Goal: Check status: Check status

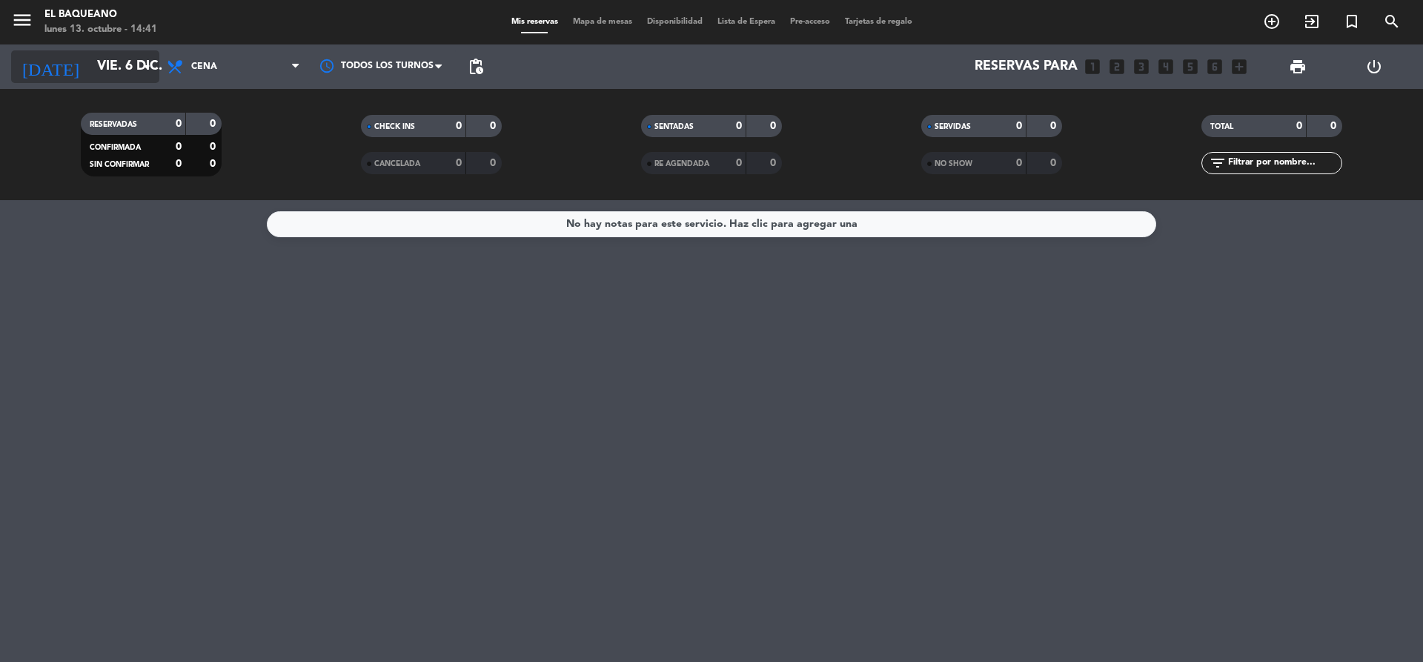
click at [136, 63] on input "vie. 6 dic." at bounding box center [176, 67] width 172 height 30
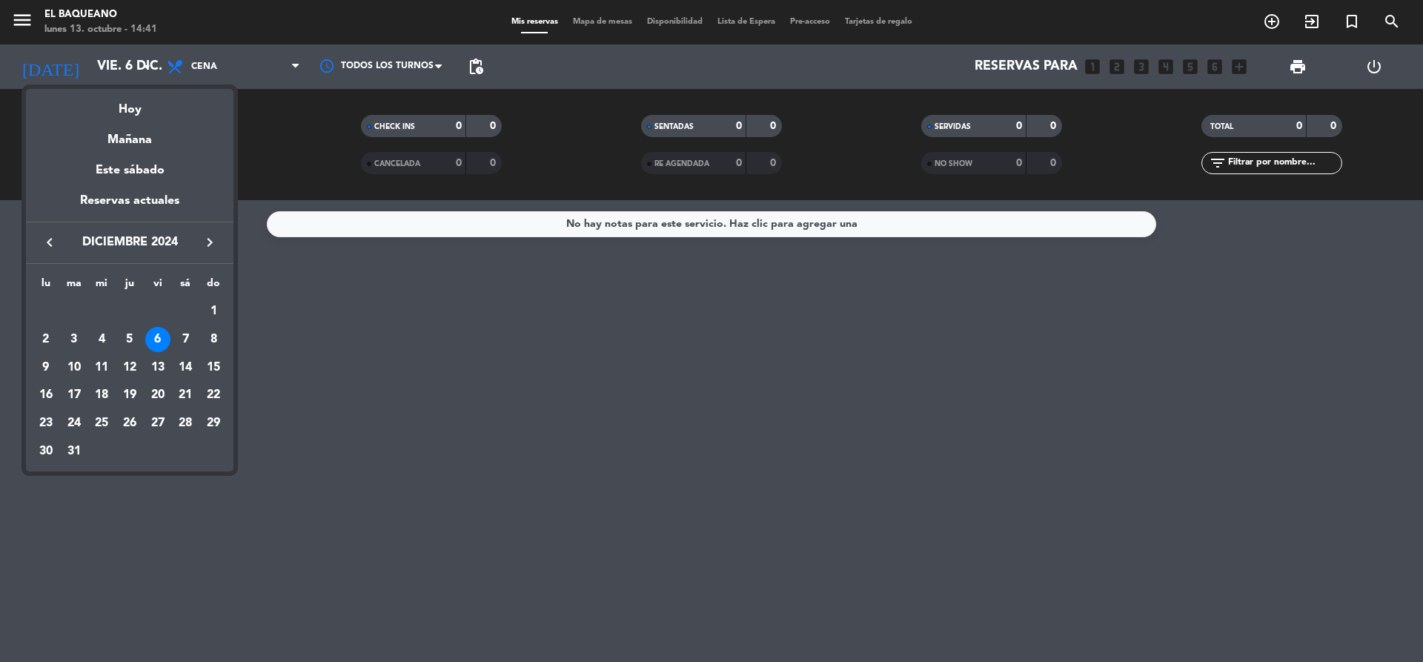
click at [212, 242] on icon "keyboard_arrow_right" at bounding box center [210, 242] width 18 height 18
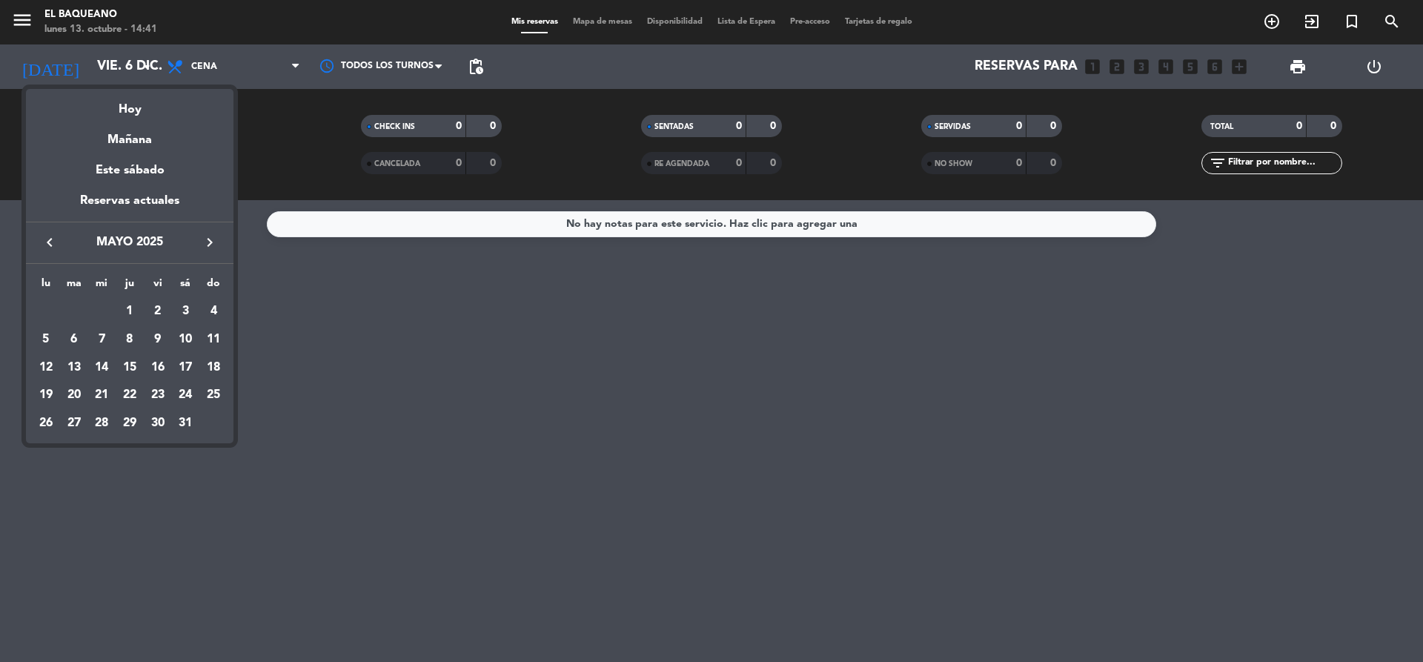
click at [212, 242] on icon "keyboard_arrow_right" at bounding box center [210, 242] width 18 height 18
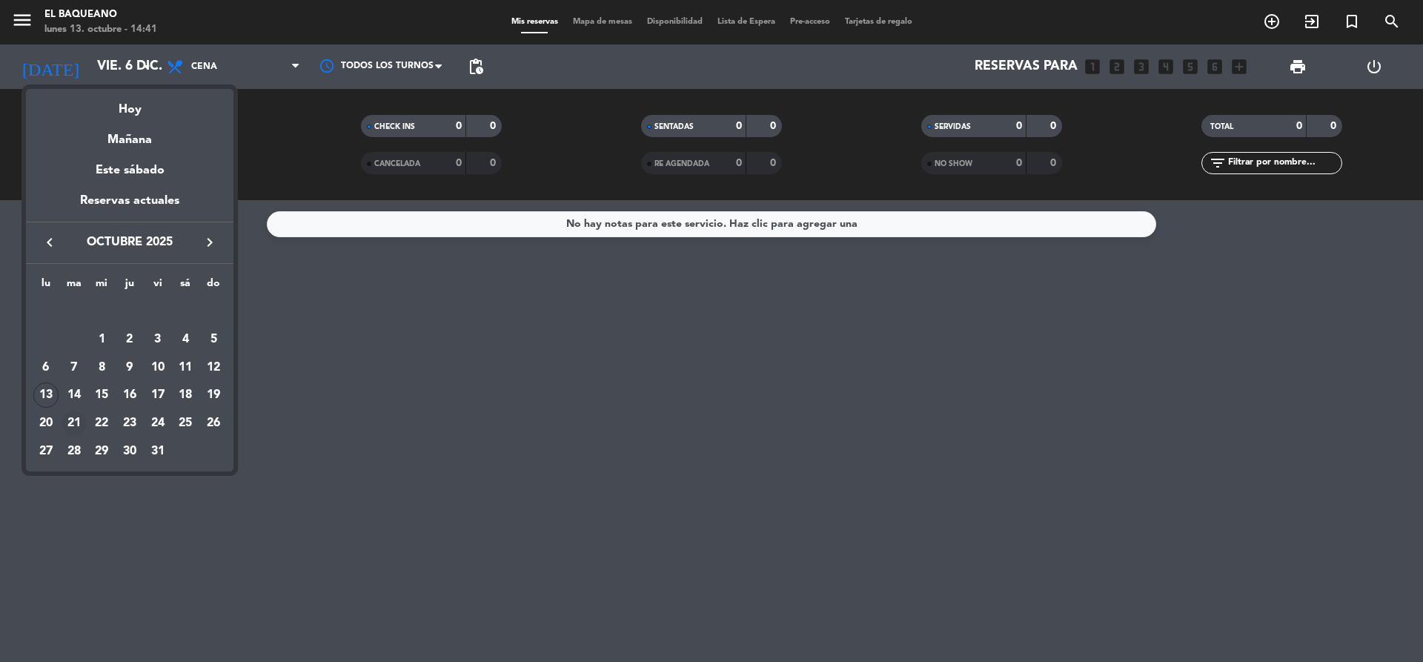
click at [67, 420] on div "21" at bounding box center [74, 422] width 25 height 25
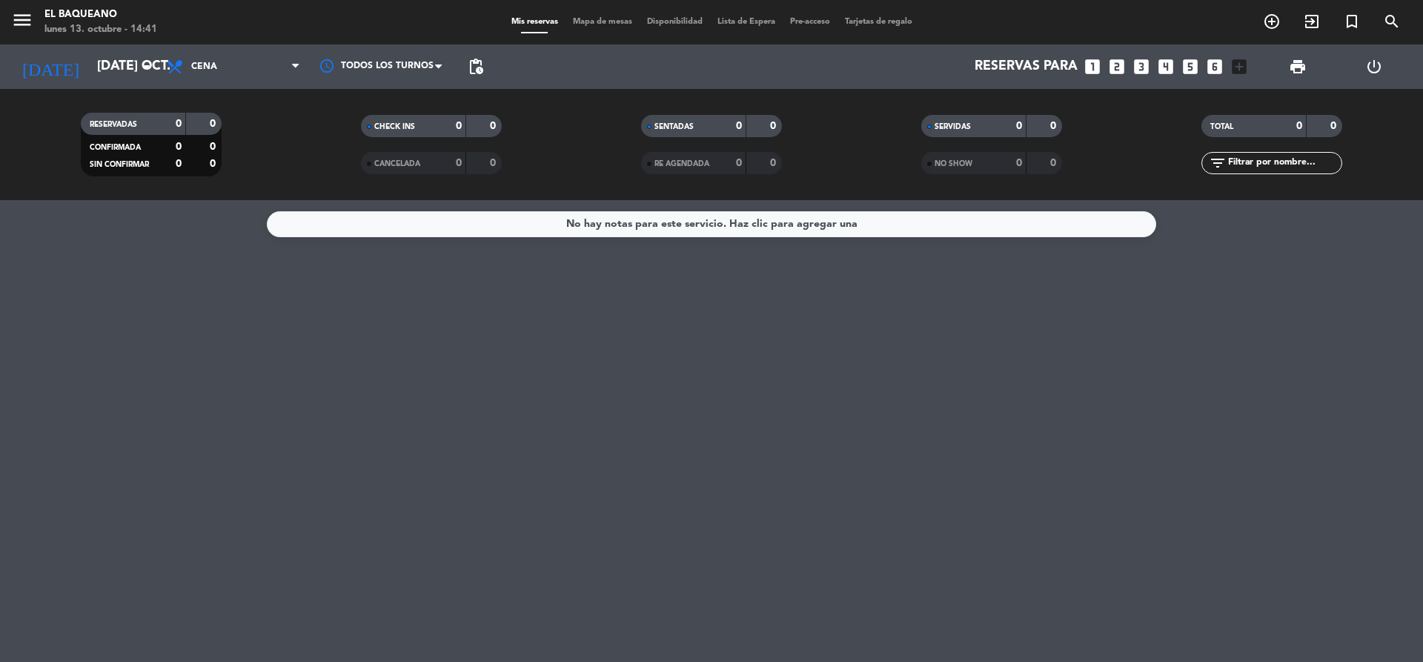
click at [976, 122] on div "SERVIDAS" at bounding box center [959, 126] width 68 height 17
click at [153, 68] on icon "arrow_drop_down" at bounding box center [147, 67] width 18 height 18
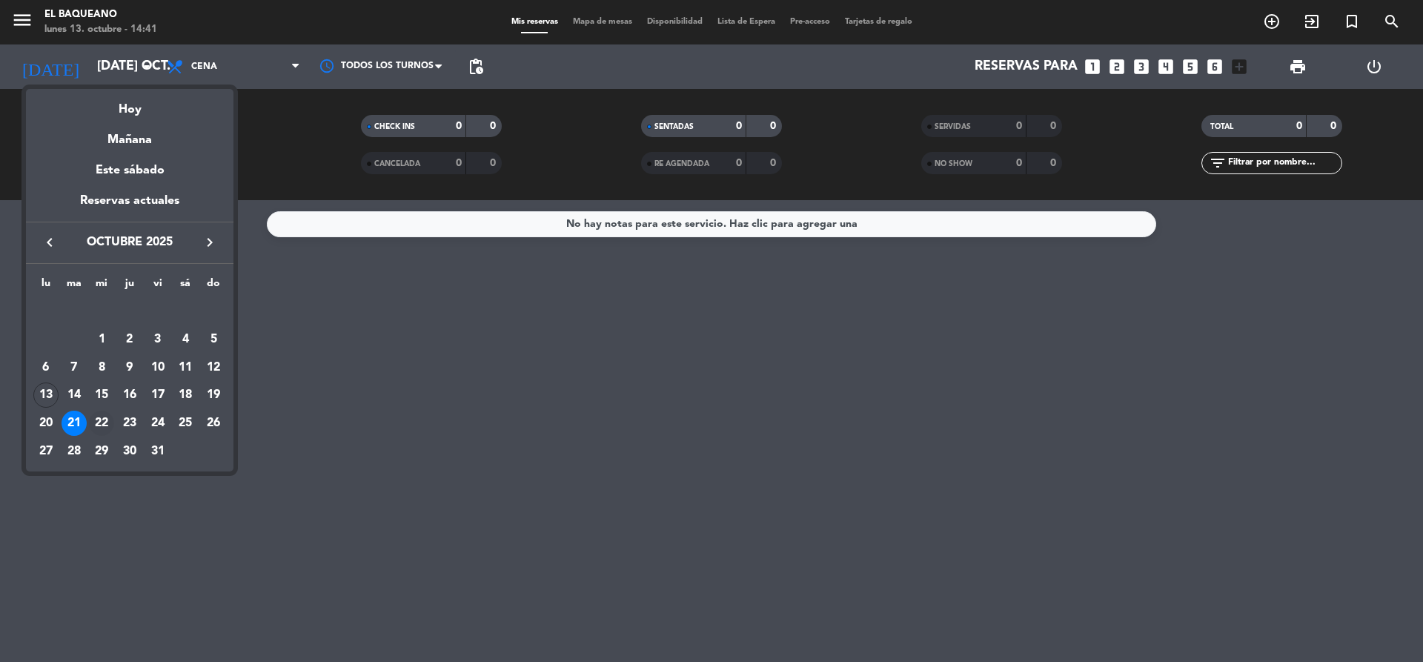
click at [102, 421] on div "22" at bounding box center [101, 422] width 25 height 25
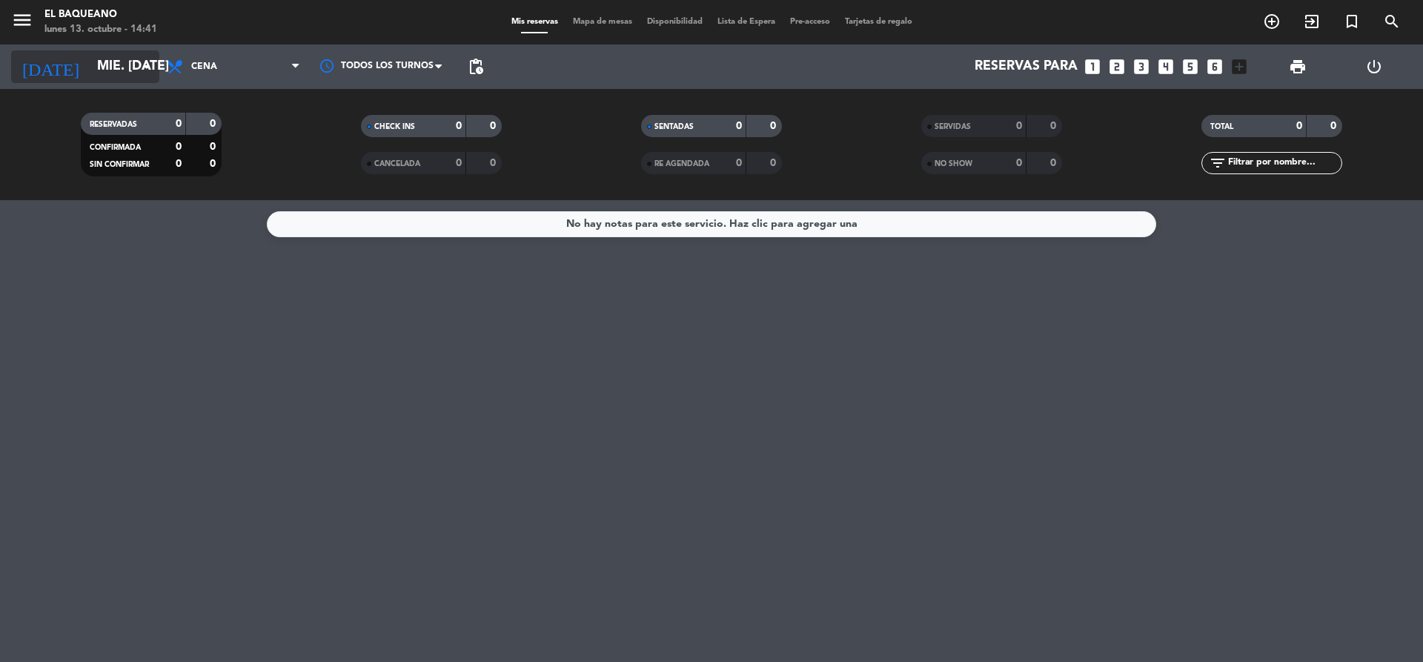
click at [130, 64] on input "mié. [DATE]" at bounding box center [176, 67] width 172 height 30
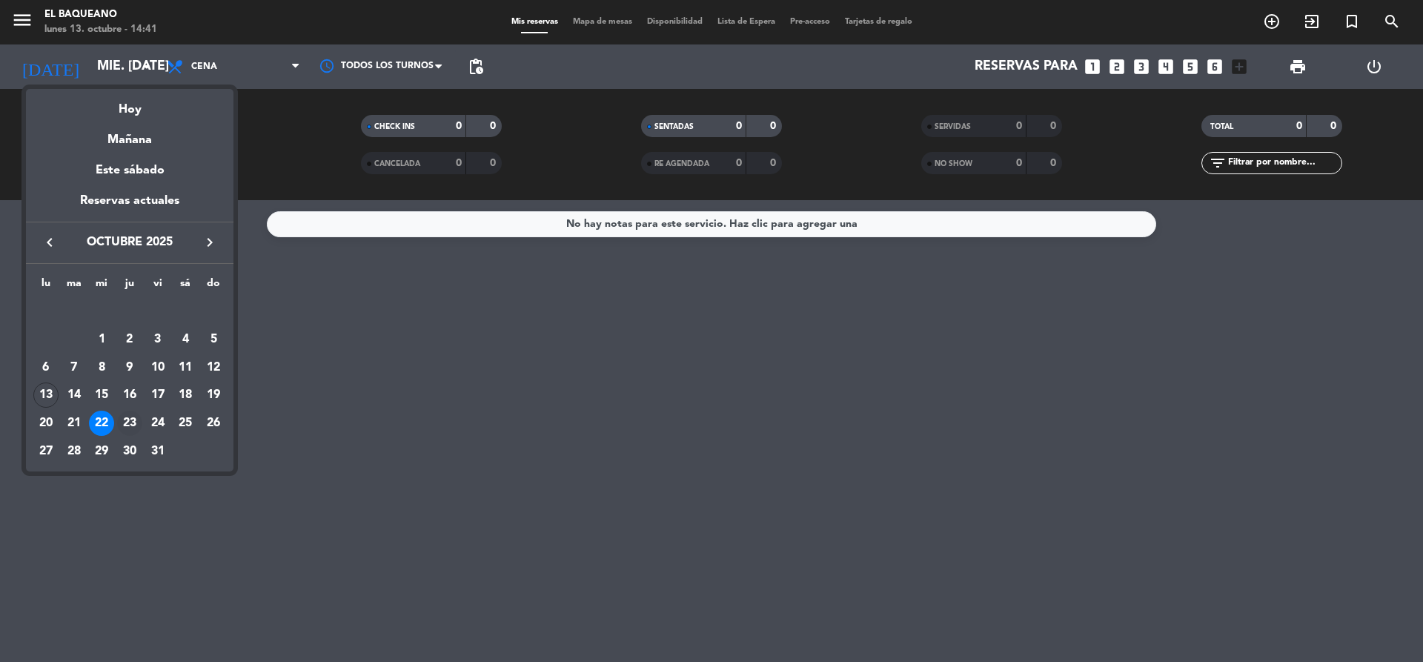
click at [128, 419] on div "23" at bounding box center [129, 422] width 25 height 25
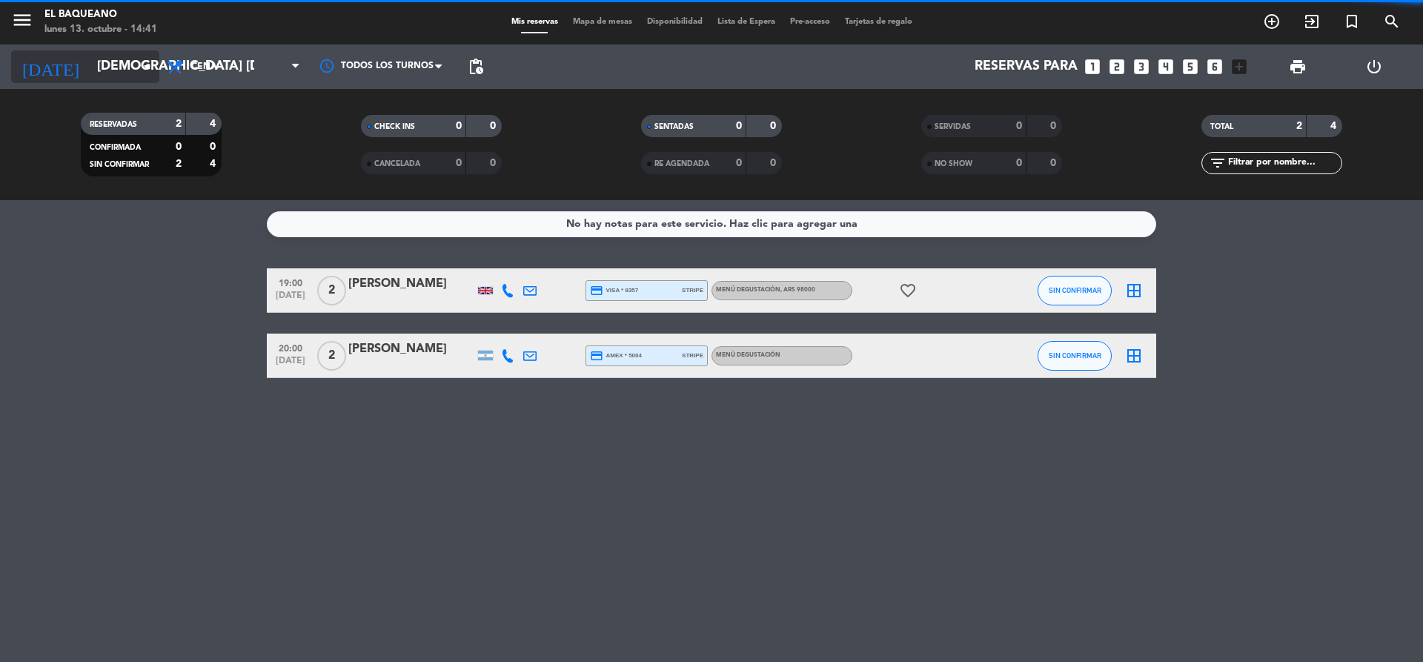
click at [122, 67] on input "[DEMOGRAPHIC_DATA] [DATE]" at bounding box center [176, 67] width 172 height 30
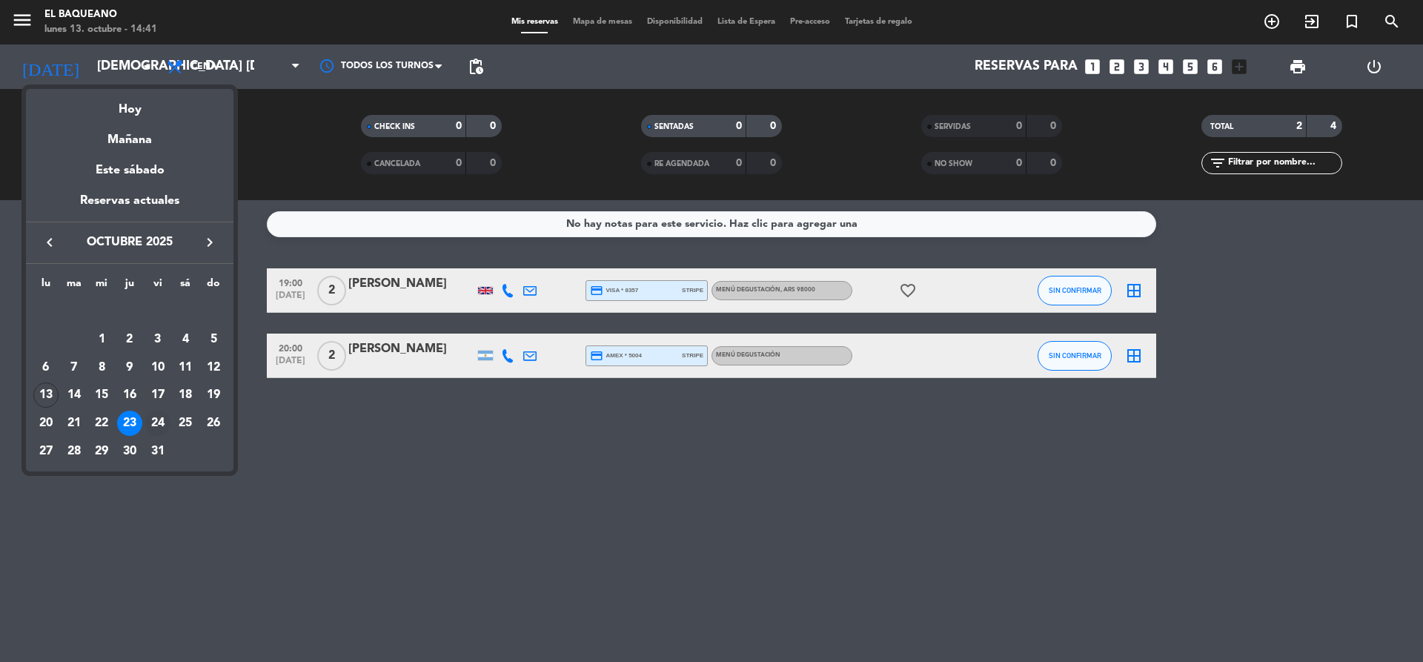
click at [152, 419] on div "24" at bounding box center [157, 422] width 25 height 25
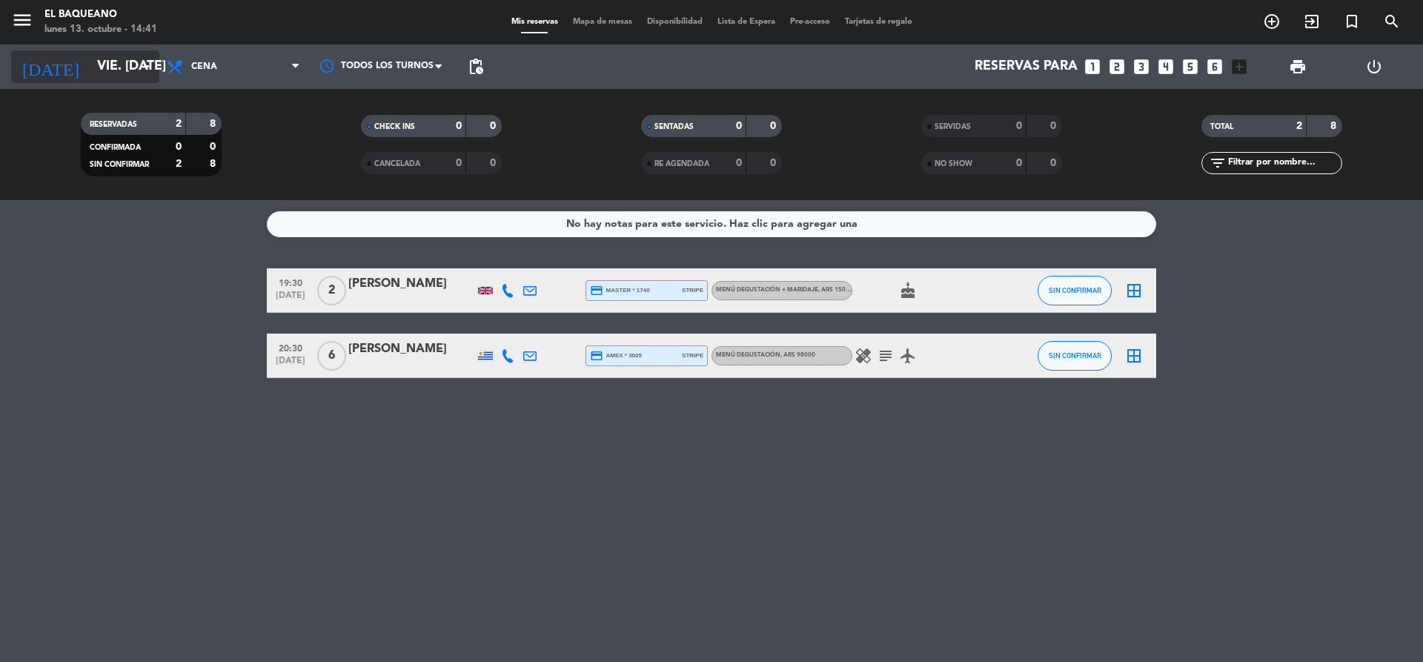
click at [140, 69] on icon "arrow_drop_down" at bounding box center [147, 67] width 18 height 18
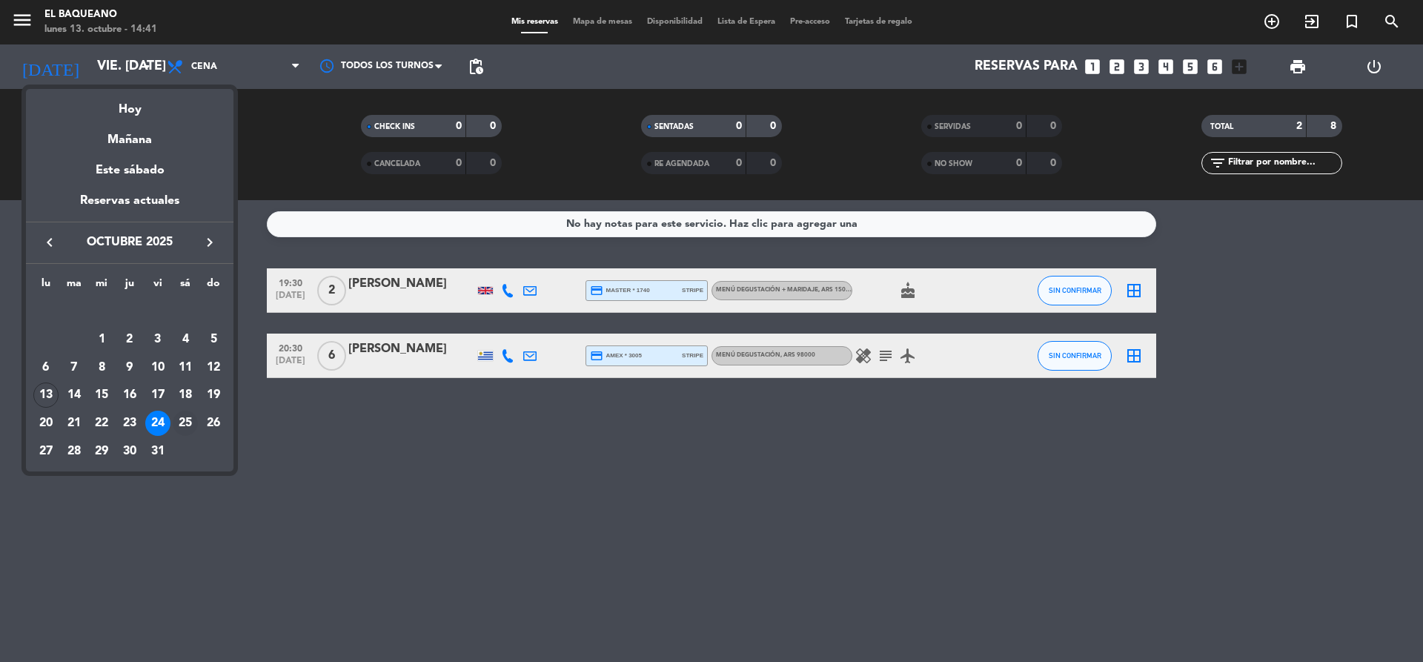
click at [183, 419] on div "25" at bounding box center [185, 422] width 25 height 25
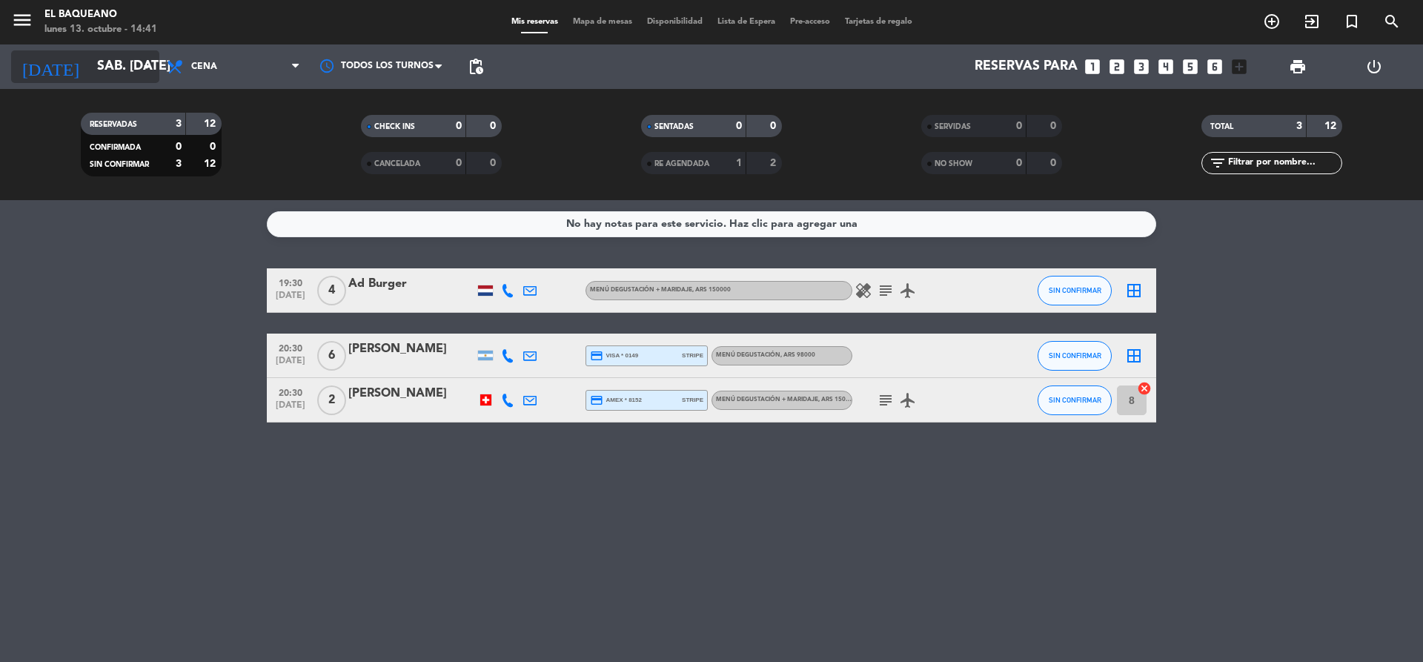
click at [144, 63] on icon "arrow_drop_down" at bounding box center [147, 67] width 18 height 18
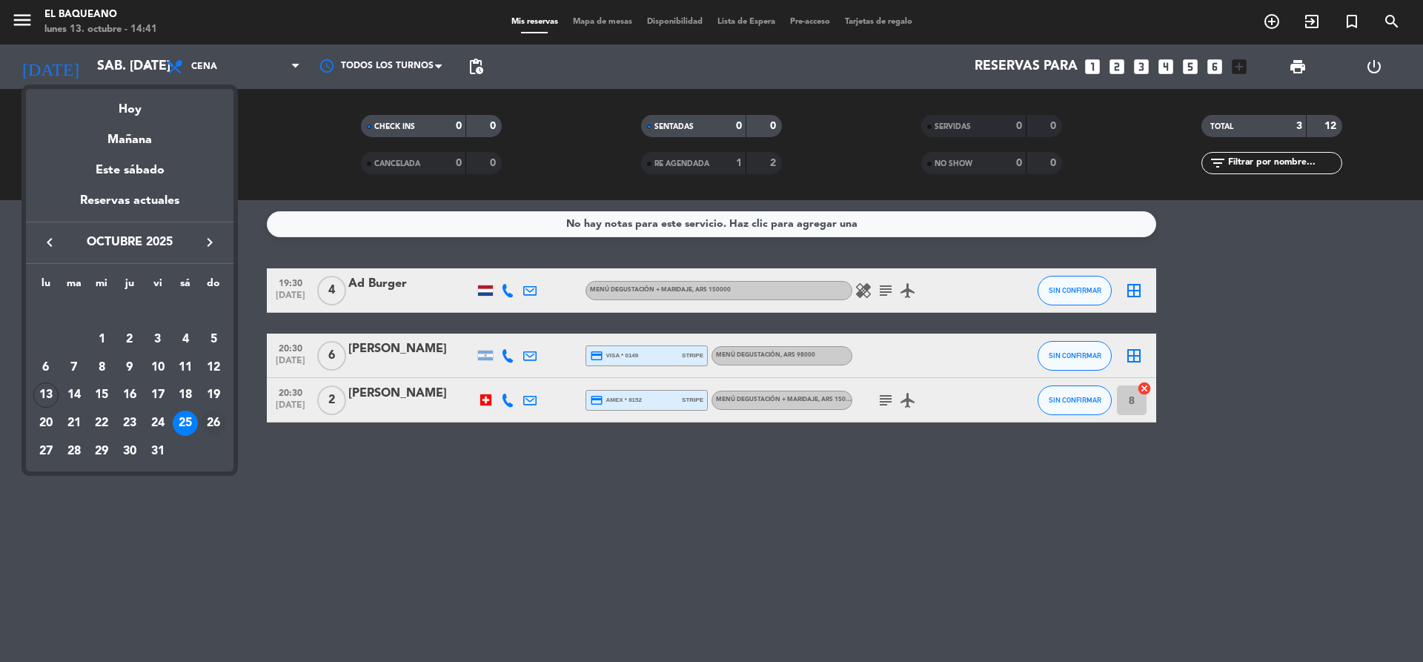
click at [217, 416] on div "26" at bounding box center [213, 422] width 25 height 25
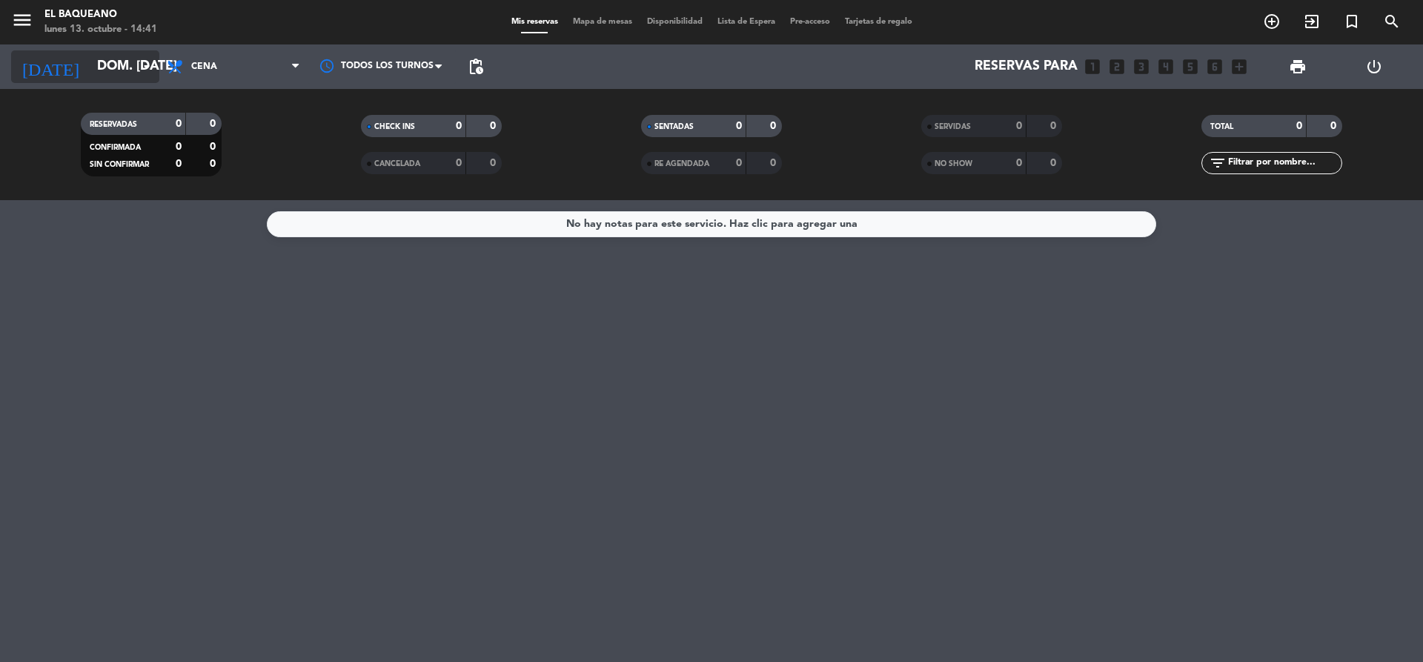
click at [139, 76] on input "dom. [DATE]" at bounding box center [176, 67] width 172 height 30
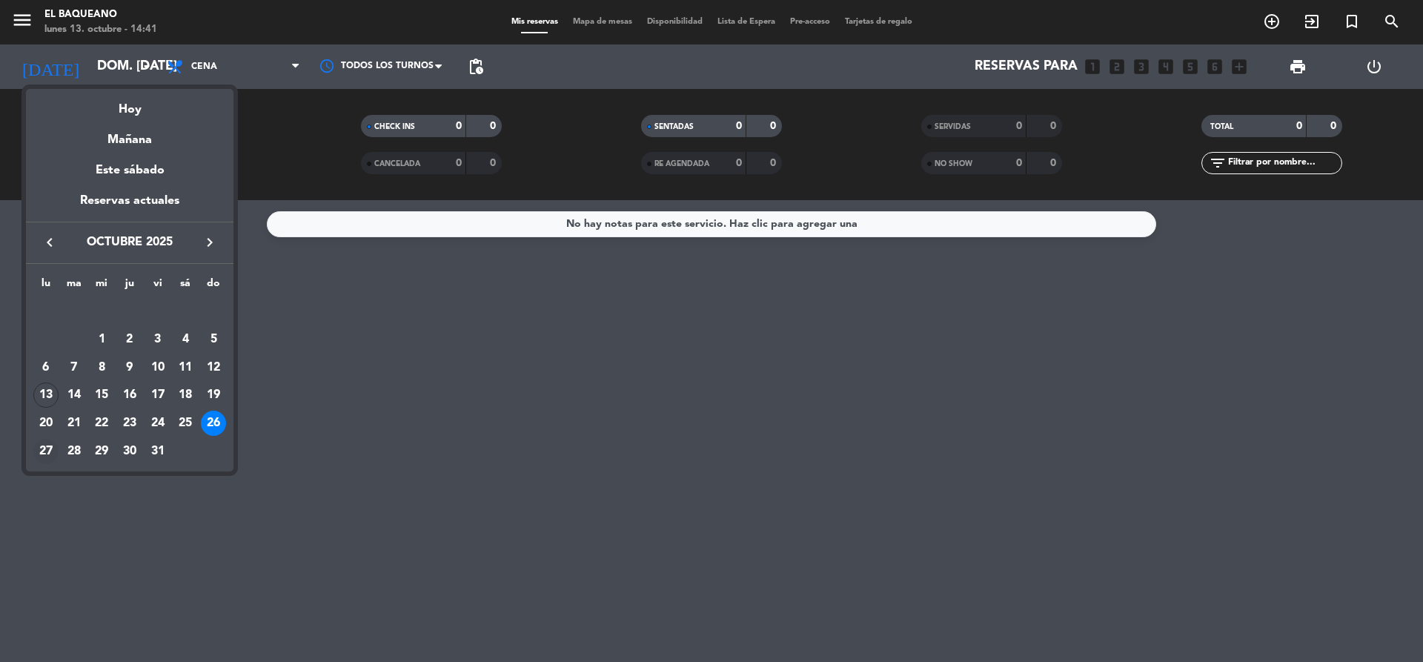
click at [41, 451] on div "27" at bounding box center [45, 451] width 25 height 25
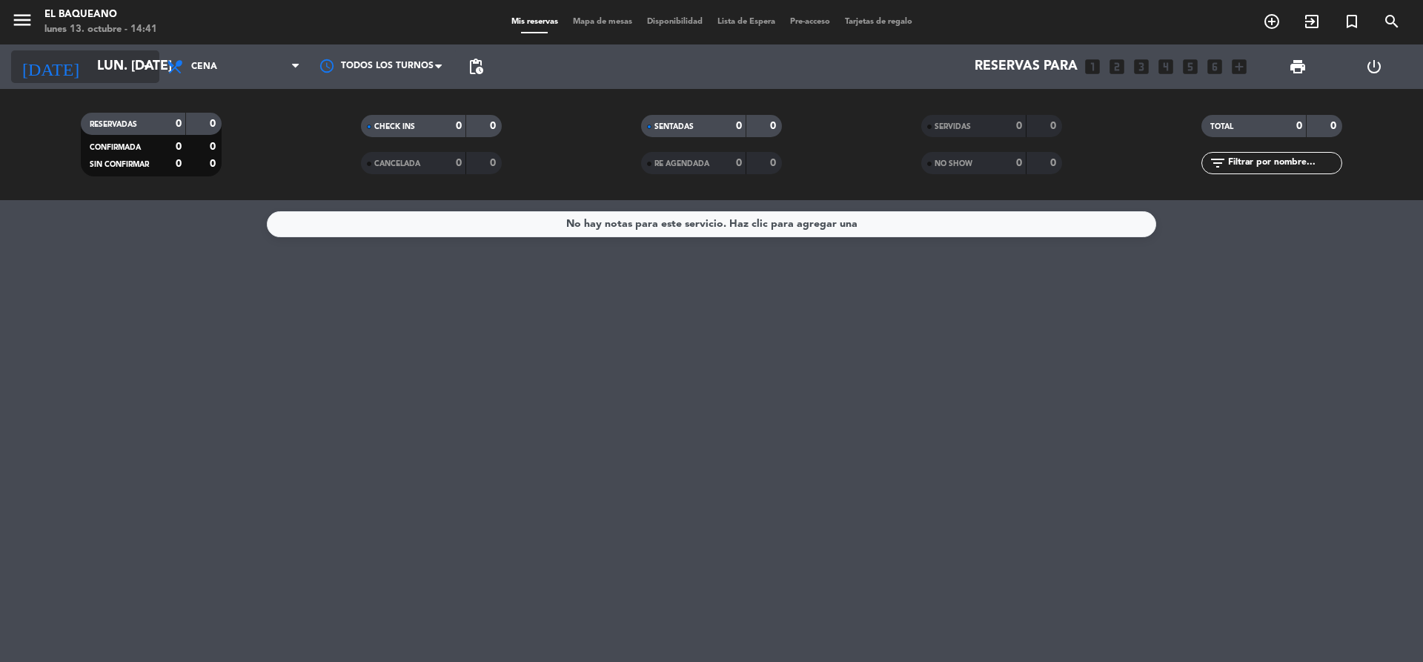
click at [124, 67] on input "lun. [DATE]" at bounding box center [176, 67] width 172 height 30
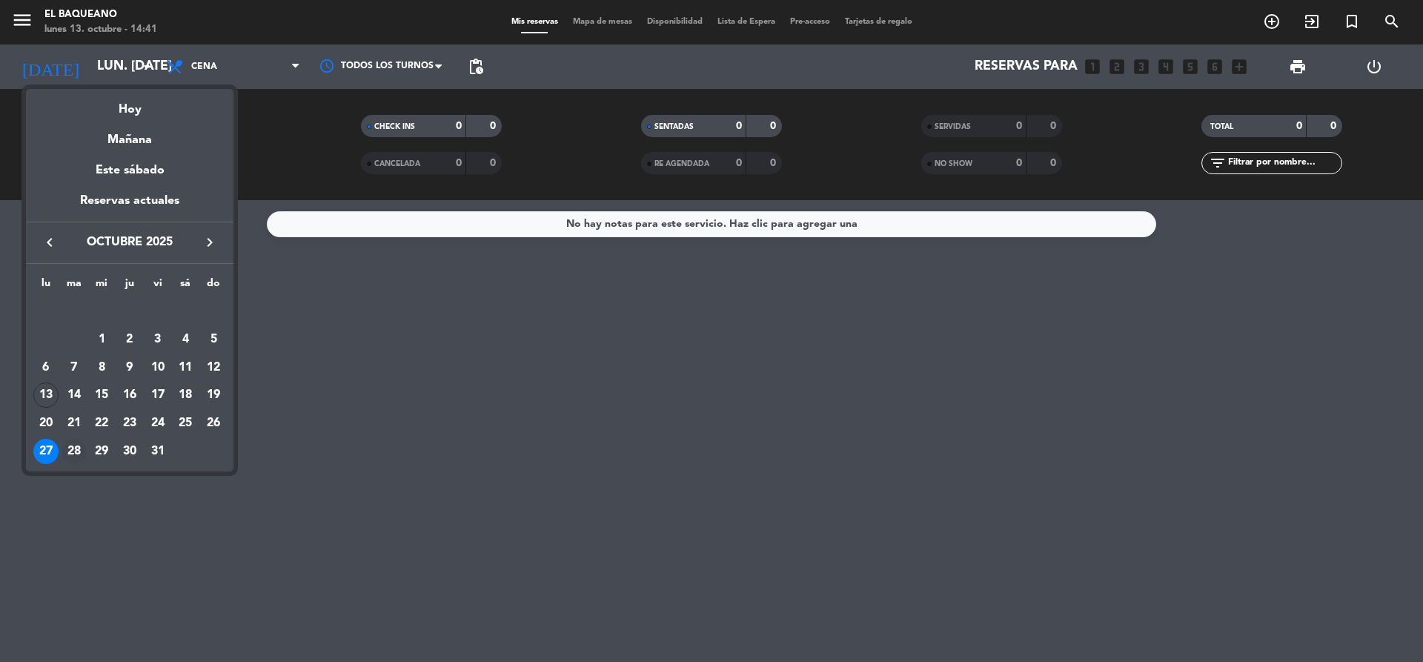
click at [80, 450] on div "28" at bounding box center [74, 451] width 25 height 25
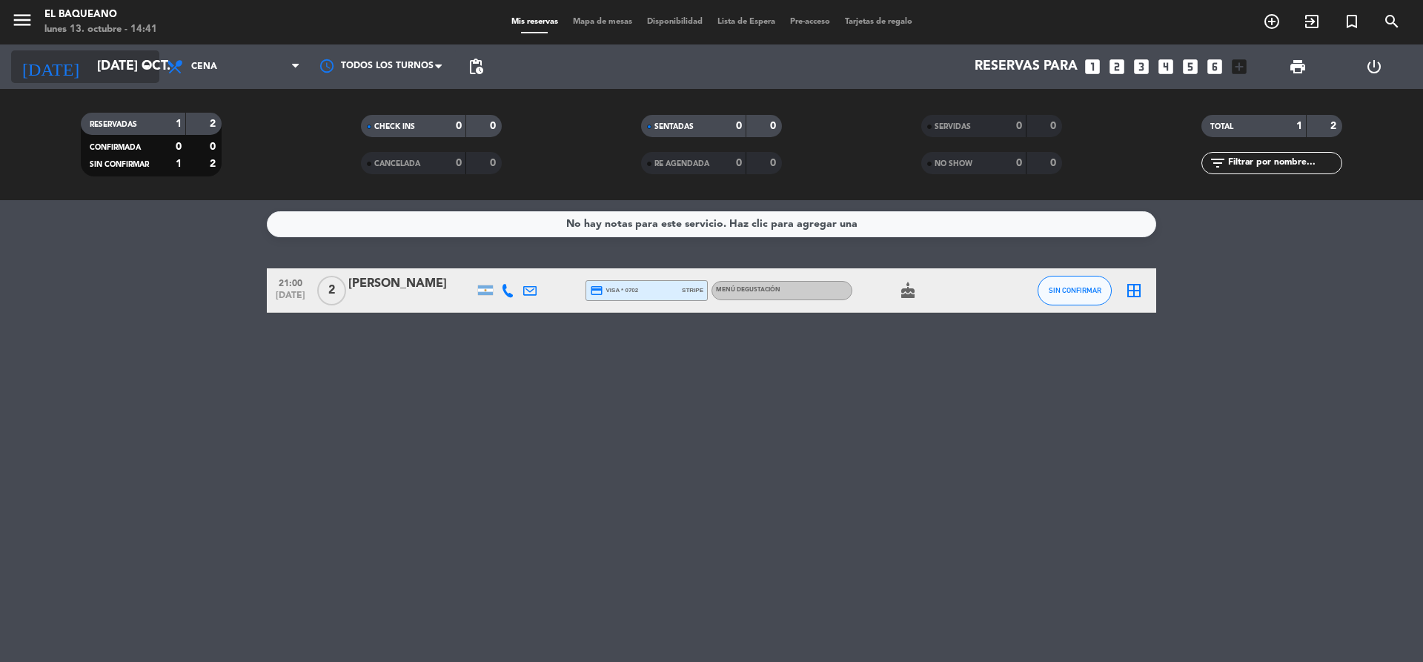
click at [137, 70] on input "[DATE] oct." at bounding box center [176, 67] width 172 height 30
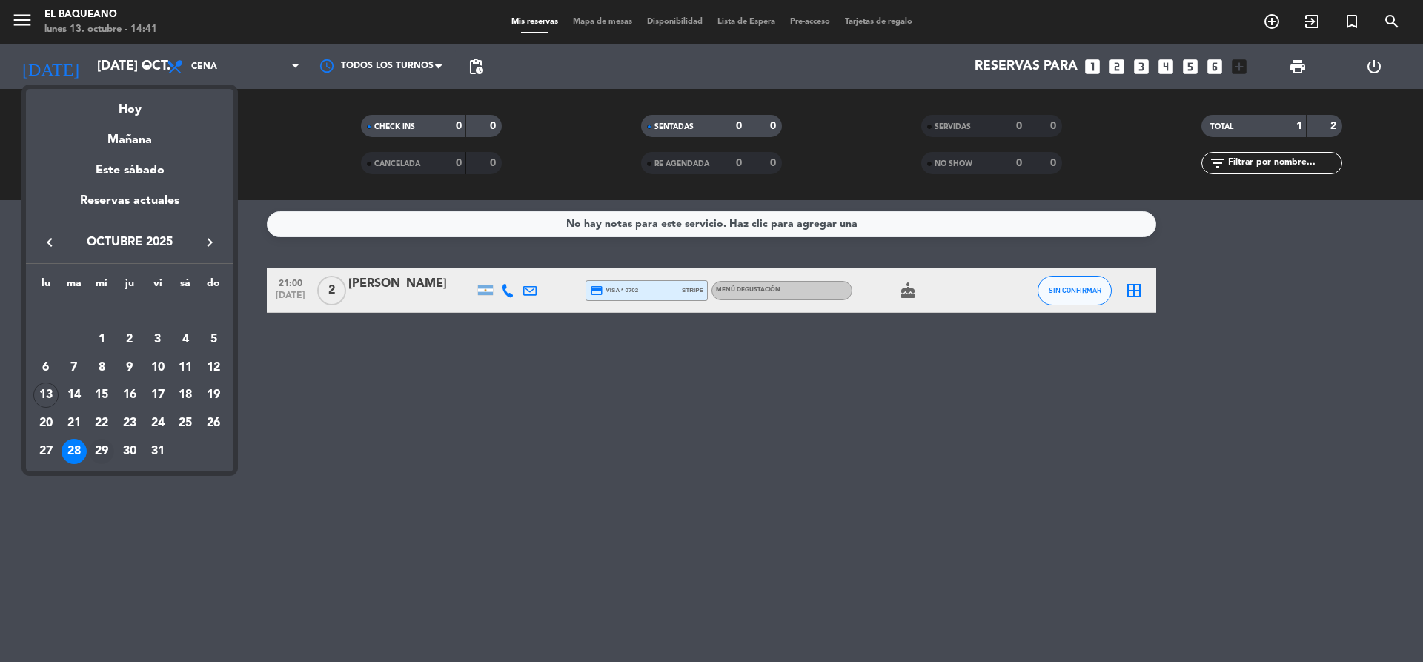
click at [99, 451] on div "29" at bounding box center [101, 451] width 25 height 25
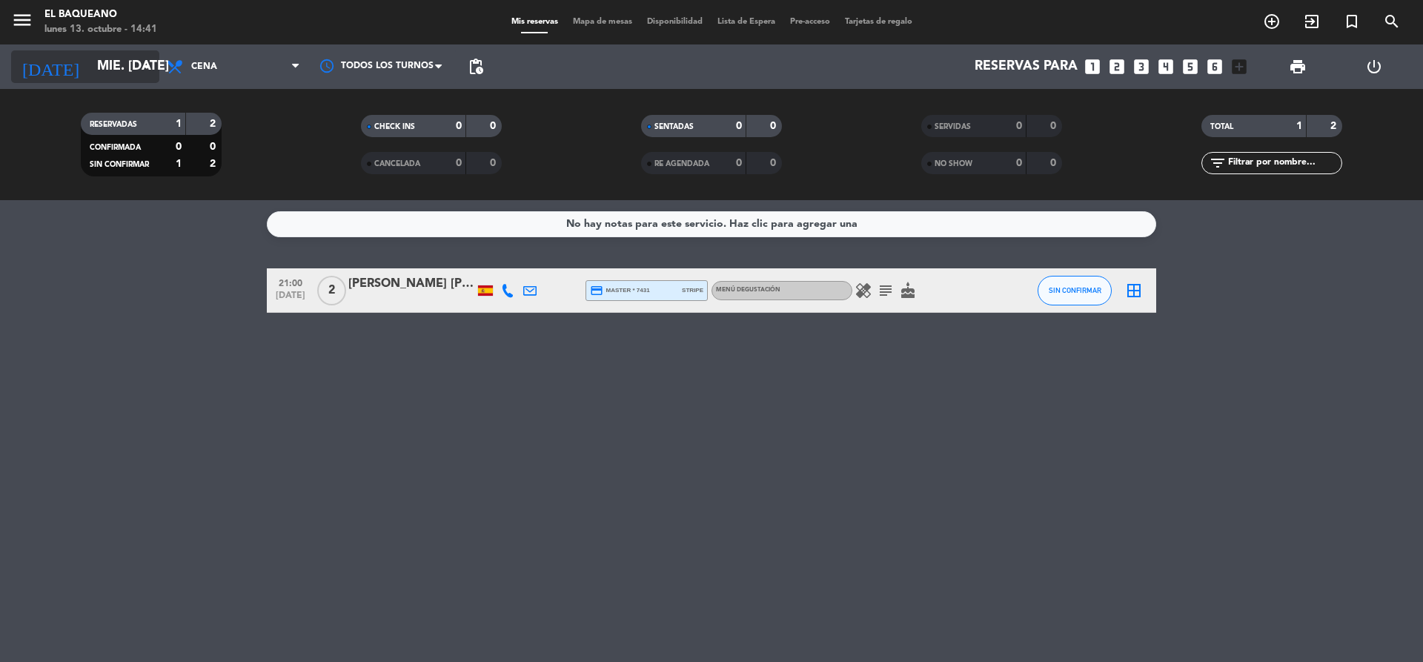
click at [118, 69] on input "mié. [DATE]" at bounding box center [176, 67] width 172 height 30
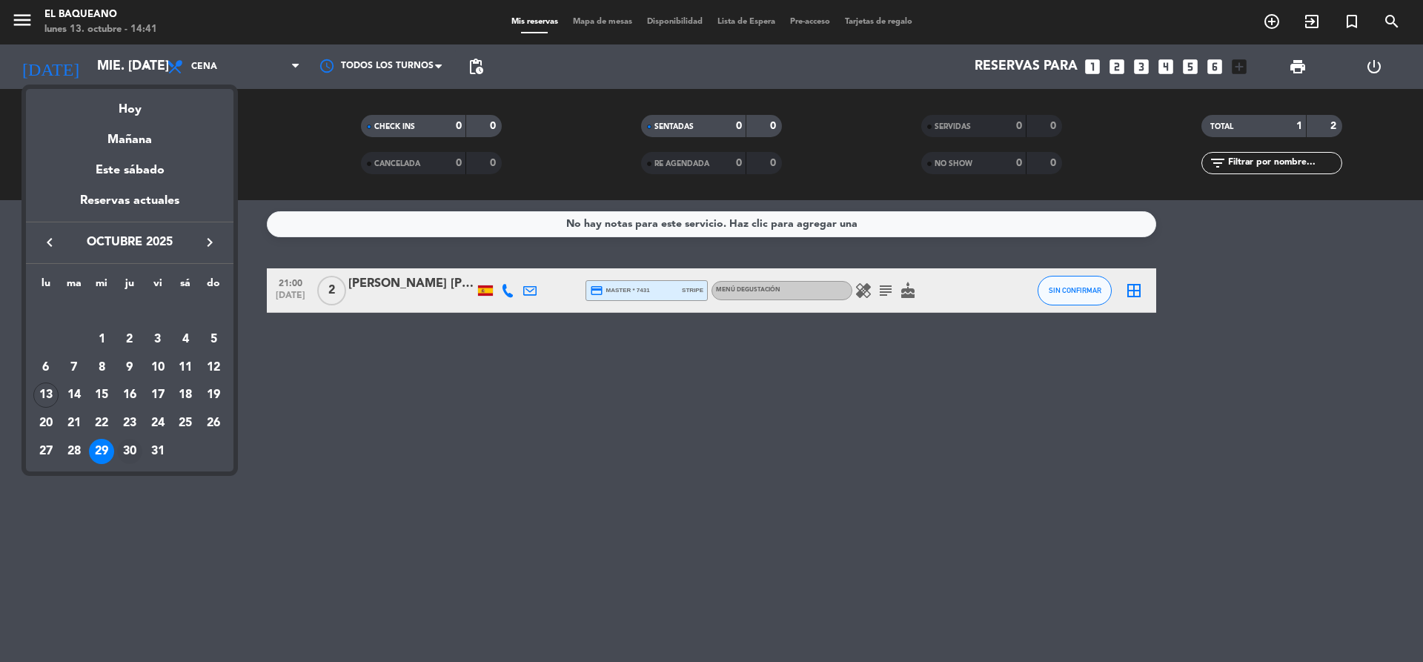
click at [130, 448] on div "30" at bounding box center [129, 451] width 25 height 25
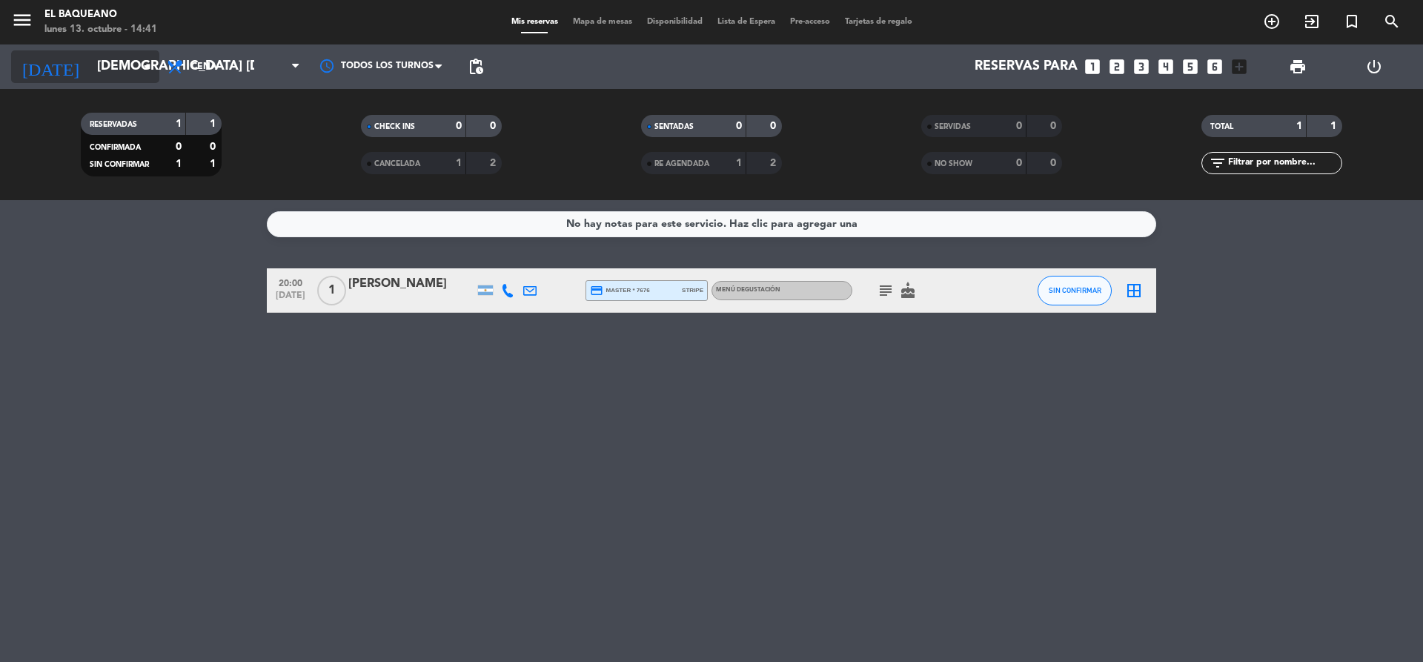
click at [134, 67] on input "[DEMOGRAPHIC_DATA] [DATE]" at bounding box center [176, 67] width 172 height 30
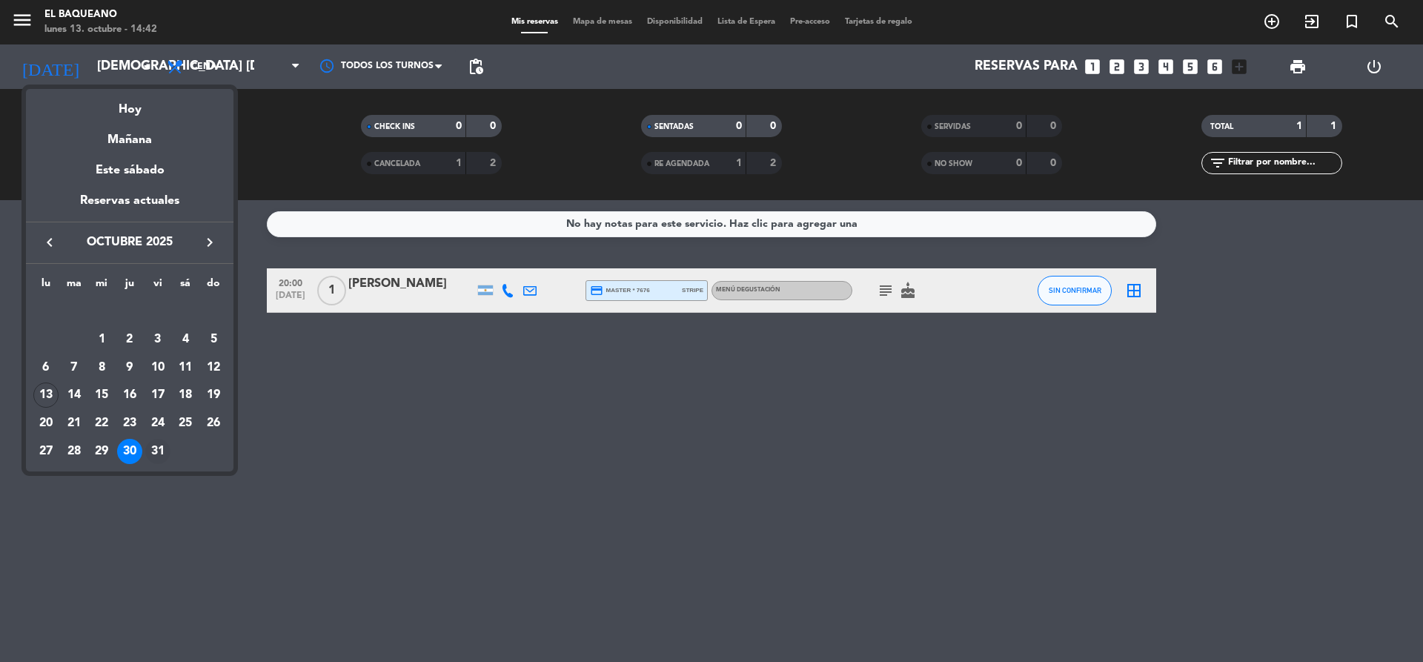
click at [155, 452] on div "31" at bounding box center [157, 451] width 25 height 25
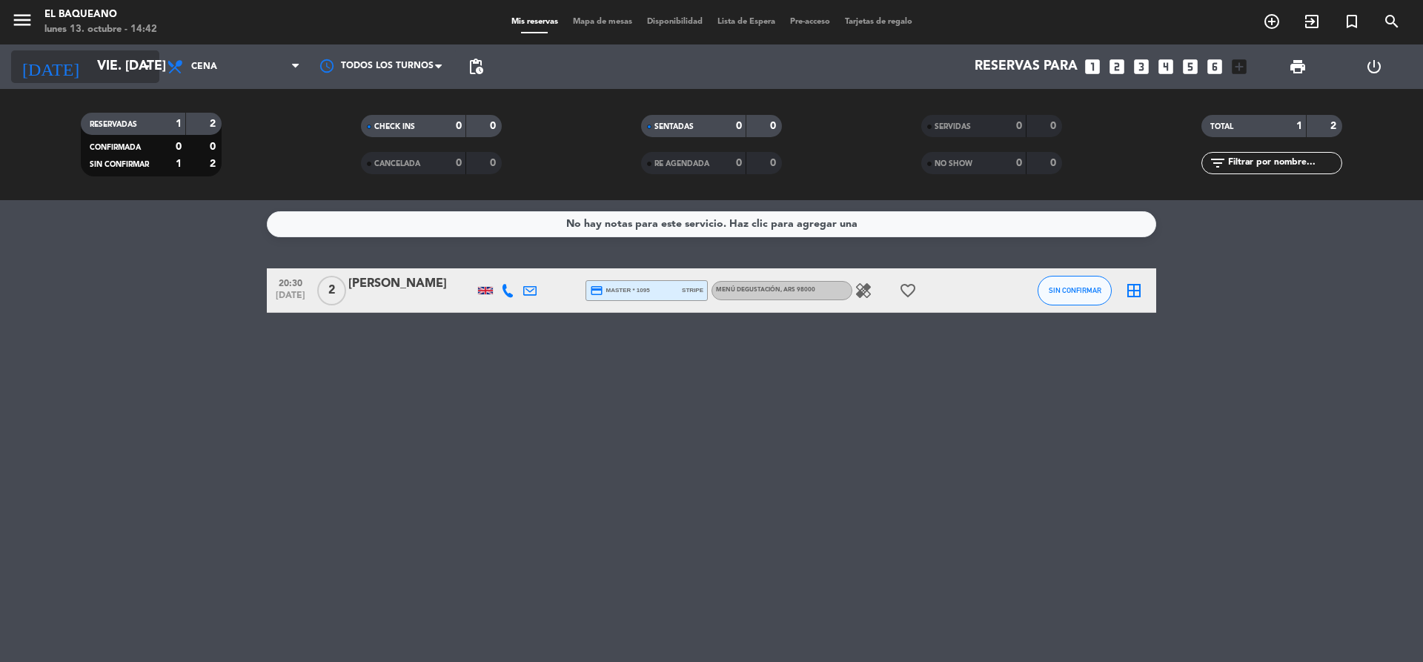
click at [137, 67] on input "vie. [DATE]" at bounding box center [176, 67] width 172 height 30
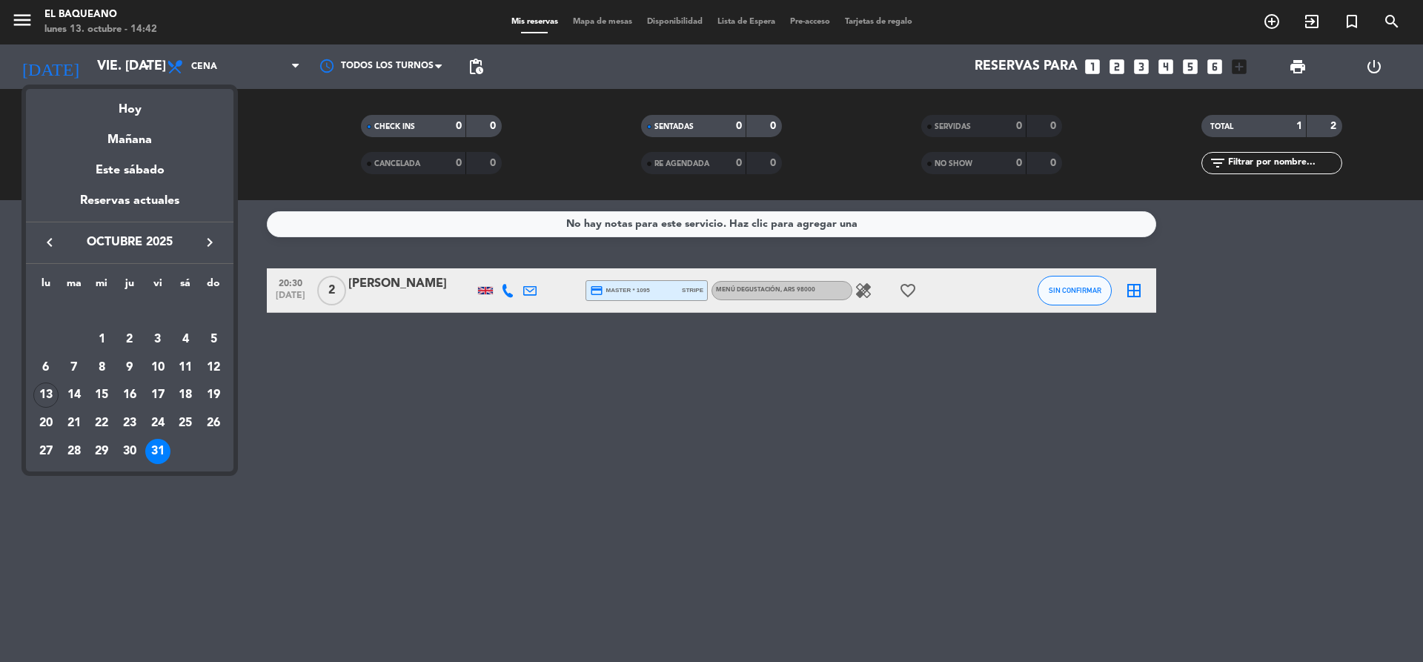
click at [210, 241] on icon "keyboard_arrow_right" at bounding box center [210, 242] width 18 height 18
click at [185, 316] on div "1" at bounding box center [185, 311] width 25 height 25
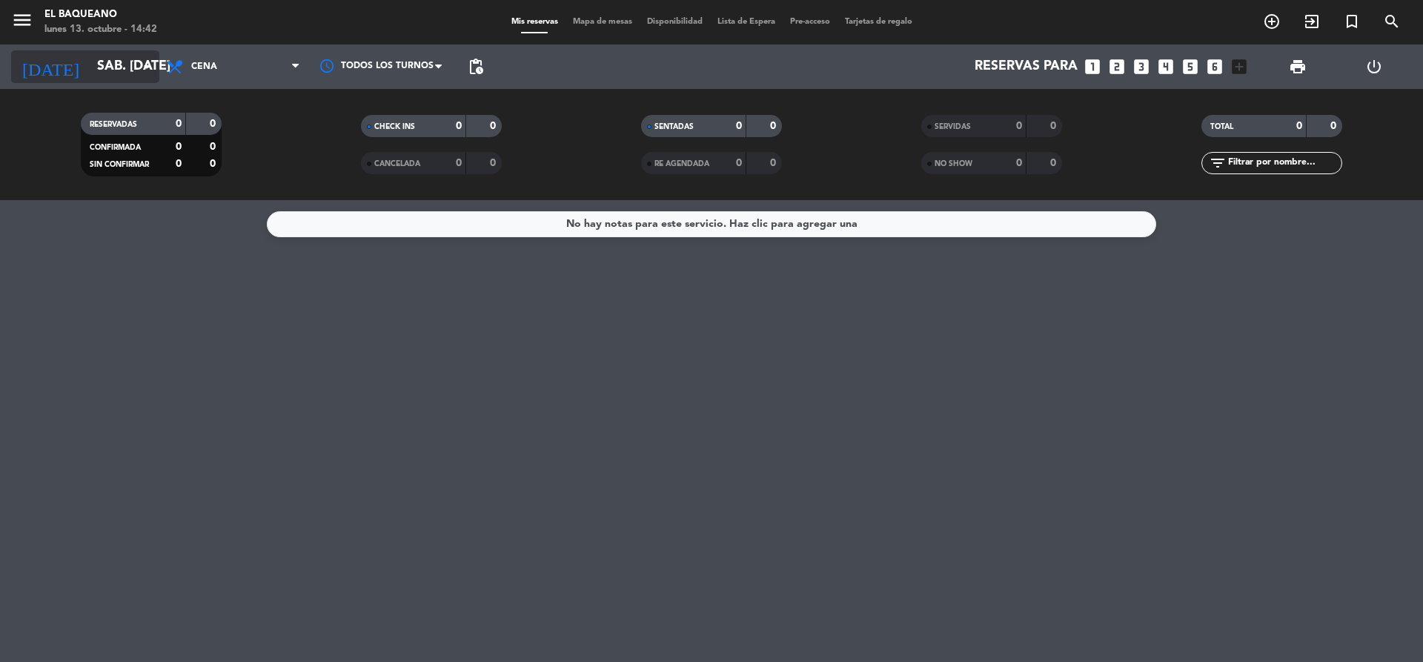
click at [145, 70] on icon "arrow_drop_down" at bounding box center [147, 67] width 18 height 18
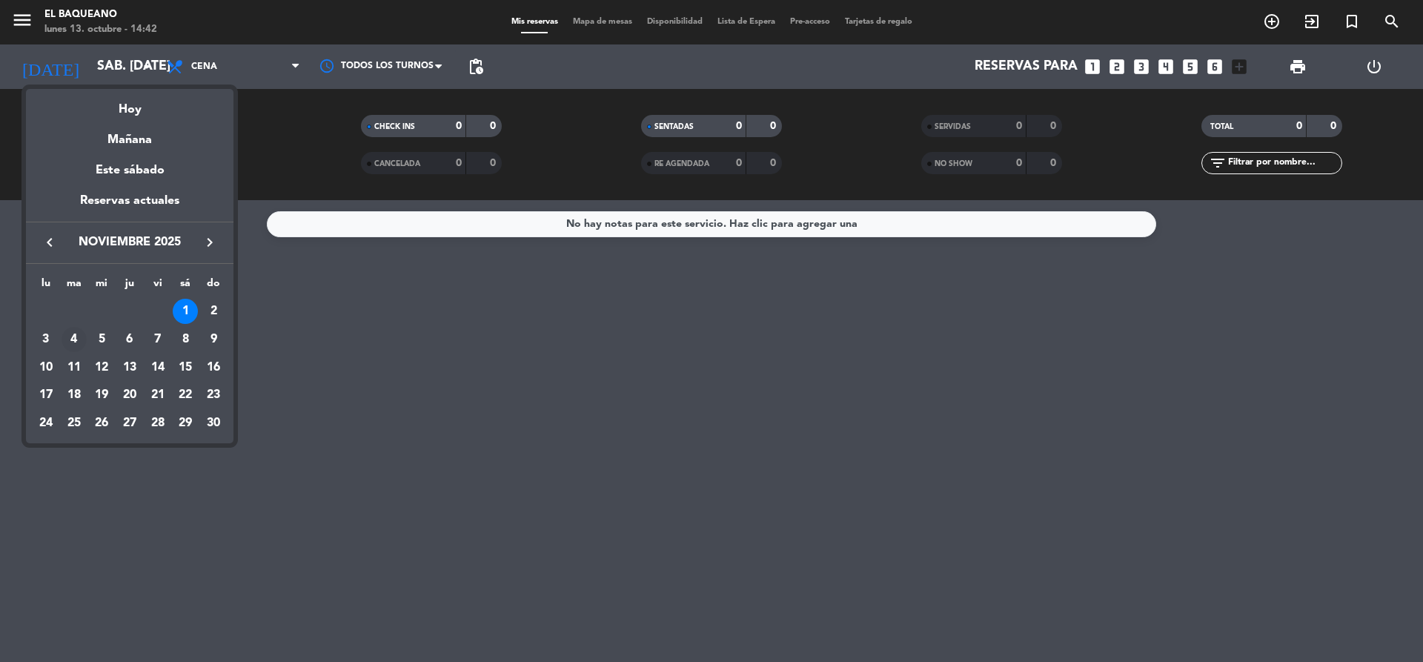
click at [73, 345] on div "4" at bounding box center [74, 339] width 25 height 25
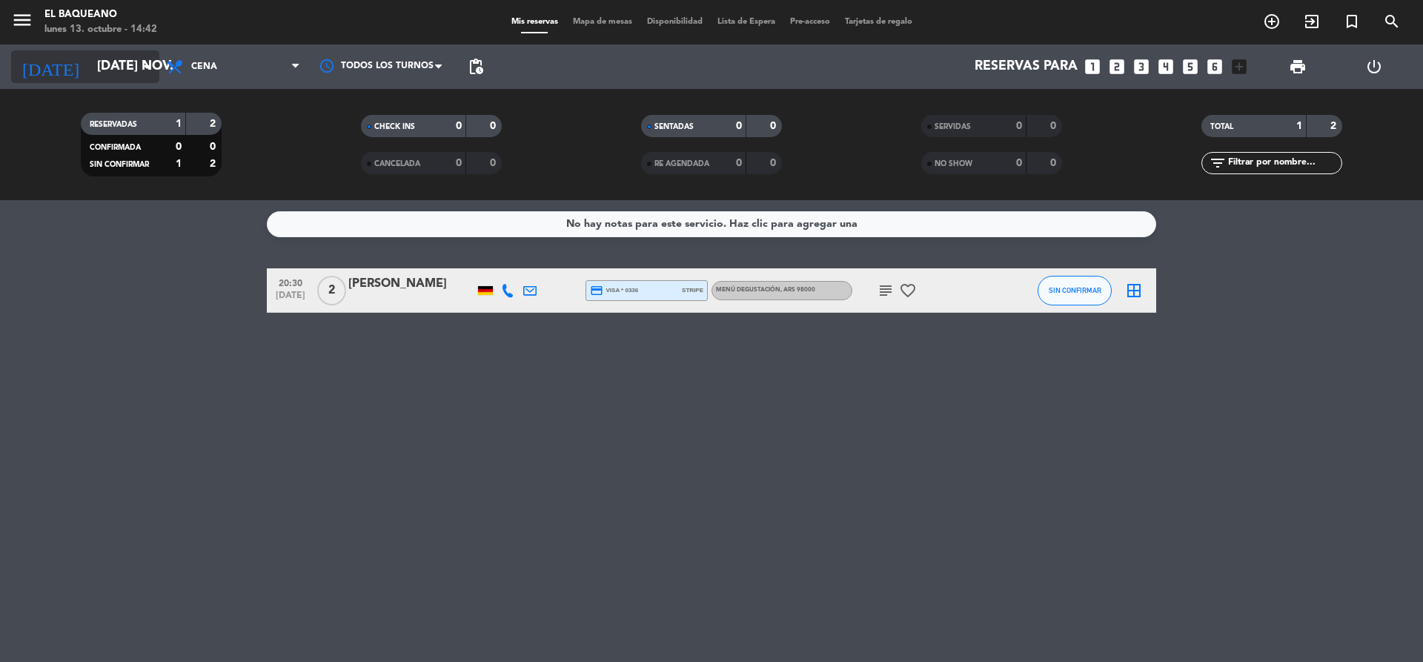
click at [135, 62] on input "[DATE] nov." at bounding box center [176, 67] width 172 height 30
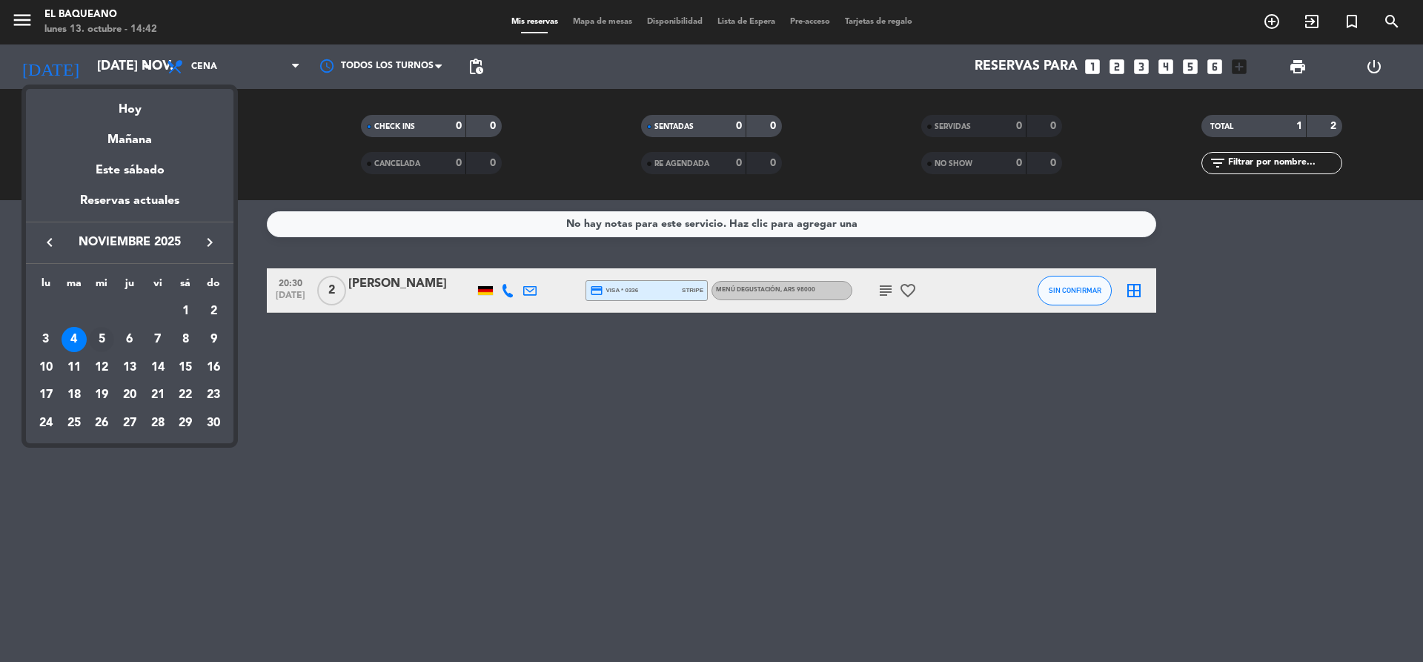
click at [102, 336] on div "5" at bounding box center [101, 339] width 25 height 25
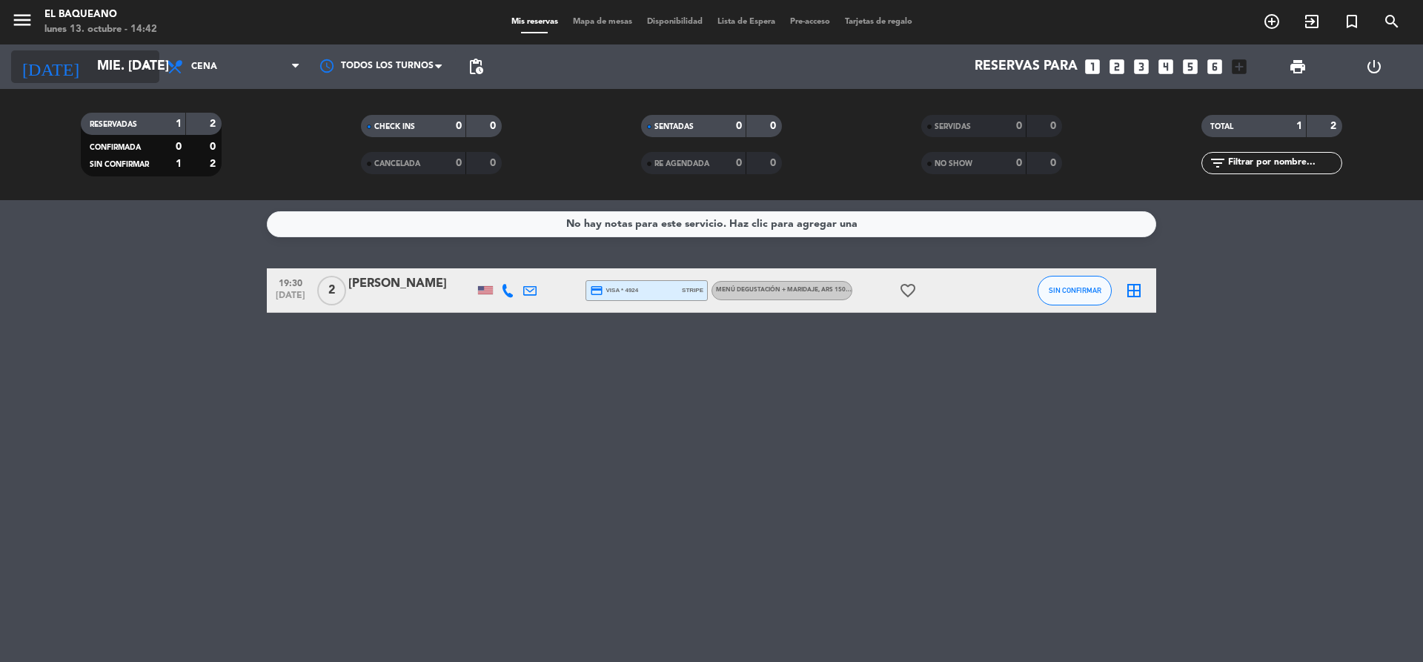
click at [133, 65] on input "mié. [DATE]" at bounding box center [176, 67] width 172 height 30
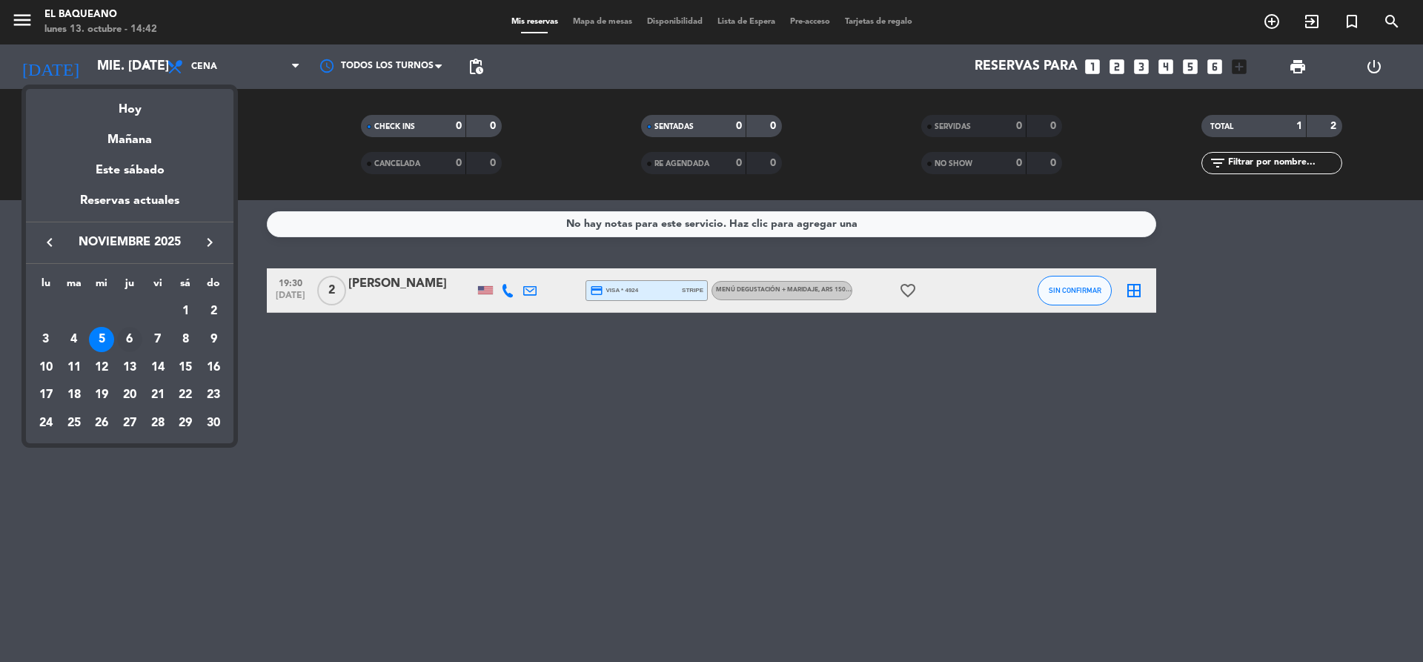
click at [127, 337] on div "6" at bounding box center [129, 339] width 25 height 25
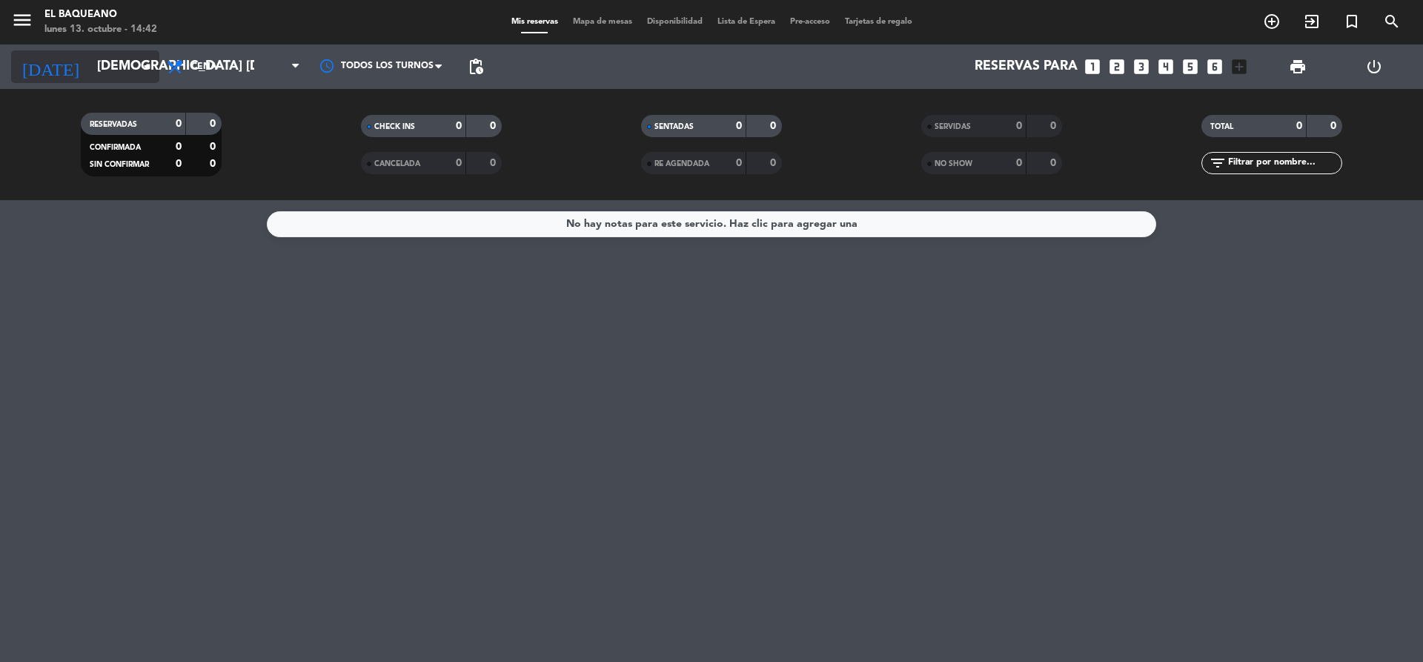
click at [133, 67] on input "[DEMOGRAPHIC_DATA] [DATE]" at bounding box center [176, 67] width 172 height 30
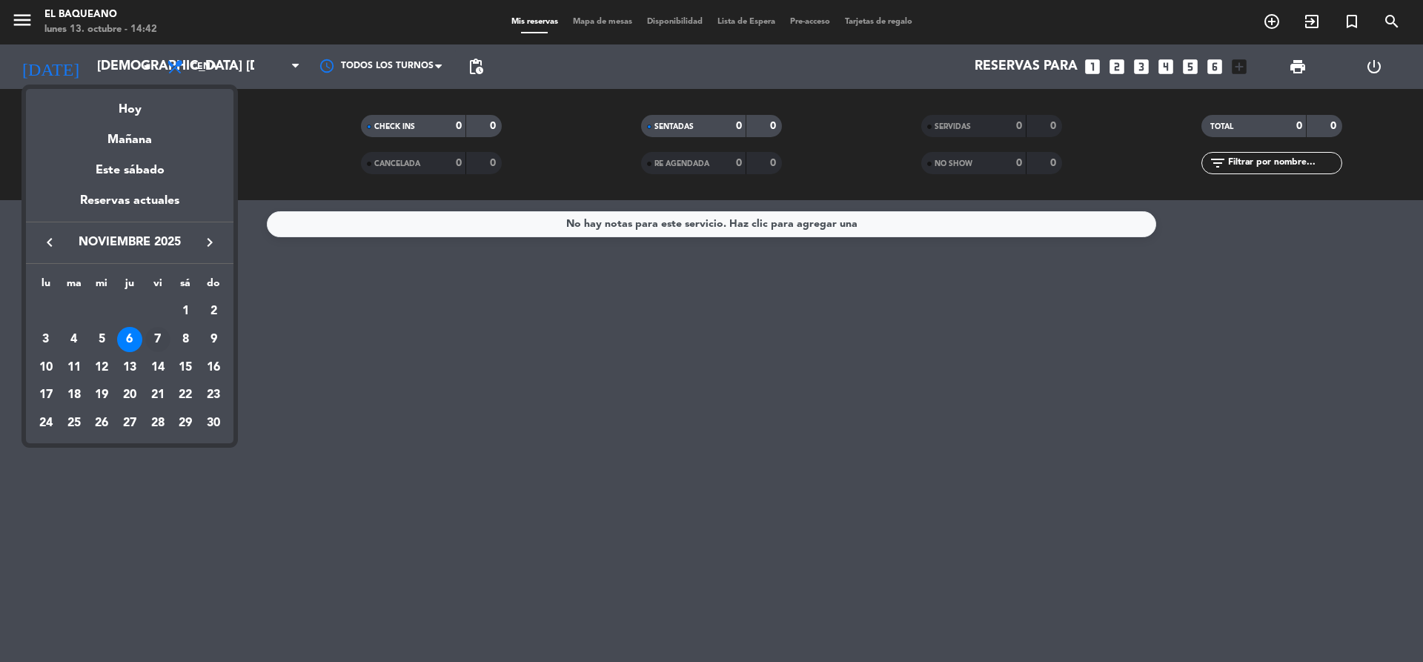
click at [156, 337] on div "7" at bounding box center [157, 339] width 25 height 25
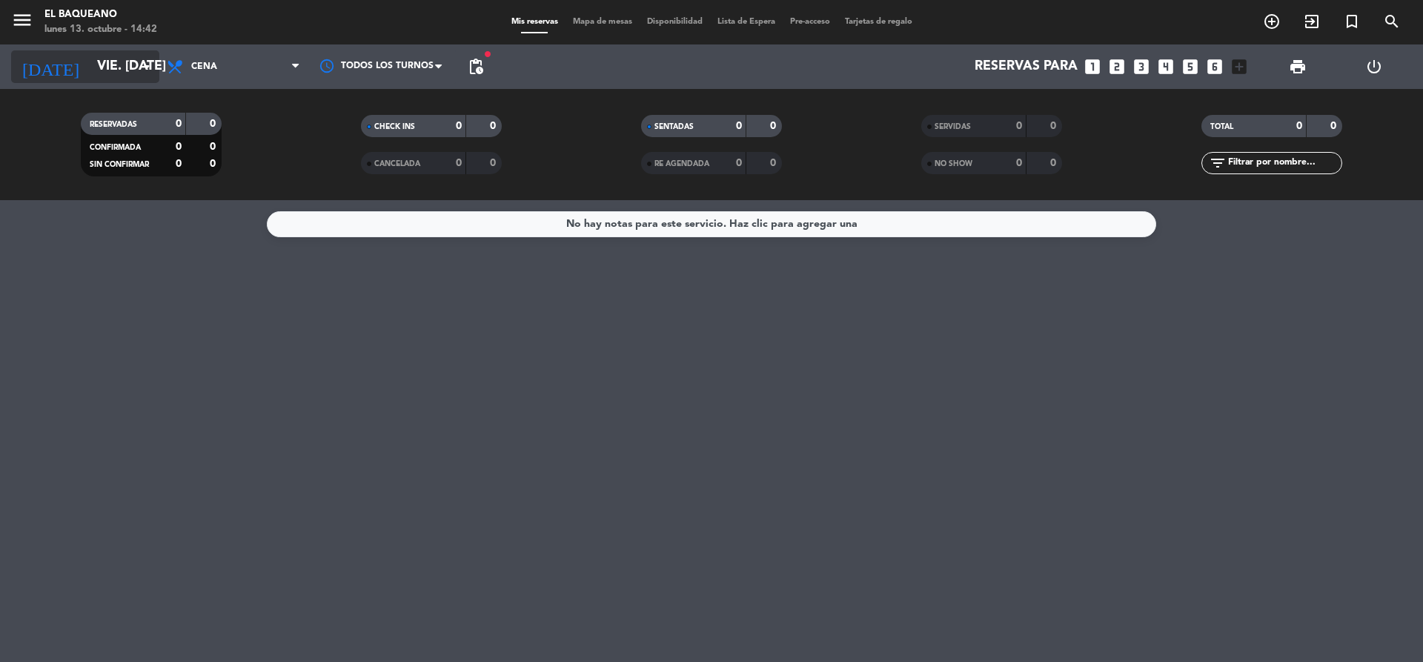
click at [125, 66] on input "vie. [DATE]" at bounding box center [176, 67] width 172 height 30
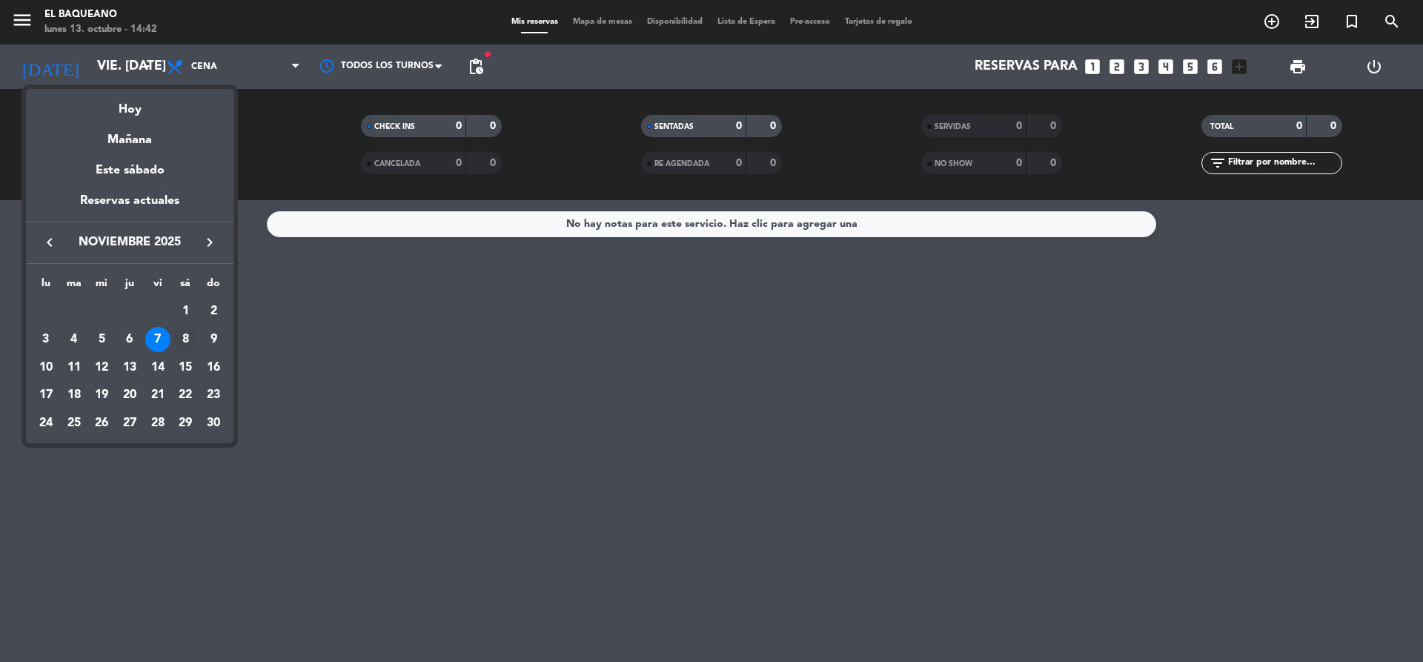
click at [185, 338] on div "8" at bounding box center [185, 339] width 25 height 25
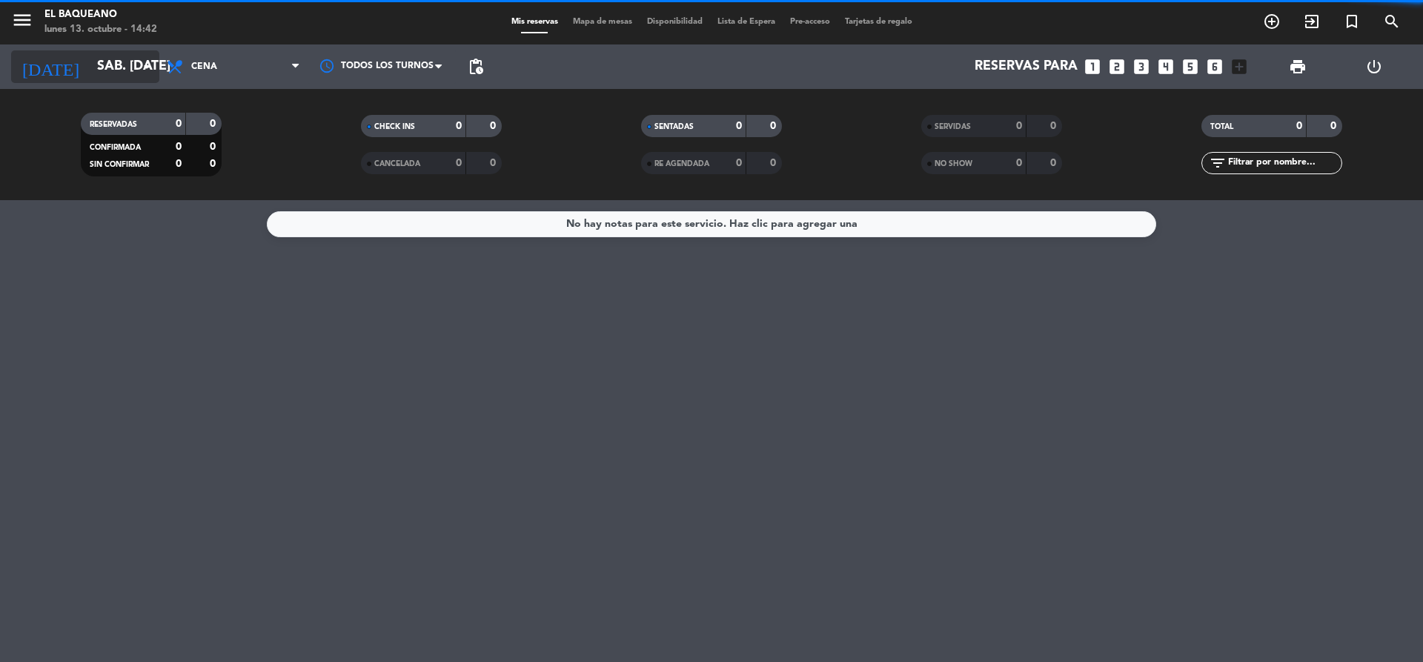
click at [125, 59] on input "sáb. [DATE]" at bounding box center [176, 67] width 172 height 30
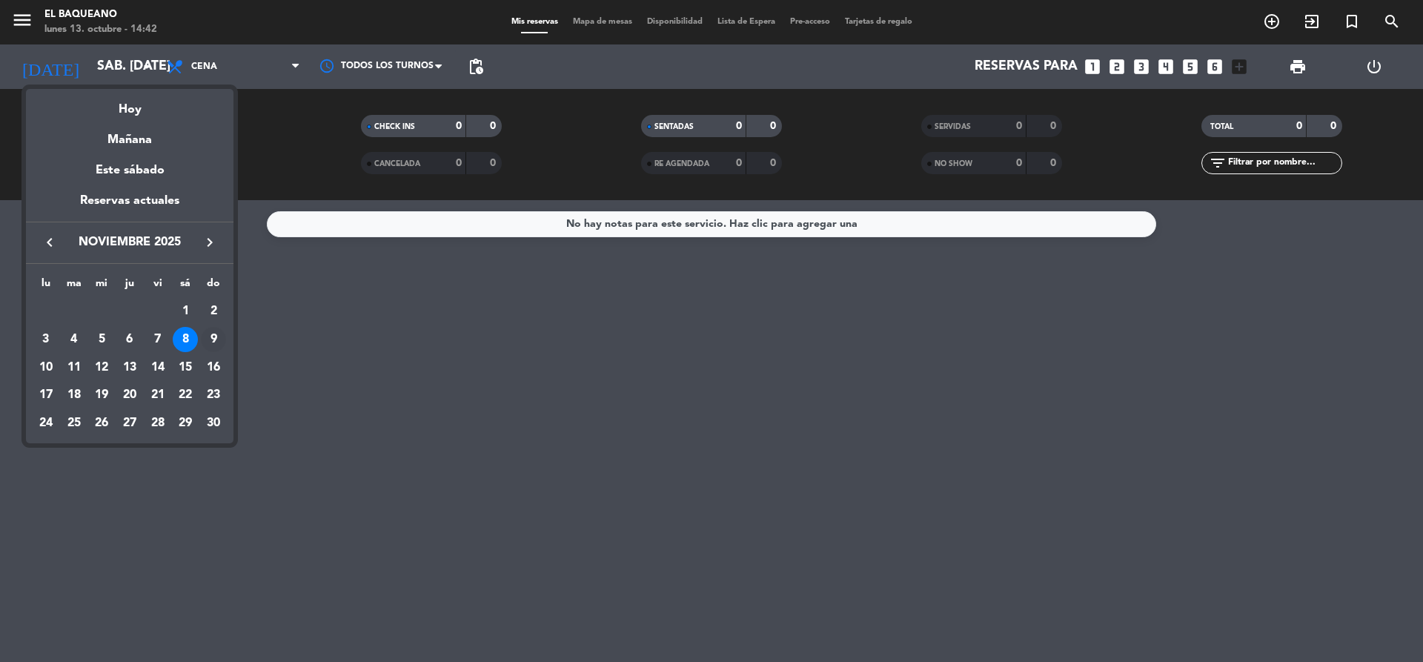
click at [212, 336] on div "9" at bounding box center [213, 339] width 25 height 25
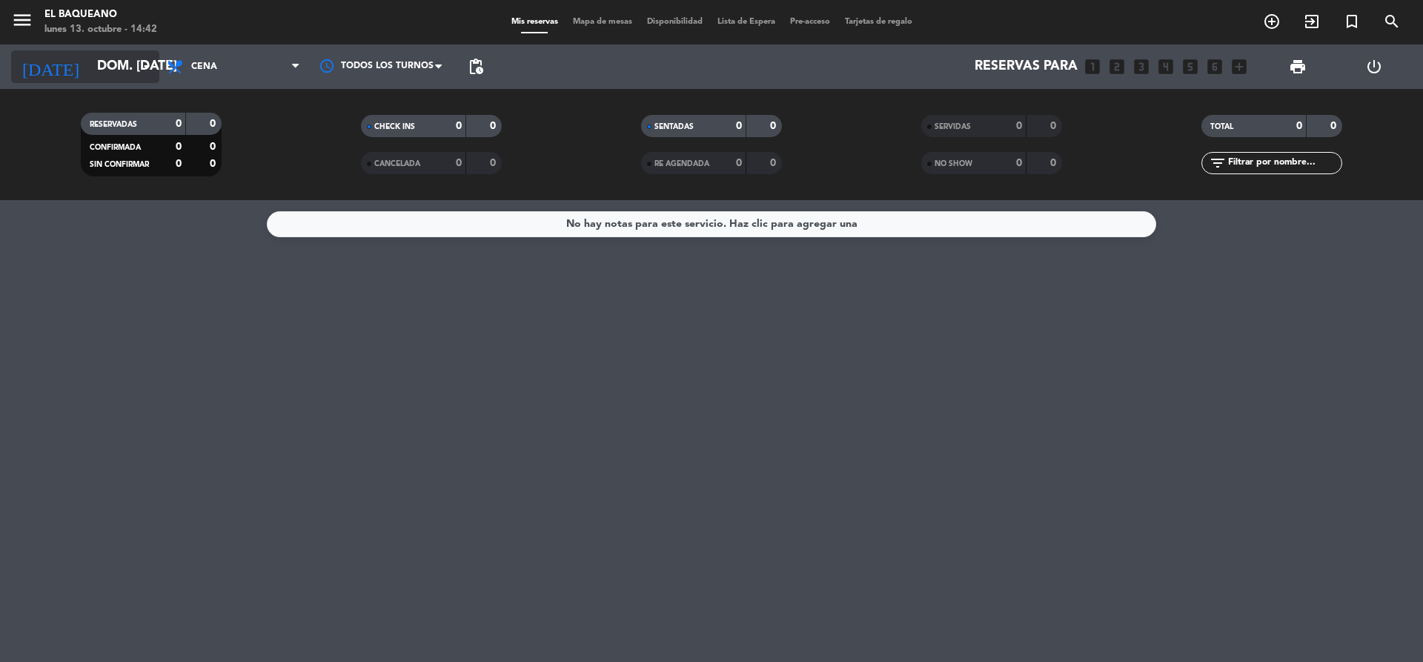
click at [132, 69] on input "dom. [DATE]" at bounding box center [176, 67] width 172 height 30
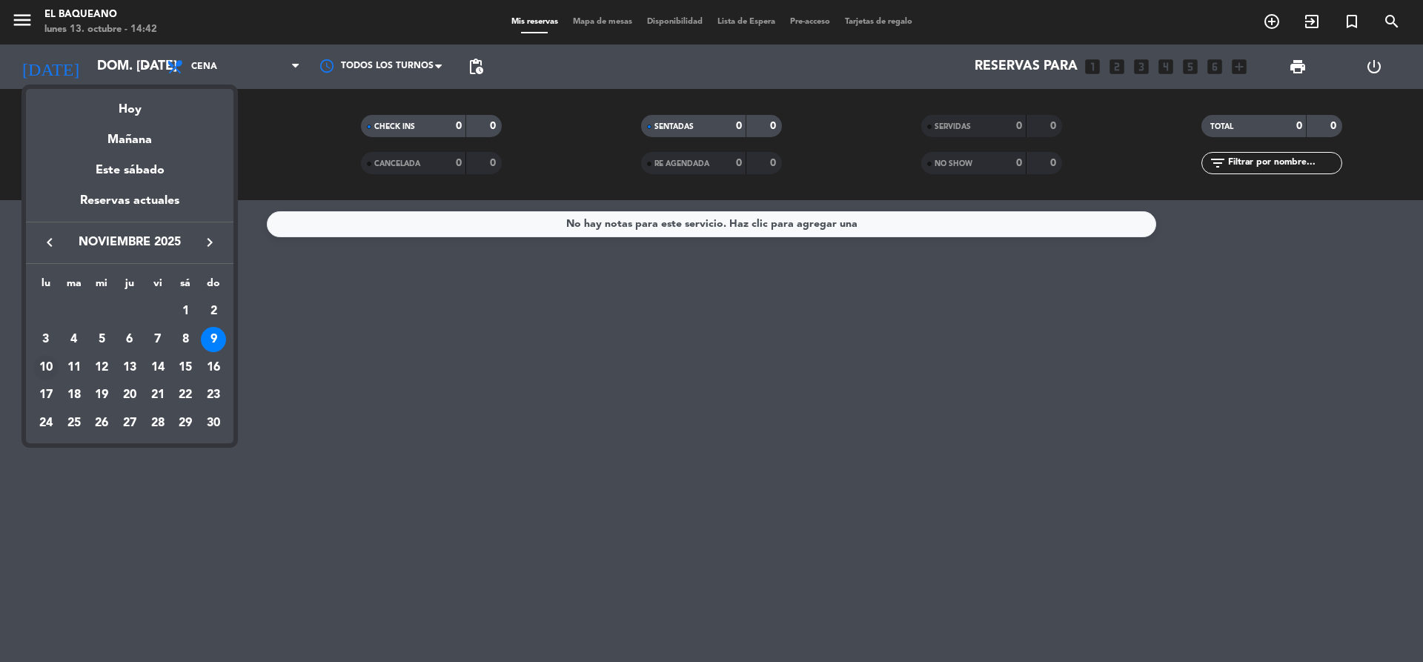
click at [43, 370] on div "10" at bounding box center [45, 367] width 25 height 25
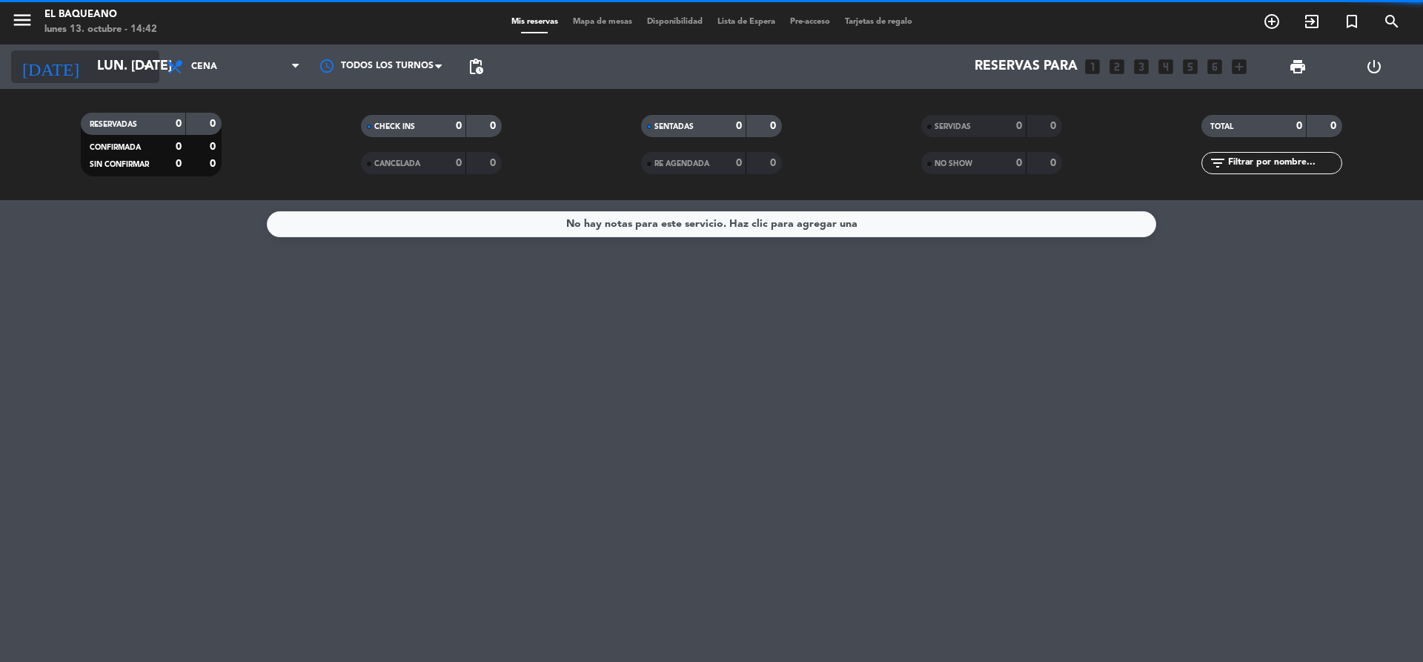
click at [102, 63] on input "lun. [DATE]" at bounding box center [176, 67] width 172 height 30
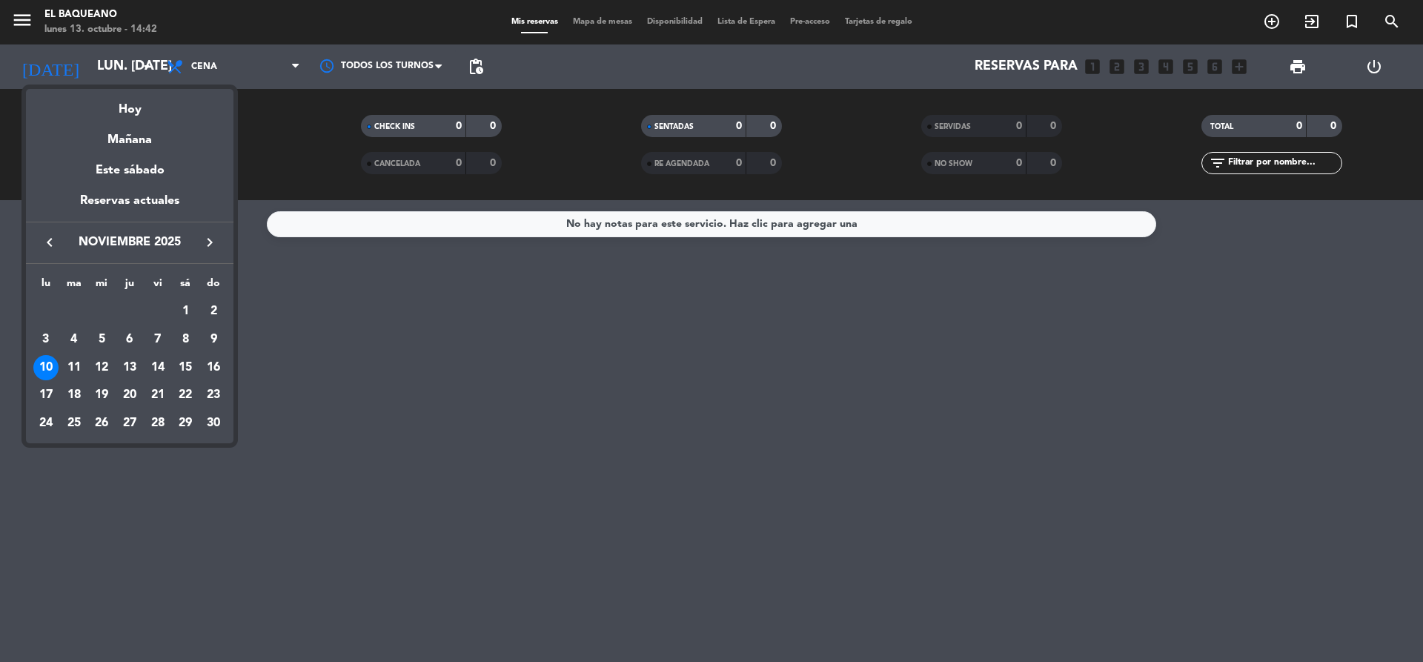
click at [75, 362] on div "11" at bounding box center [74, 367] width 25 height 25
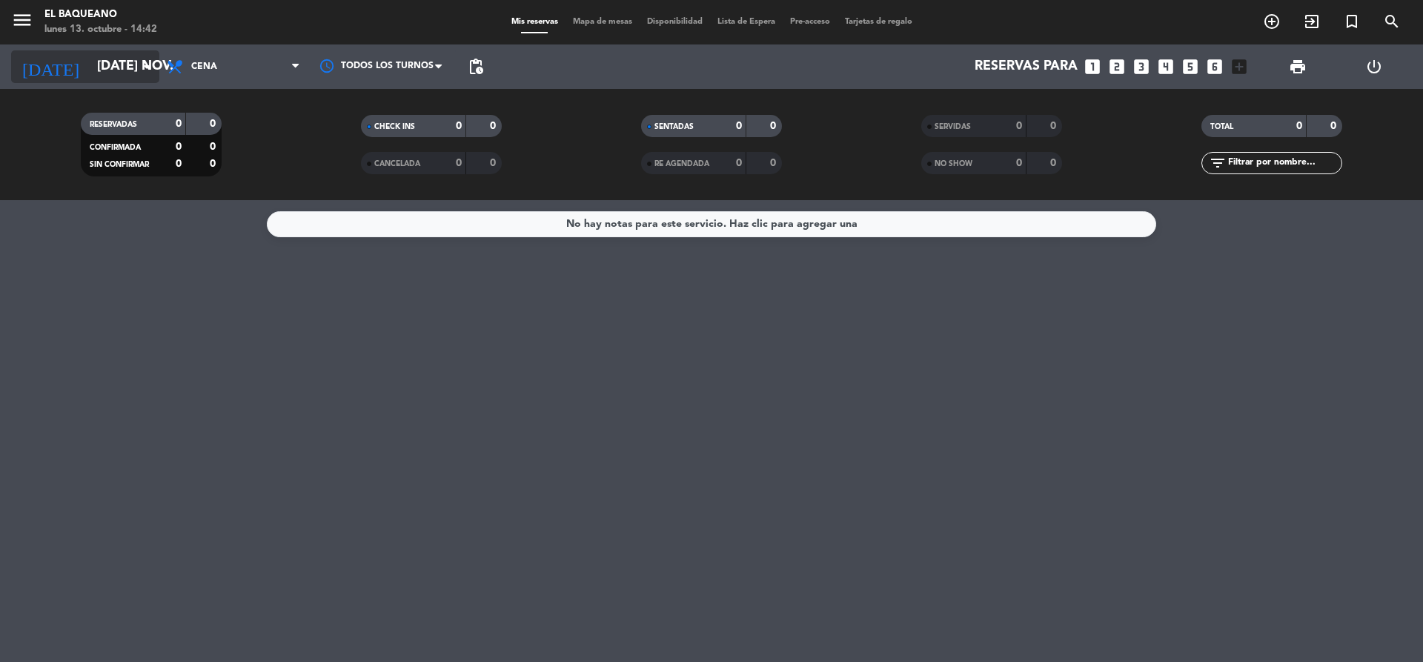
click at [131, 69] on input "[DATE] nov." at bounding box center [176, 67] width 172 height 30
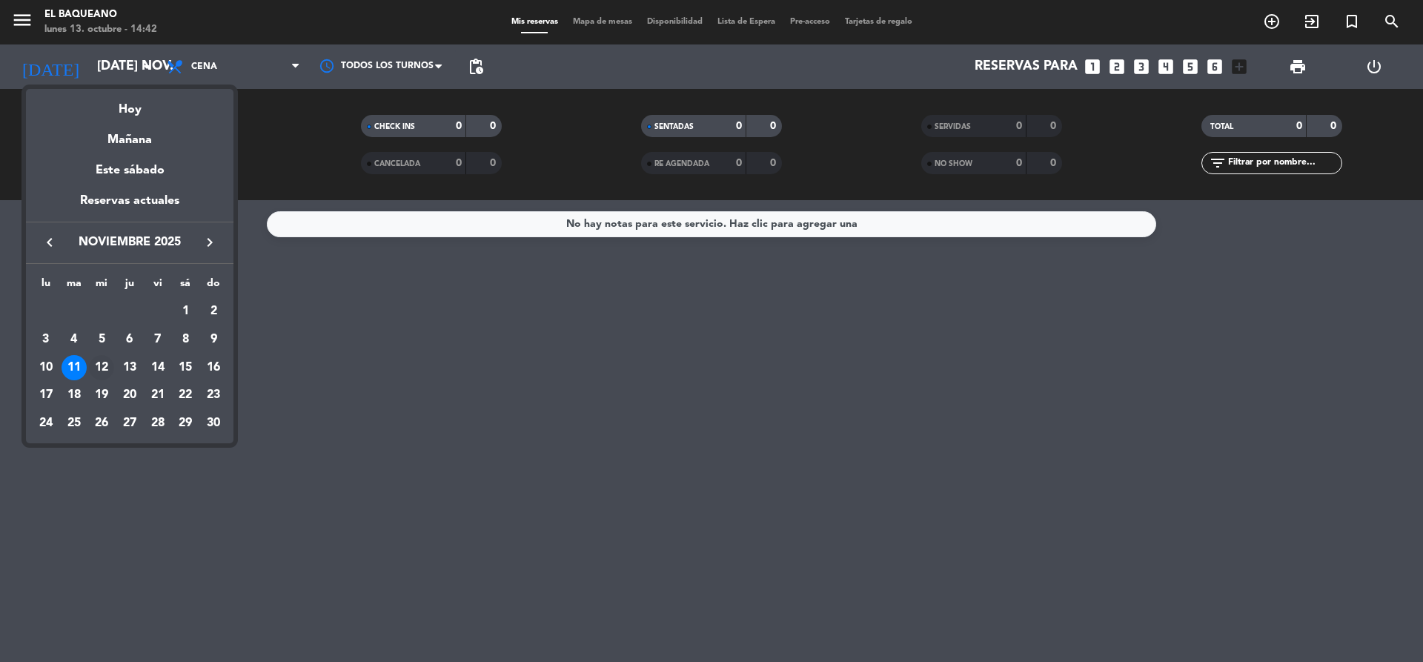
click at [102, 373] on div "12" at bounding box center [101, 367] width 25 height 25
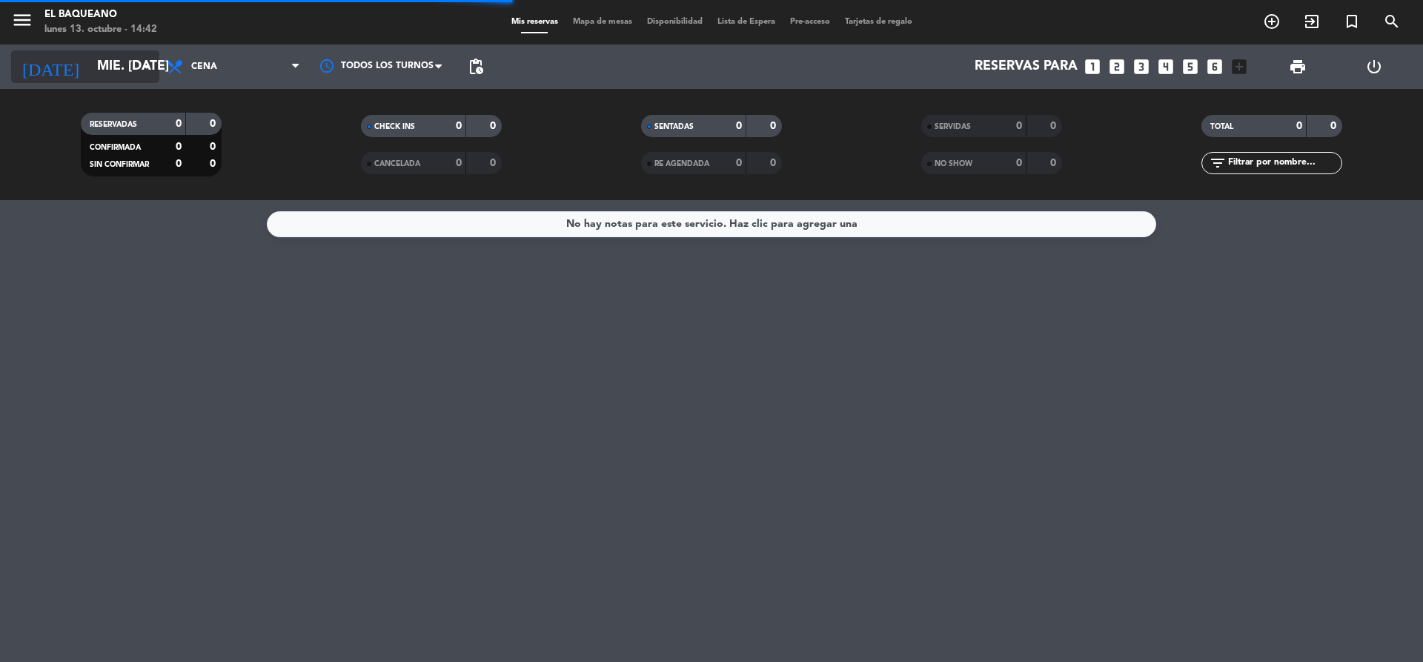
click at [121, 69] on input "mié. [DATE]" at bounding box center [176, 67] width 172 height 30
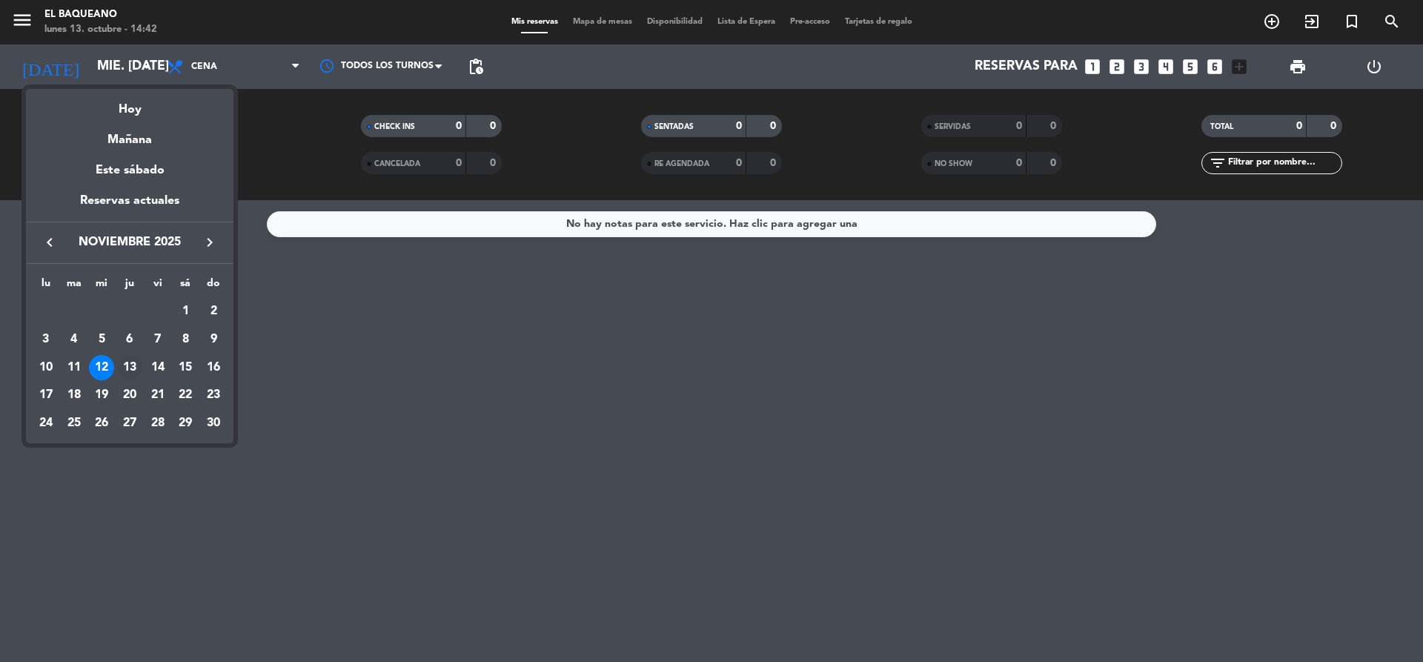
click at [126, 362] on div "13" at bounding box center [129, 367] width 25 height 25
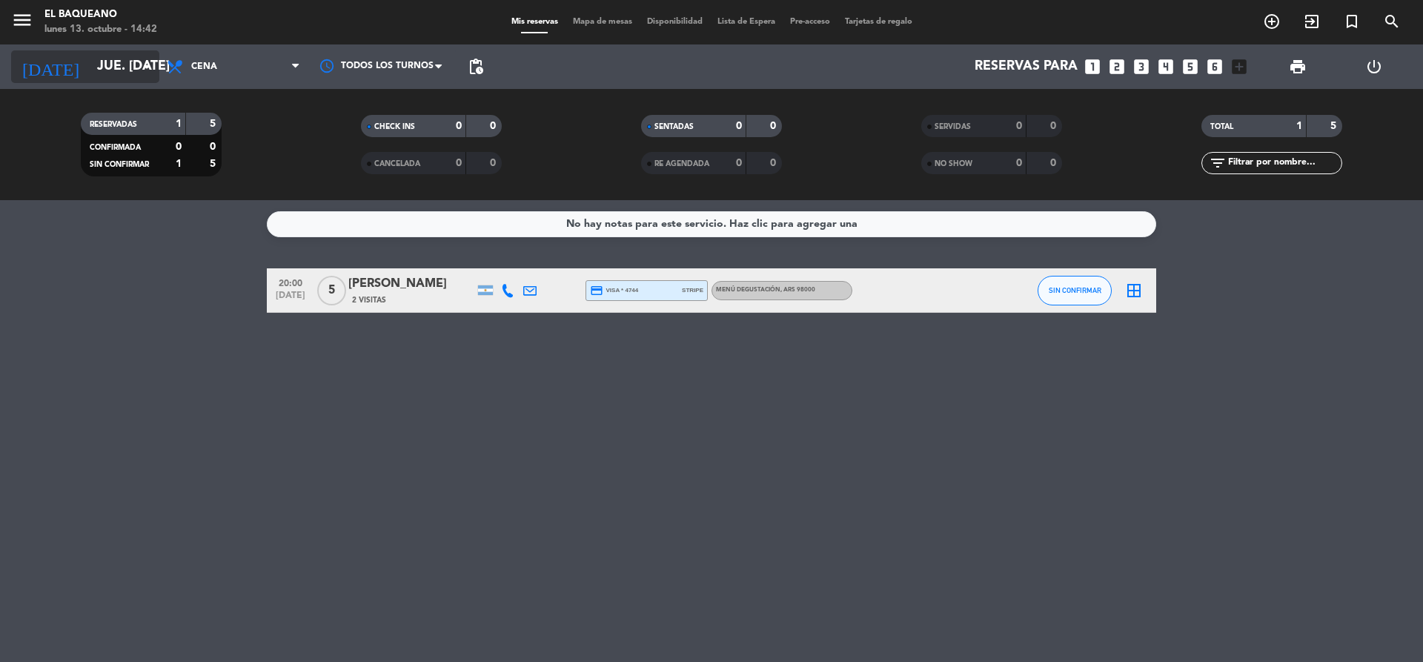
click at [129, 66] on input "jue. [DATE]" at bounding box center [176, 67] width 172 height 30
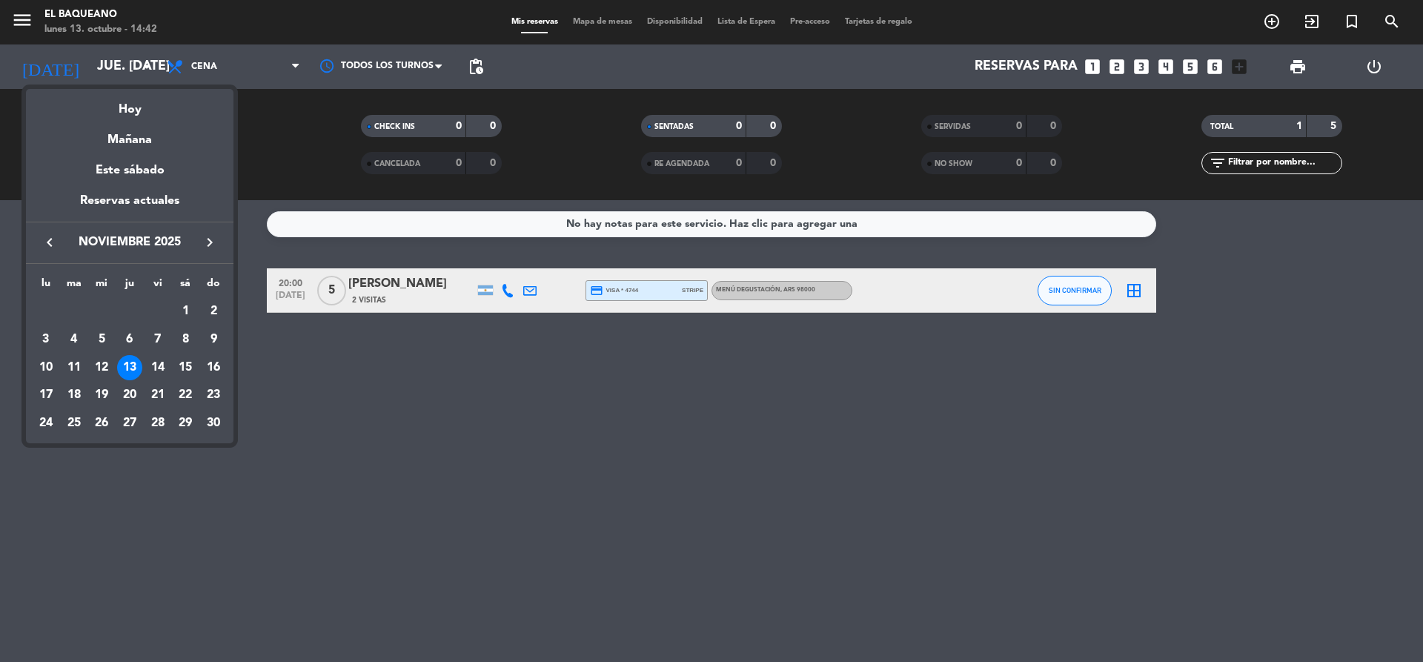
click at [157, 358] on div "14" at bounding box center [157, 367] width 25 height 25
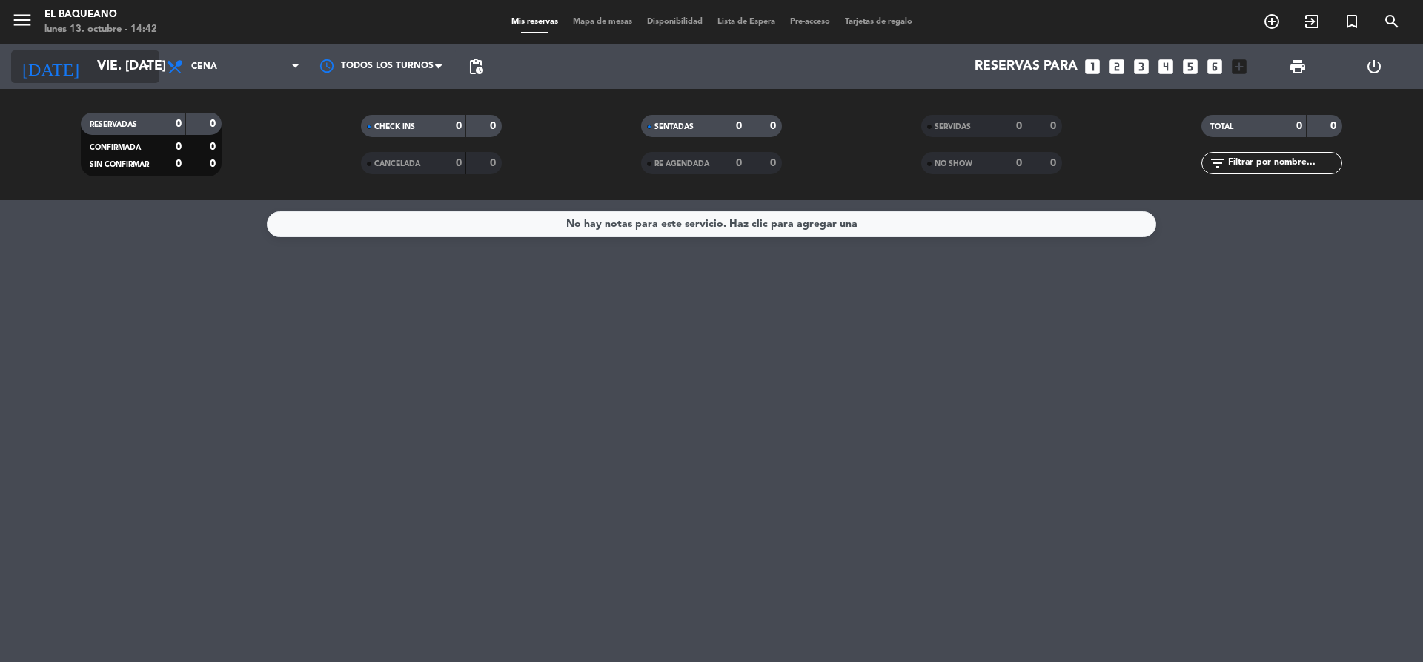
click at [117, 70] on input "vie. [DATE]" at bounding box center [176, 67] width 172 height 30
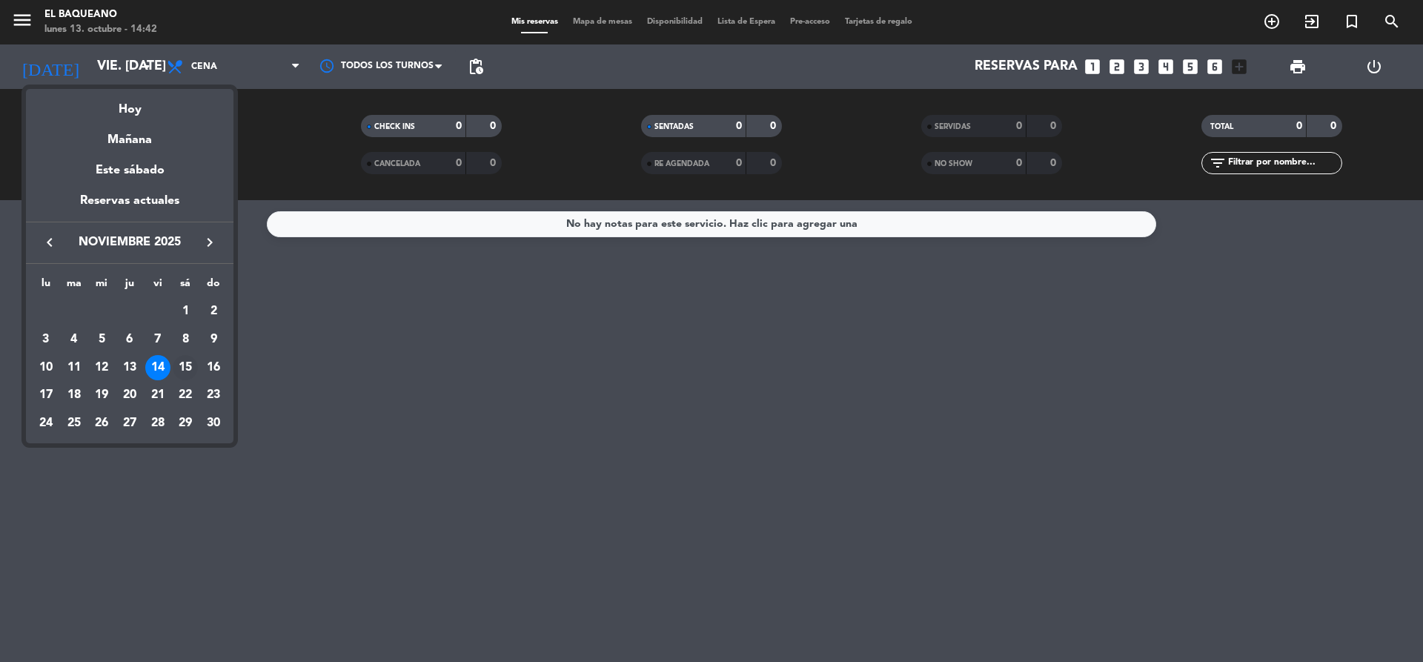
click at [187, 359] on div "15" at bounding box center [185, 367] width 25 height 25
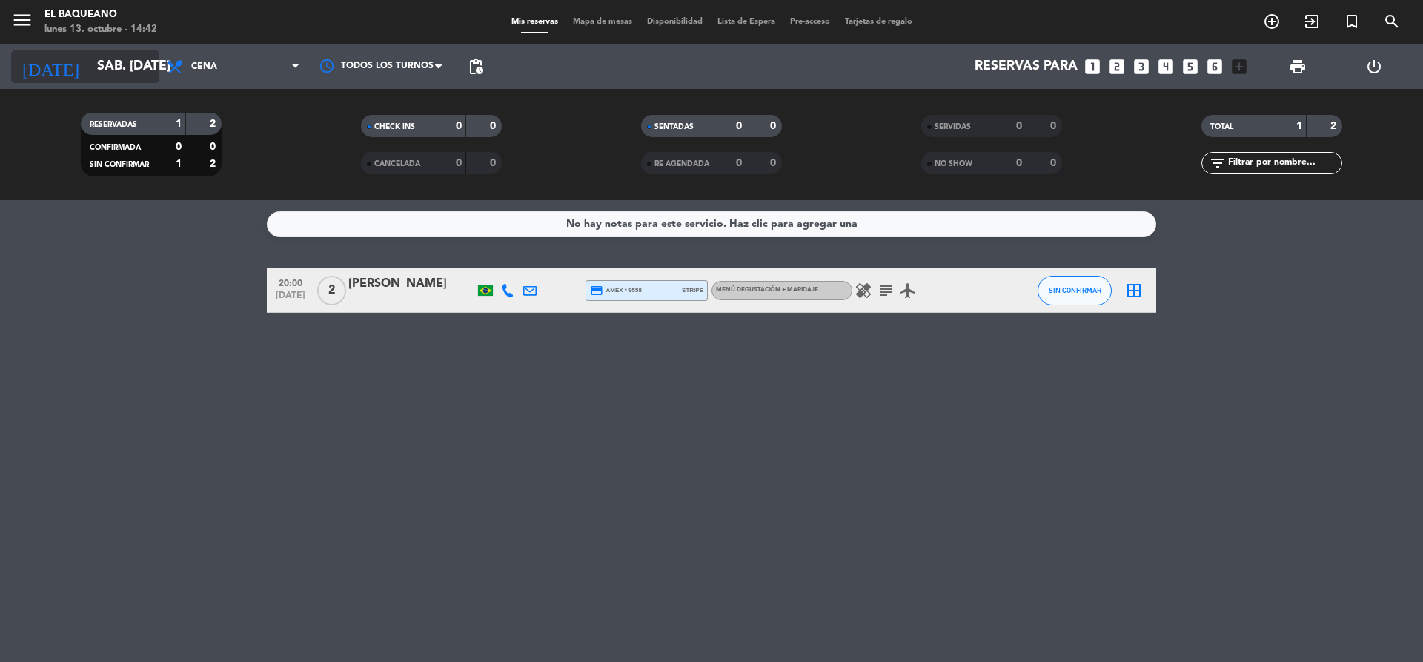
click at [101, 60] on input "sáb. [DATE]" at bounding box center [176, 67] width 172 height 30
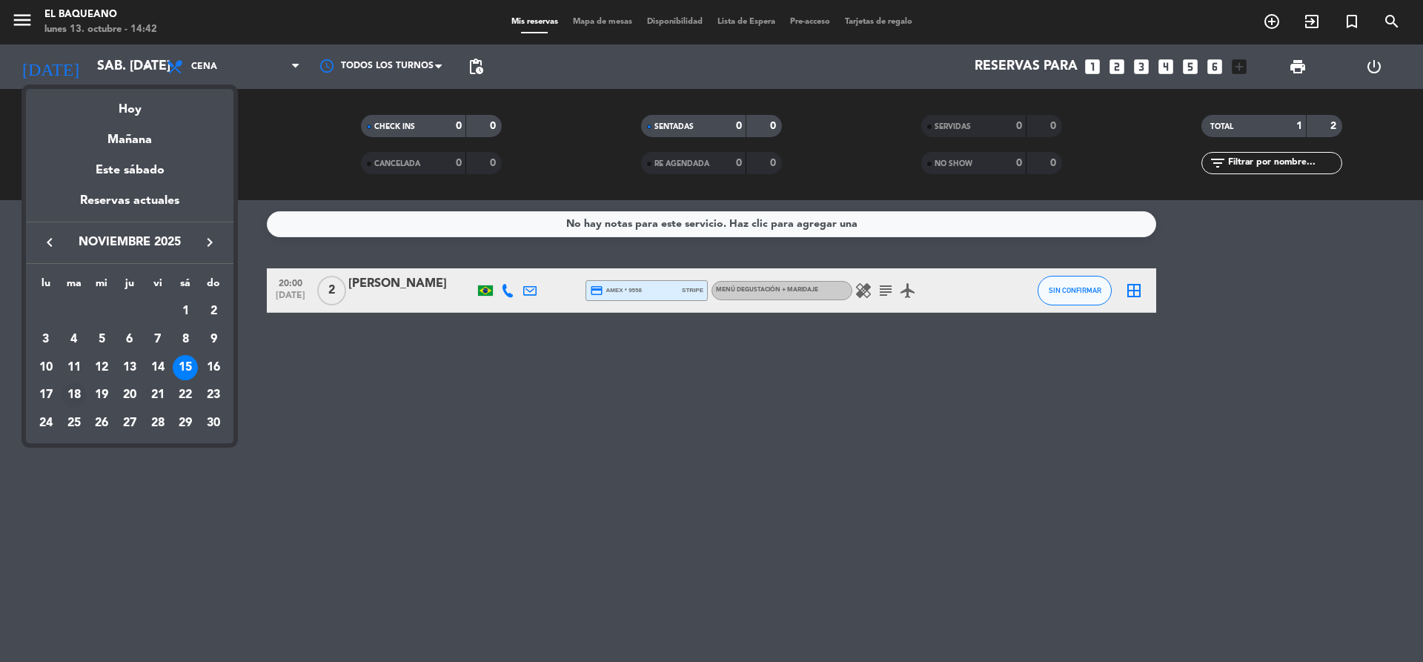
click at [75, 390] on div "18" at bounding box center [74, 394] width 25 height 25
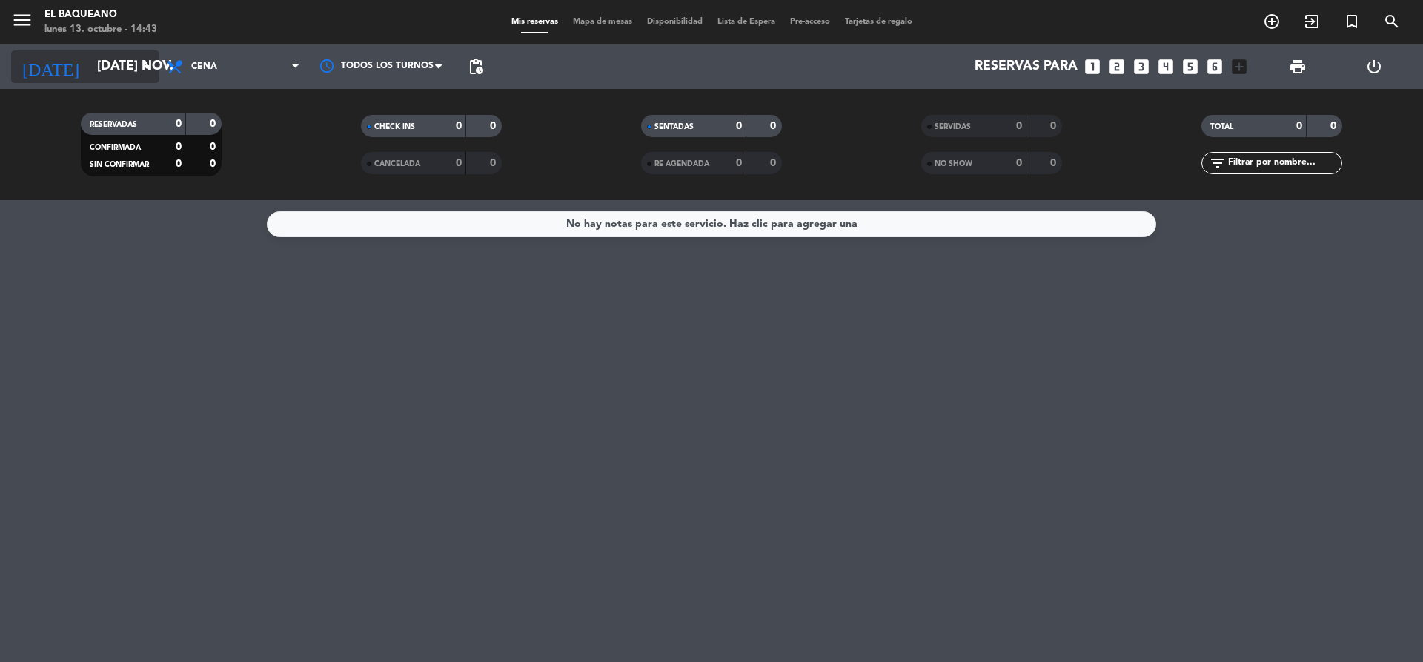
click at [115, 65] on input "[DATE] nov." at bounding box center [176, 67] width 172 height 30
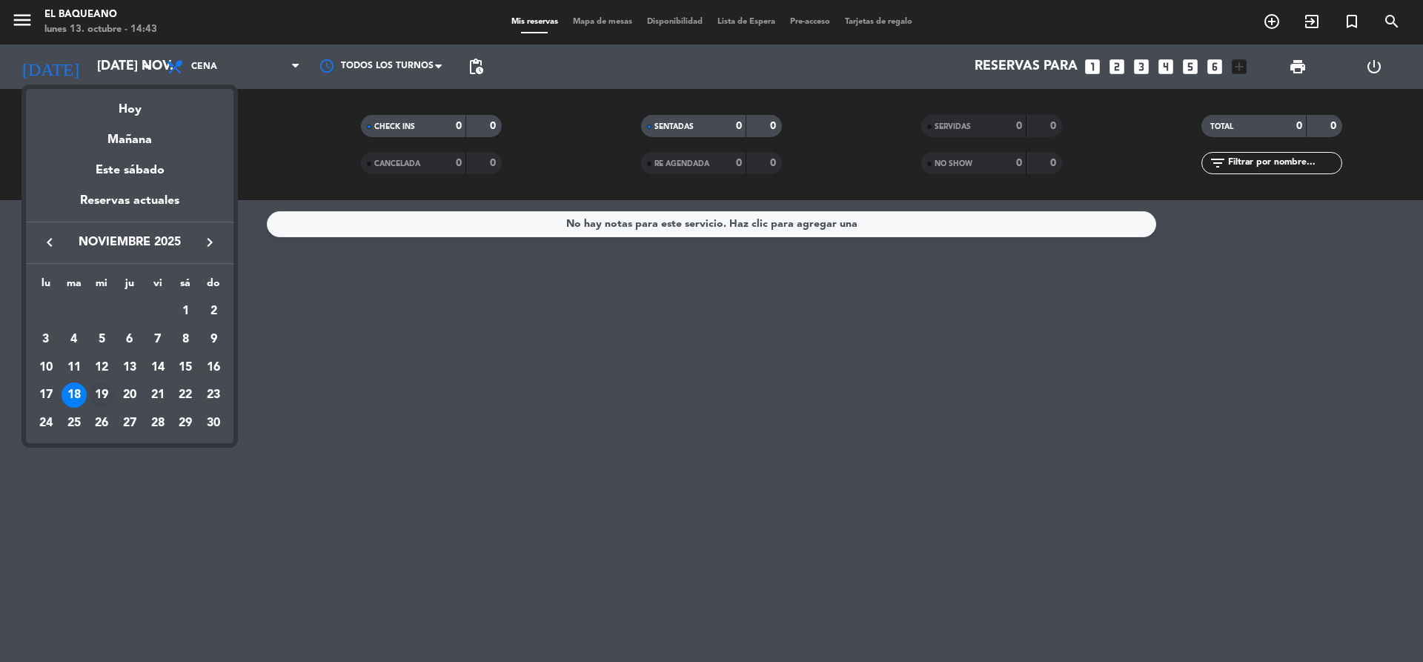
click at [102, 393] on div "19" at bounding box center [101, 394] width 25 height 25
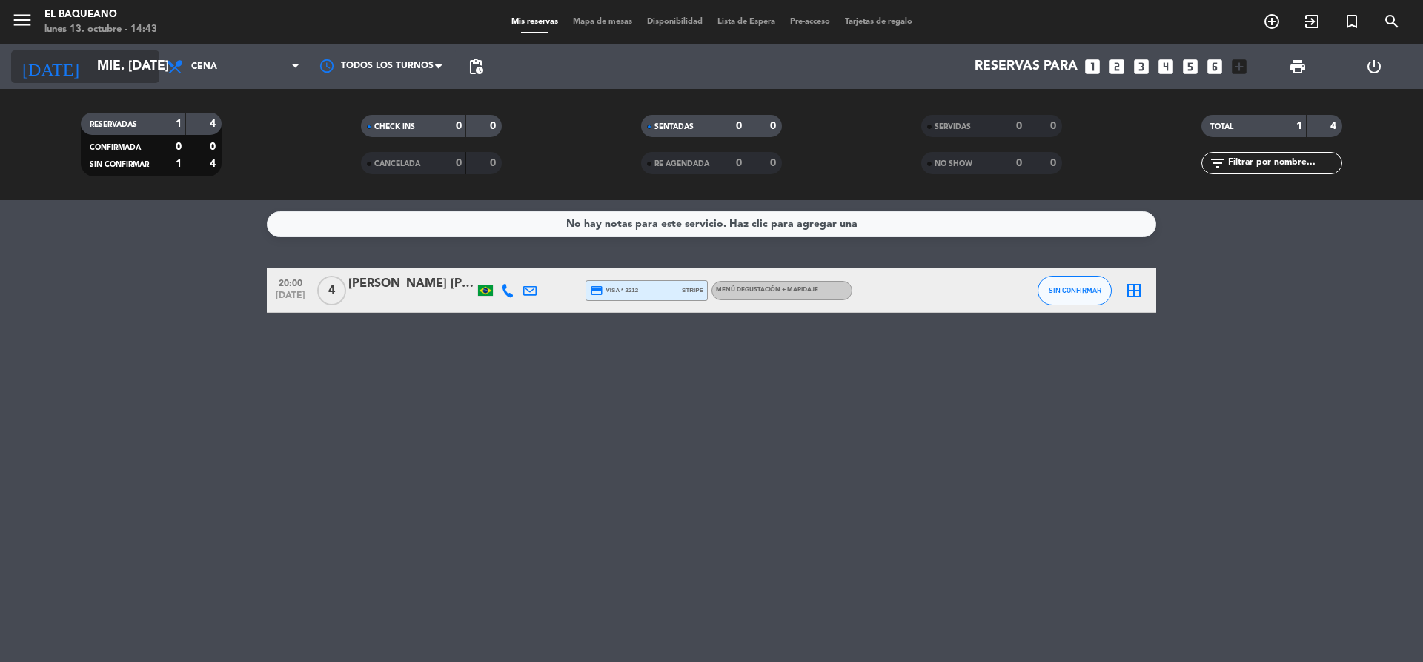
click at [126, 67] on input "mié. [DATE]" at bounding box center [176, 67] width 172 height 30
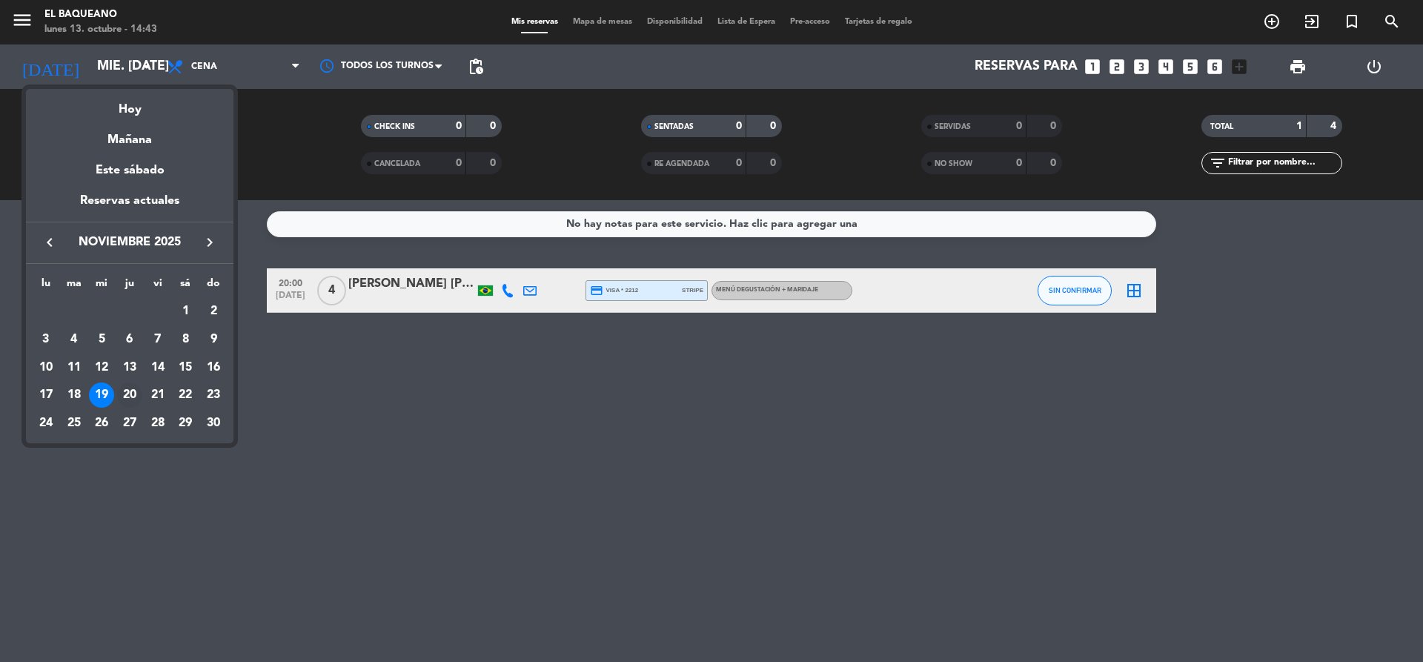
click at [128, 390] on div "20" at bounding box center [129, 394] width 25 height 25
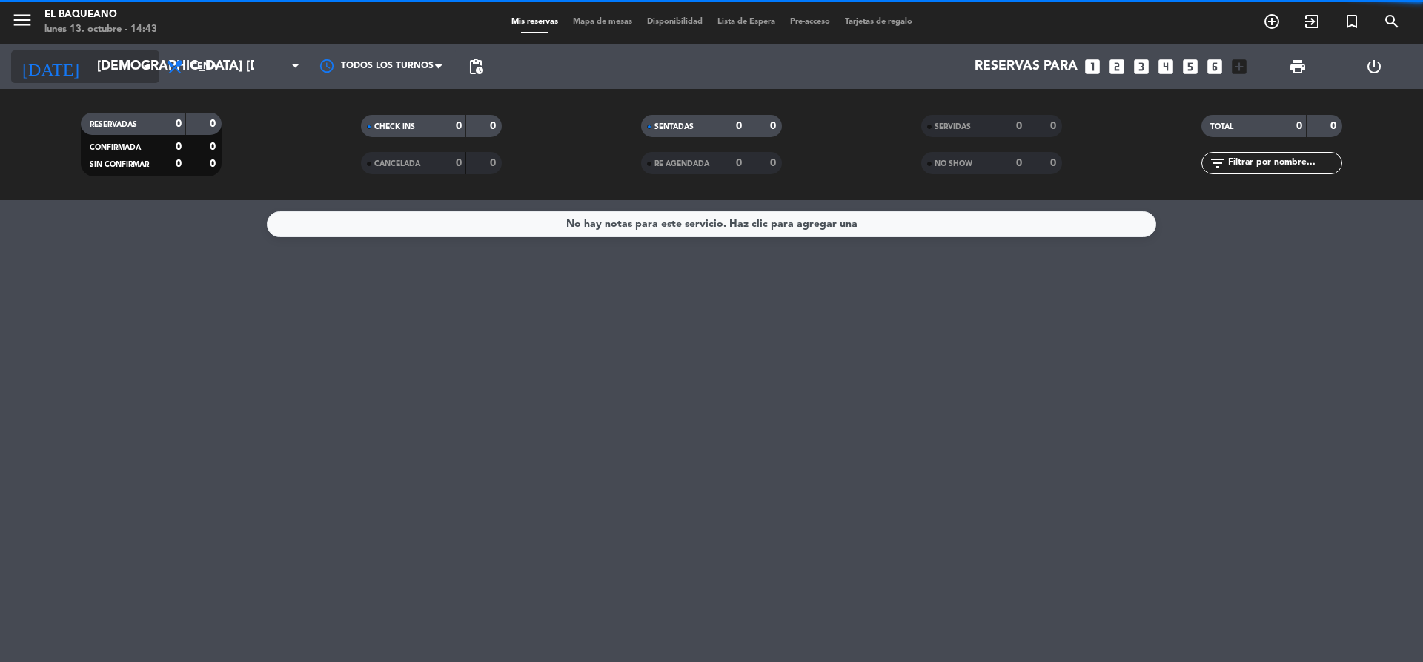
click at [126, 66] on input "[DEMOGRAPHIC_DATA] [DATE]" at bounding box center [176, 67] width 172 height 30
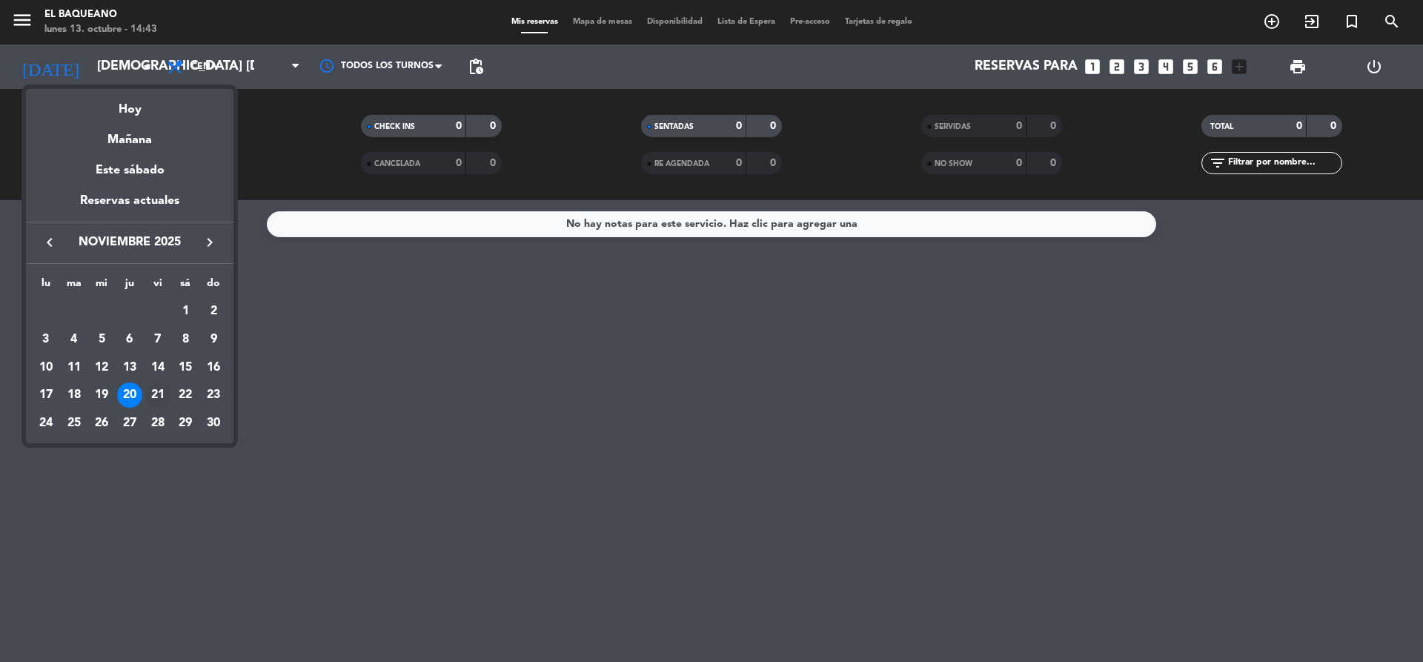
click at [159, 384] on div "21" at bounding box center [157, 394] width 25 height 25
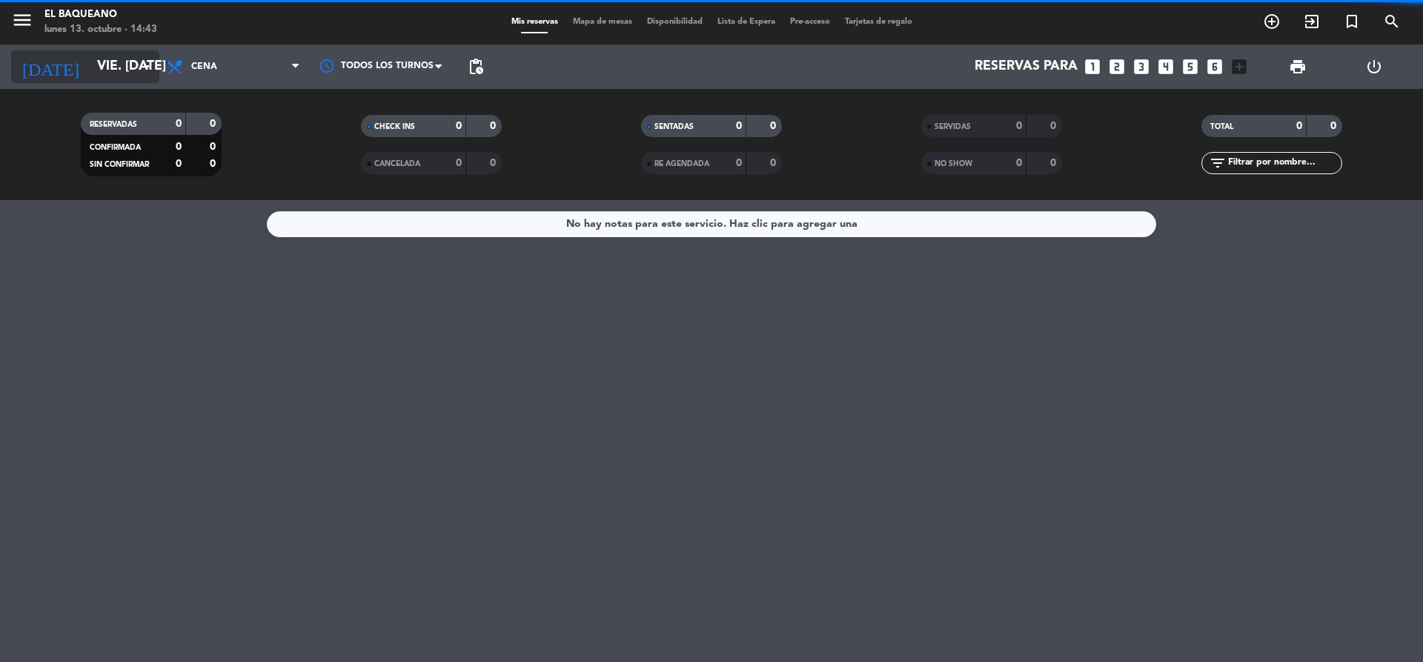
click at [130, 73] on input "vie. [DATE]" at bounding box center [176, 67] width 172 height 30
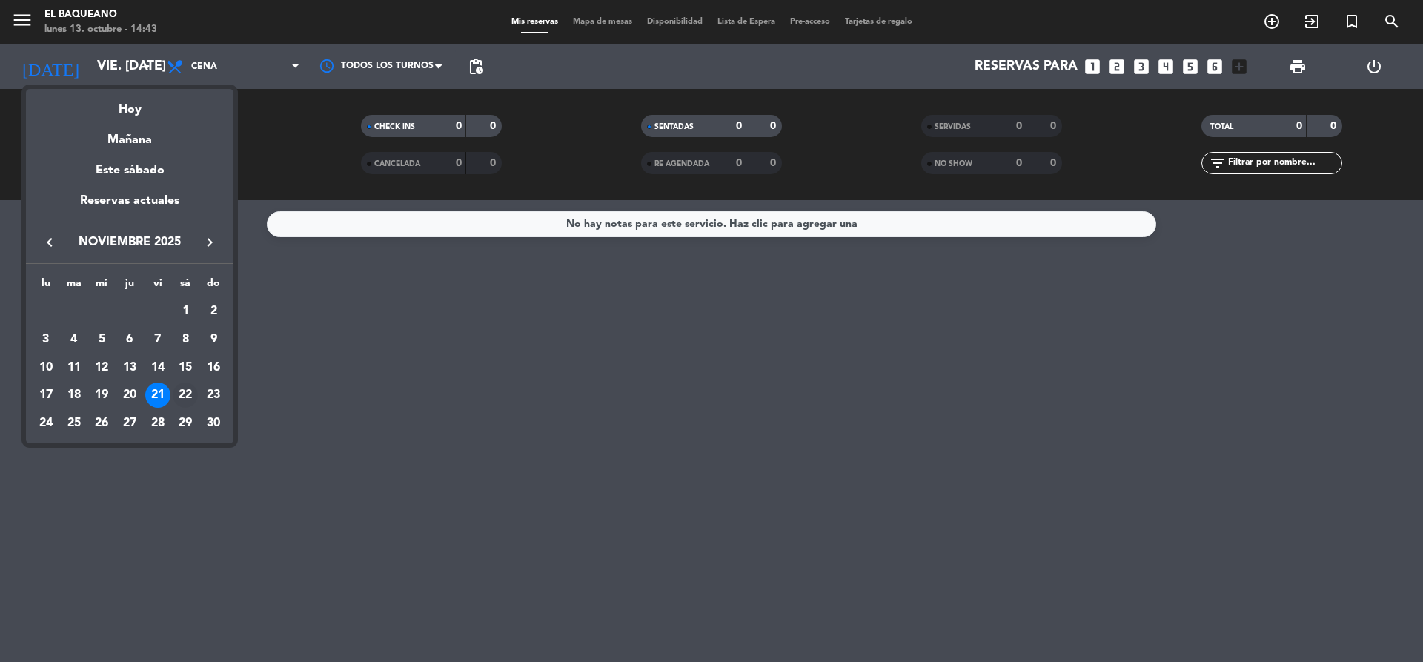
click at [188, 394] on div "22" at bounding box center [185, 394] width 25 height 25
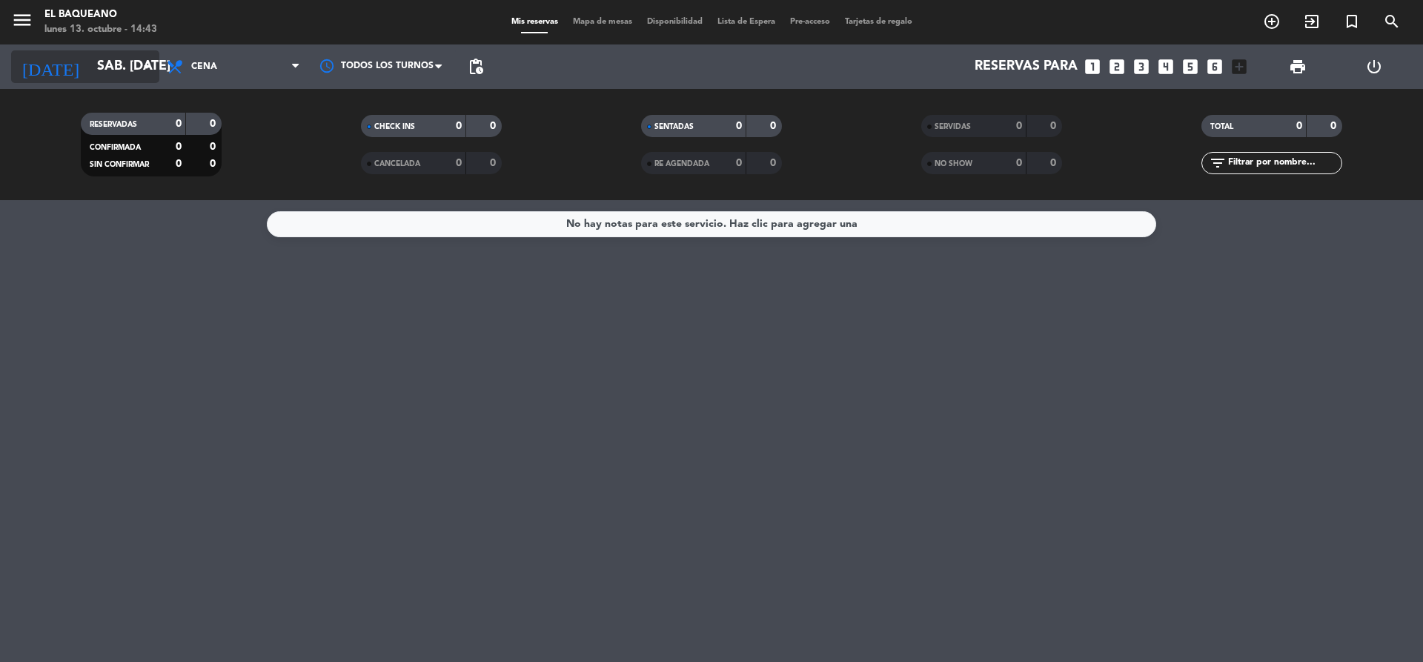
click at [126, 65] on input "sáb. [DATE]" at bounding box center [176, 67] width 172 height 30
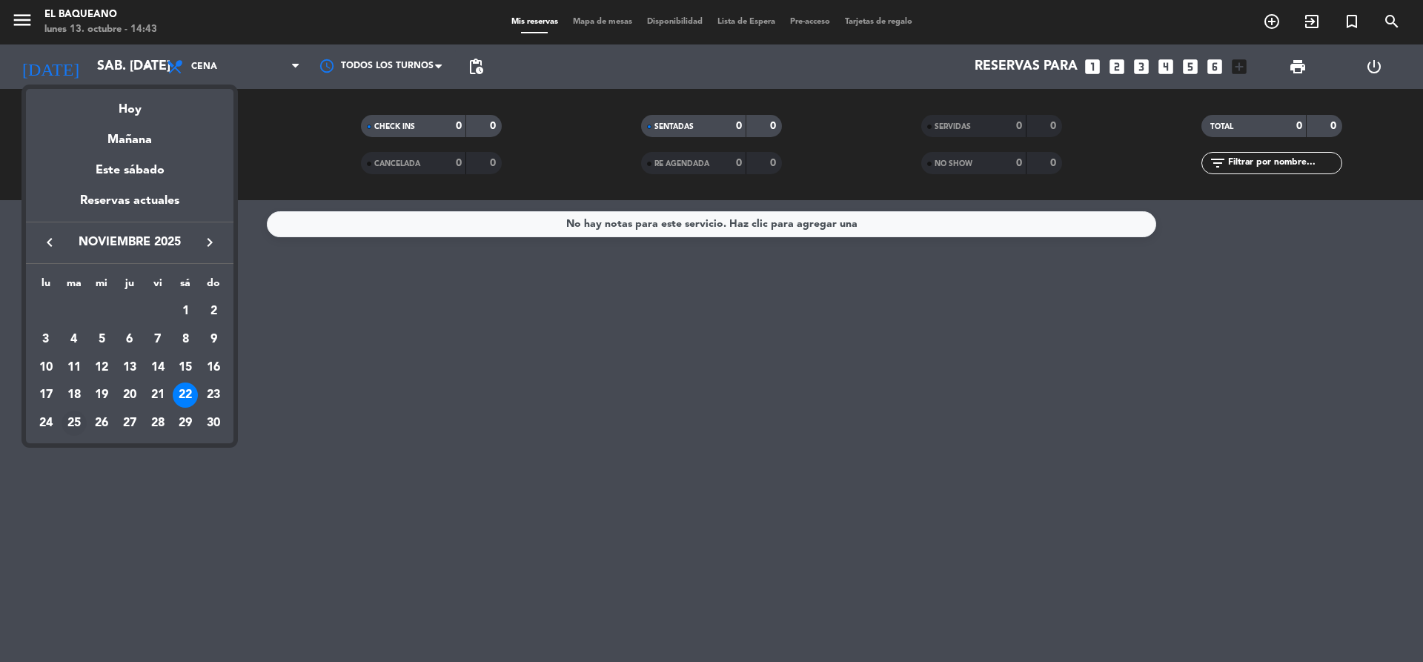
click at [74, 425] on div "25" at bounding box center [74, 422] width 25 height 25
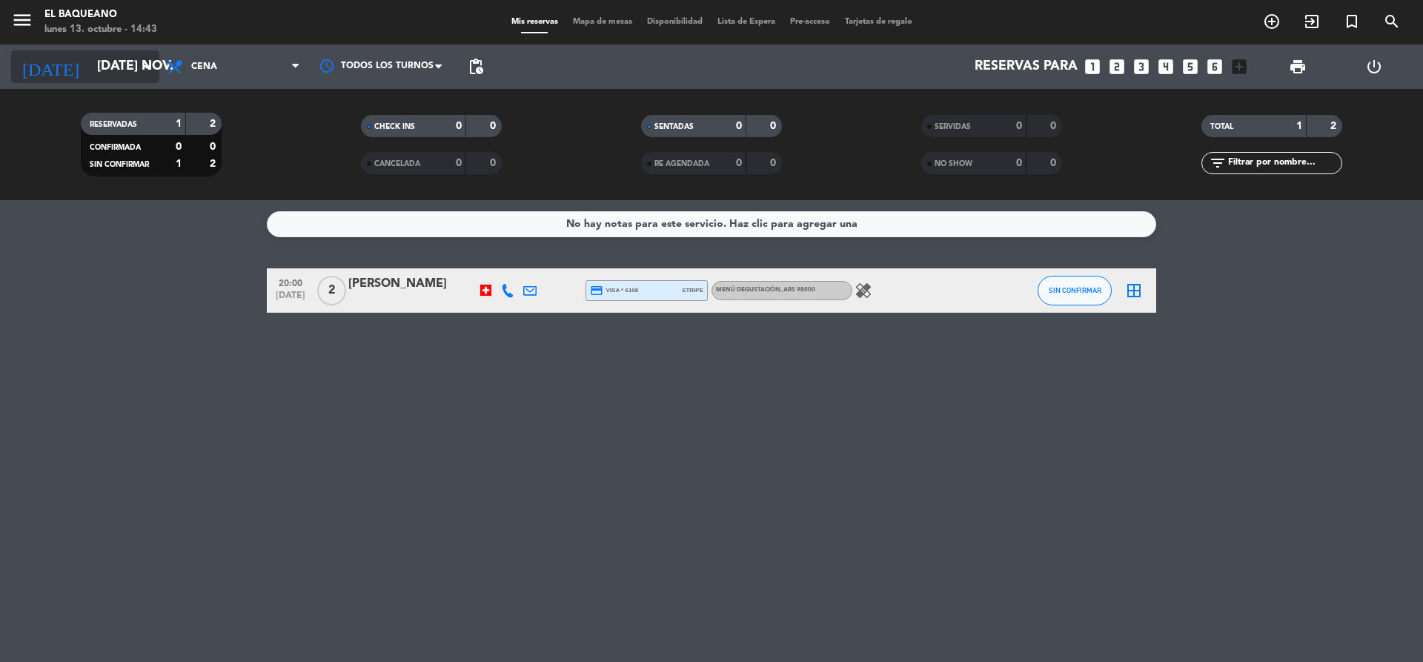
click at [109, 67] on input "[DATE] nov." at bounding box center [176, 67] width 172 height 30
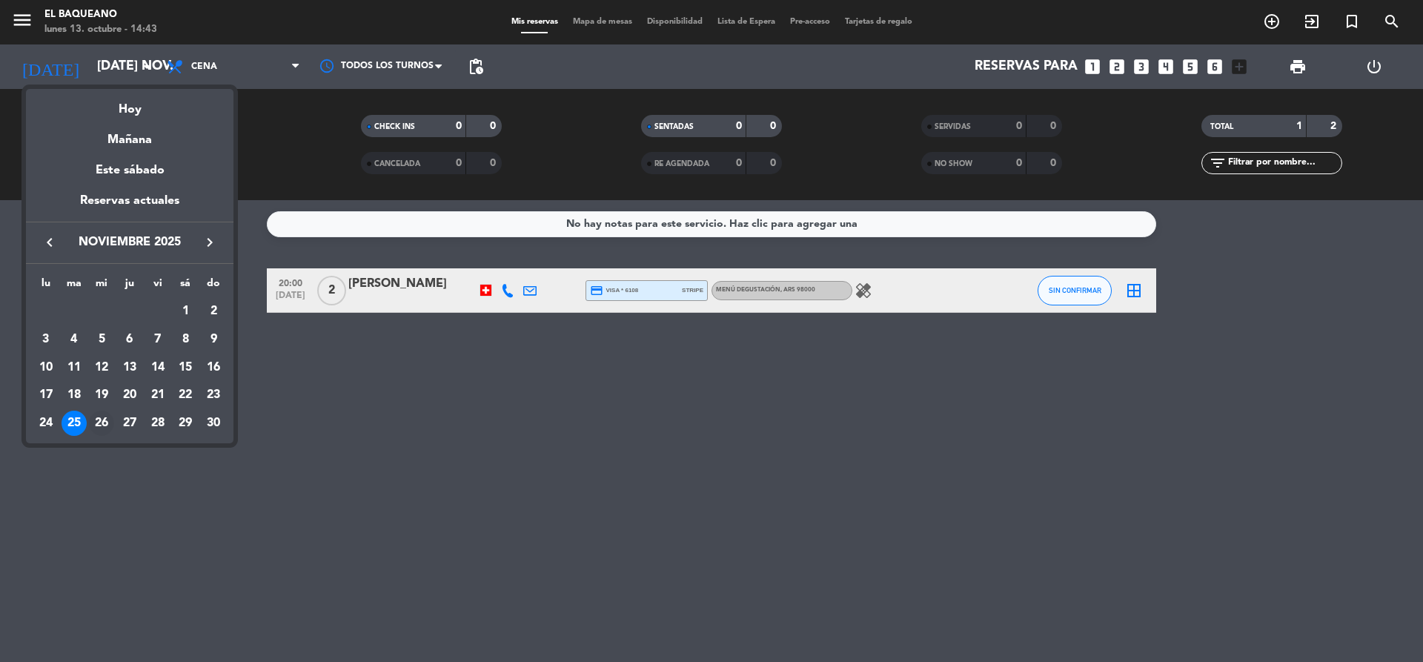
click at [96, 428] on div "26" at bounding box center [101, 422] width 25 height 25
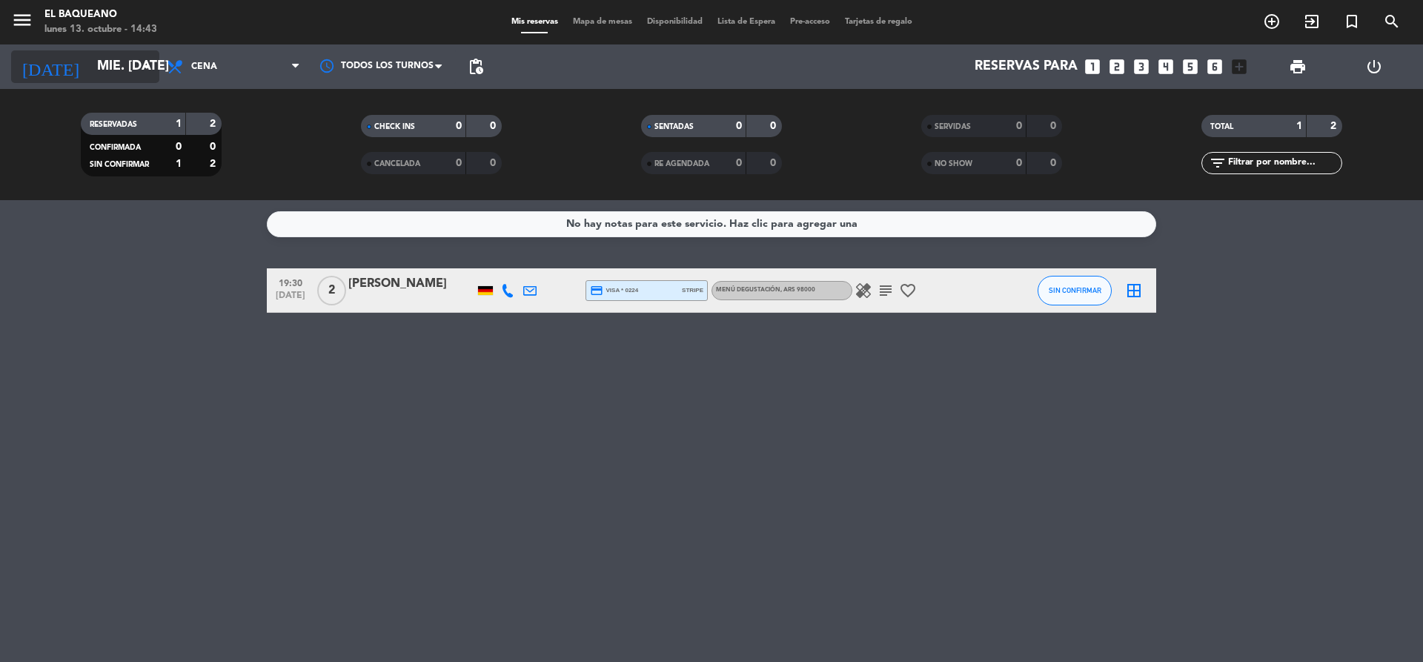
click at [106, 70] on input "mié. [DATE]" at bounding box center [176, 67] width 172 height 30
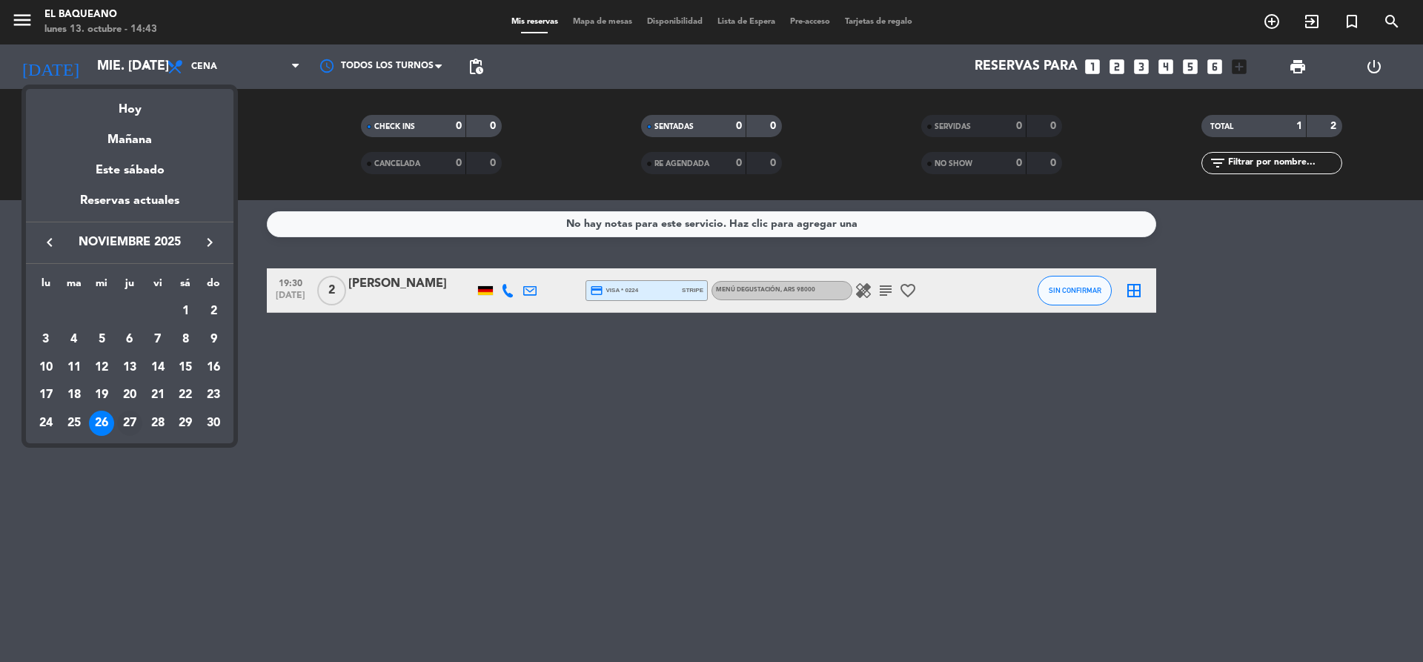
click at [122, 422] on div "27" at bounding box center [129, 422] width 25 height 25
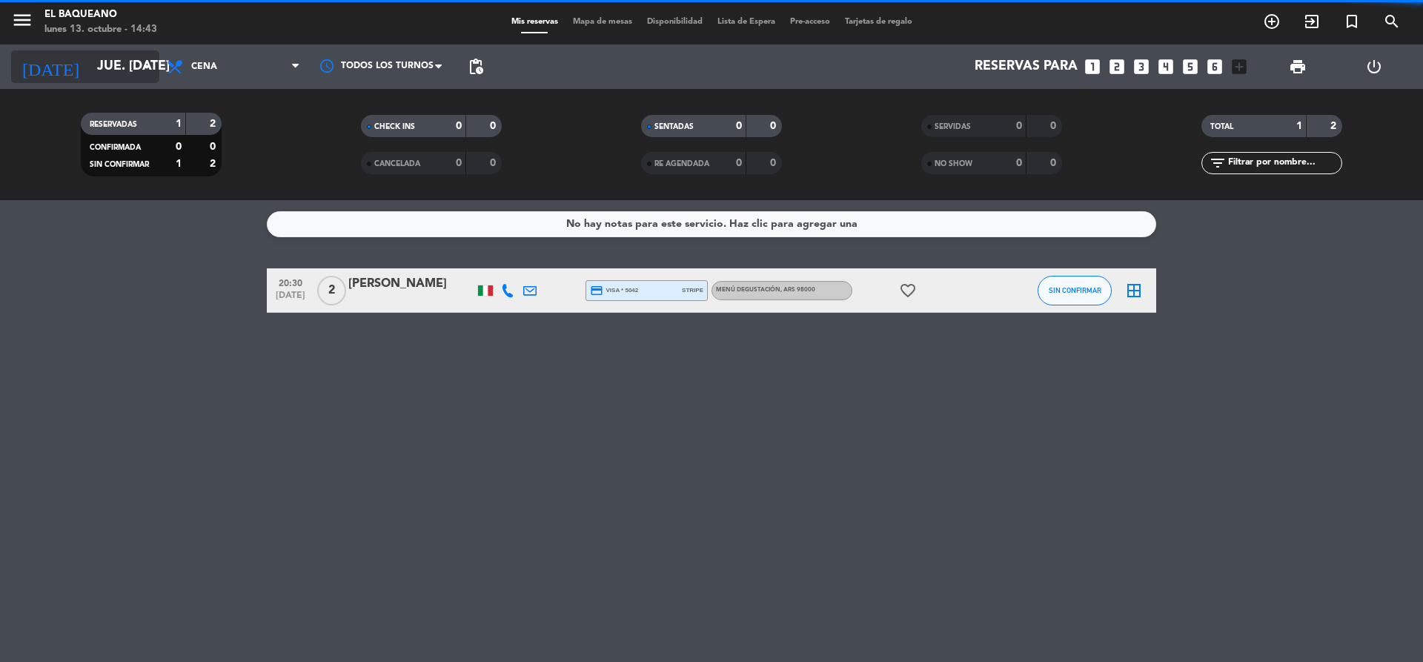
click at [122, 67] on input "jue. [DATE]" at bounding box center [176, 67] width 172 height 30
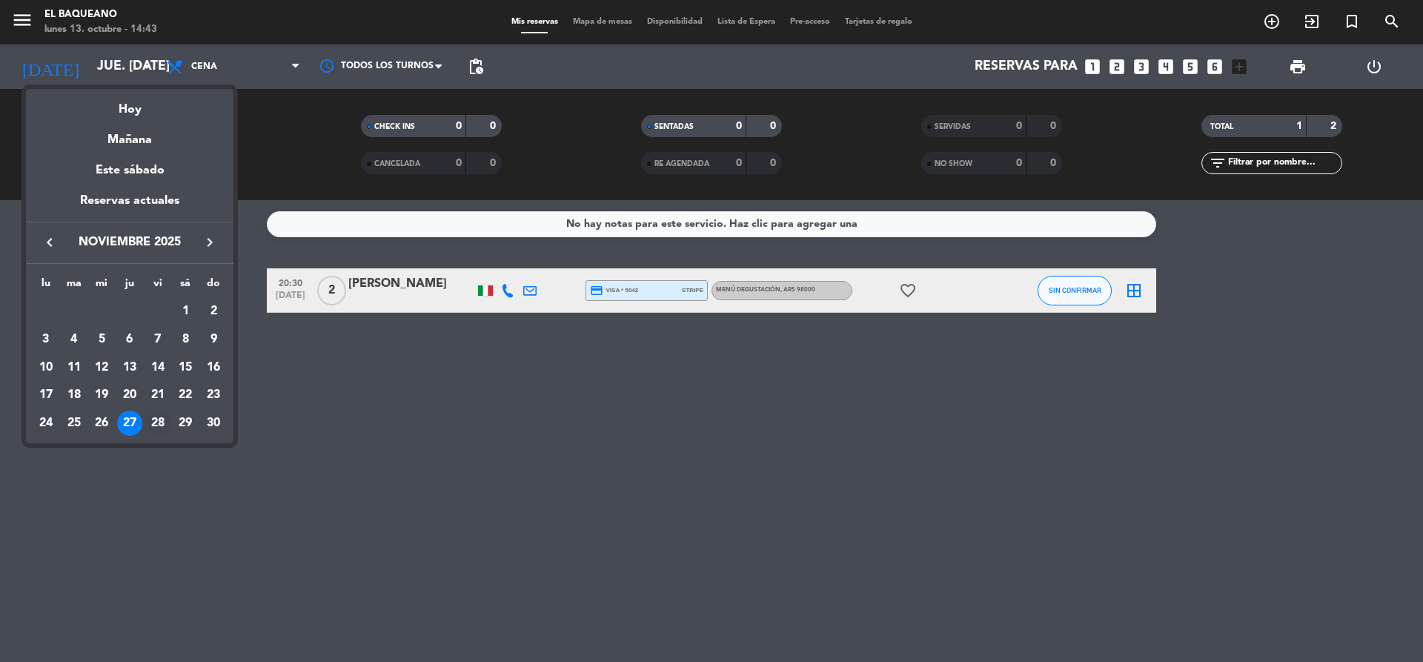
click at [162, 426] on div "28" at bounding box center [157, 422] width 25 height 25
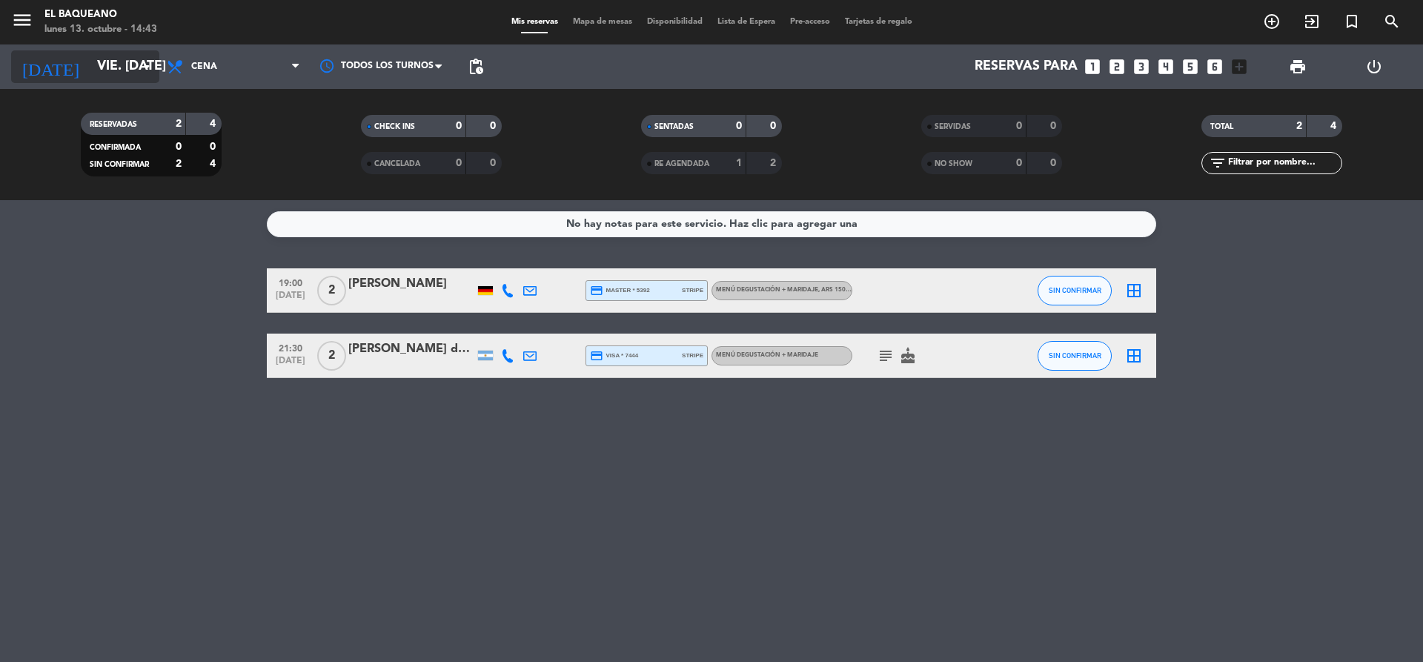
click at [107, 73] on input "vie. [DATE]" at bounding box center [176, 67] width 172 height 30
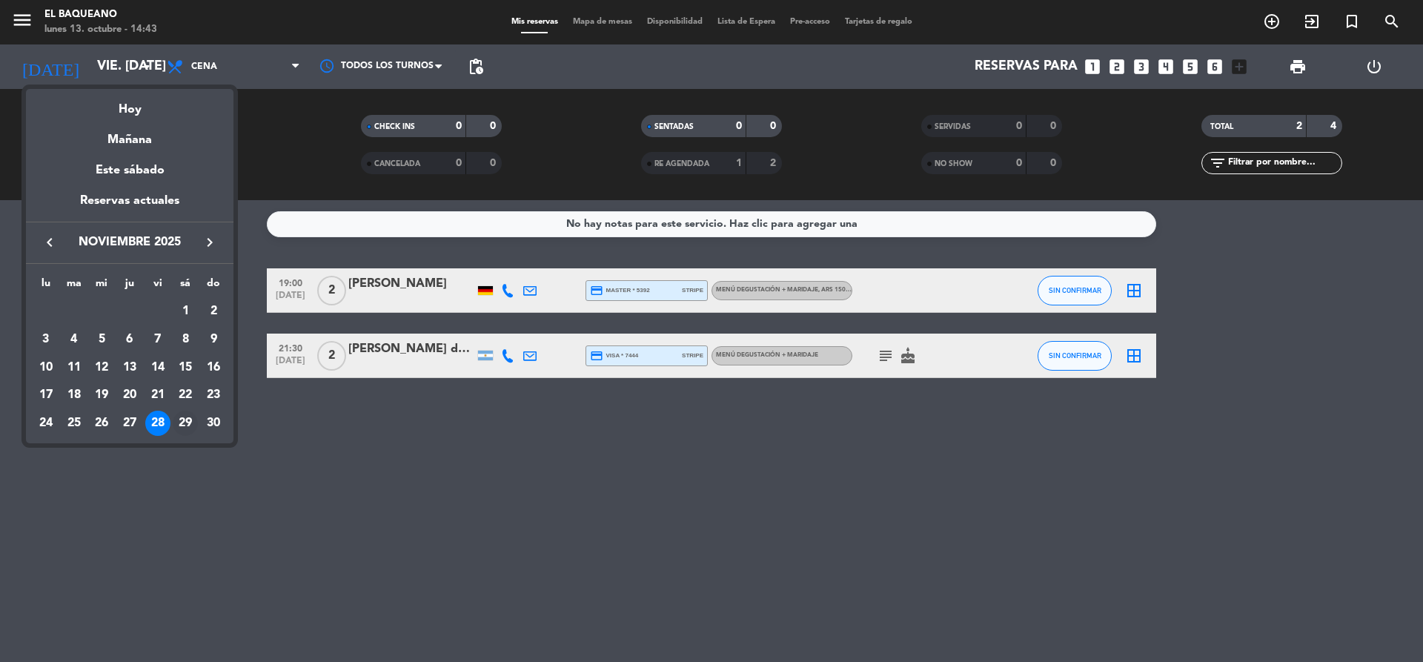
click at [184, 420] on div "29" at bounding box center [185, 422] width 25 height 25
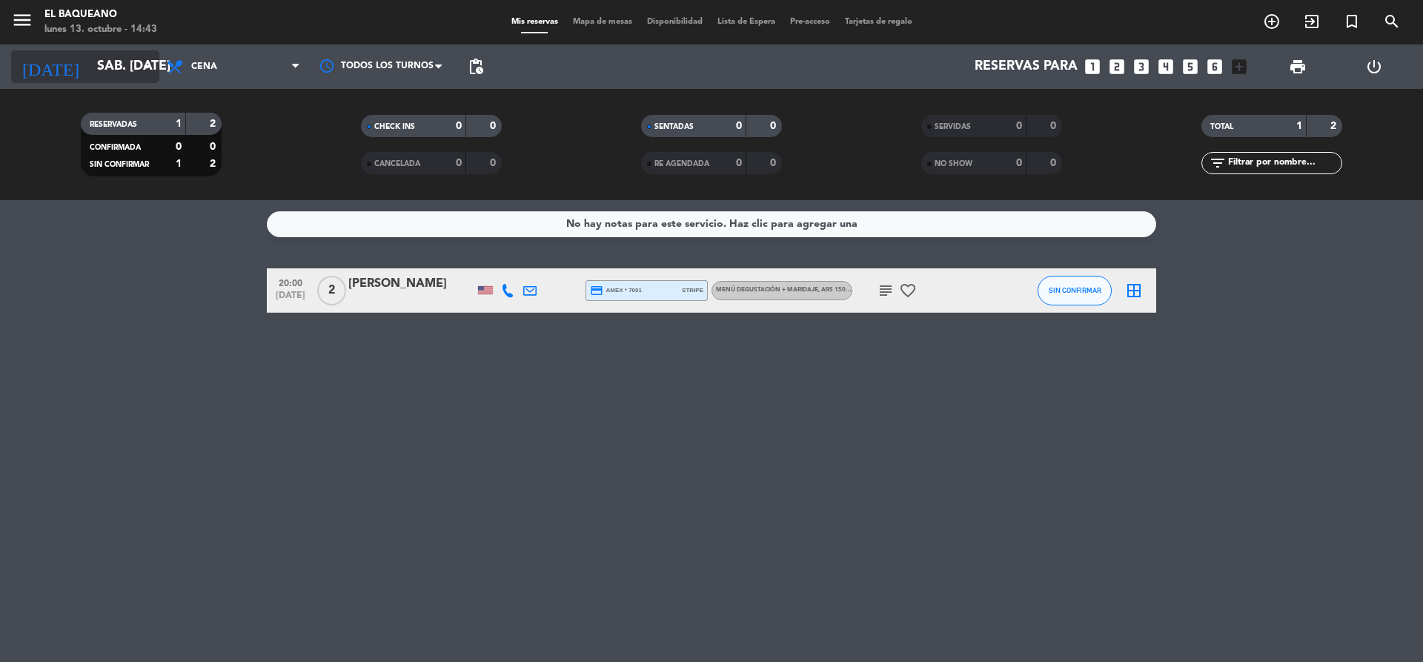
click at [128, 76] on input "sáb. [DATE]" at bounding box center [176, 67] width 172 height 30
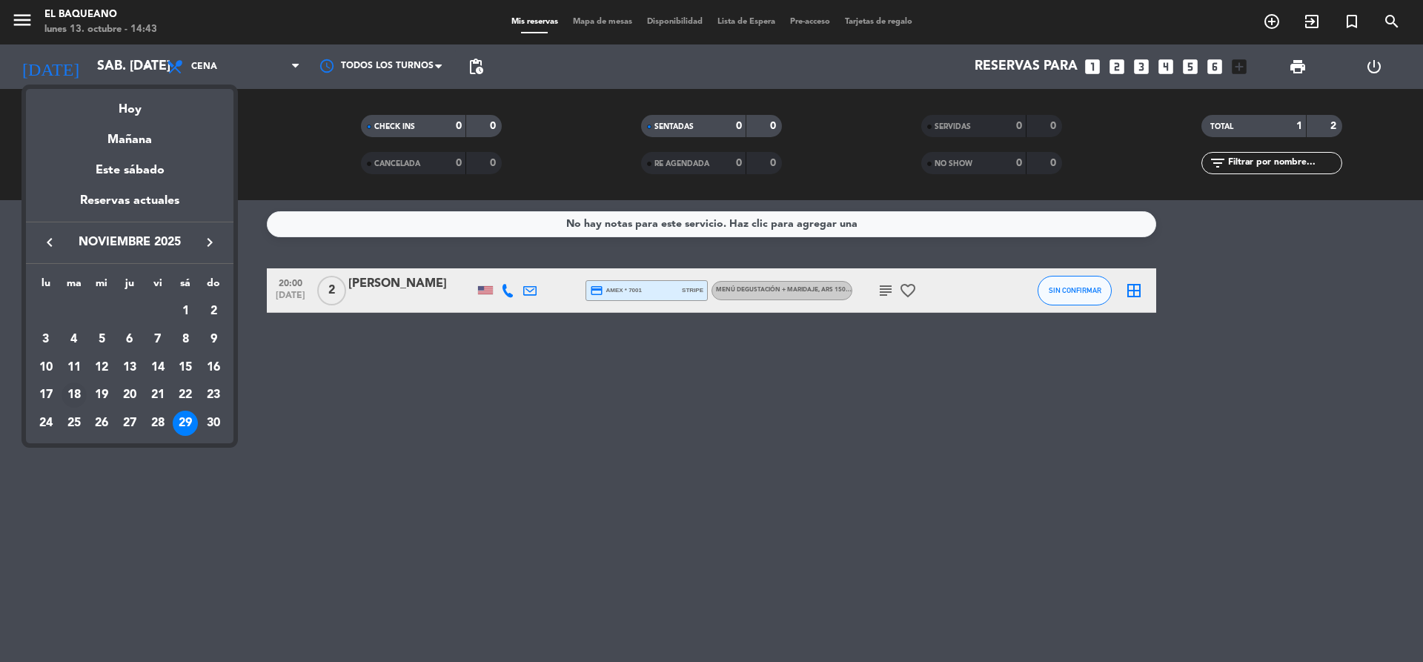
click at [78, 390] on div "18" at bounding box center [74, 394] width 25 height 25
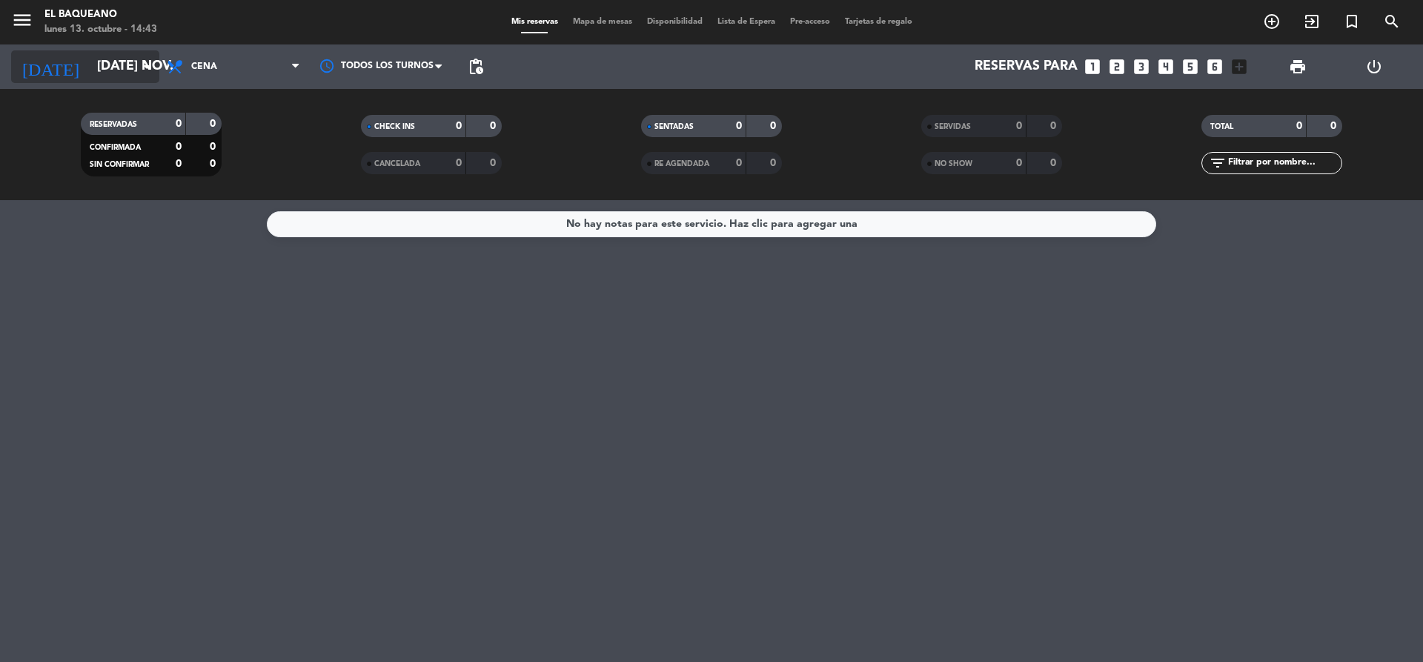
click at [122, 63] on input "[DATE] nov." at bounding box center [176, 67] width 172 height 30
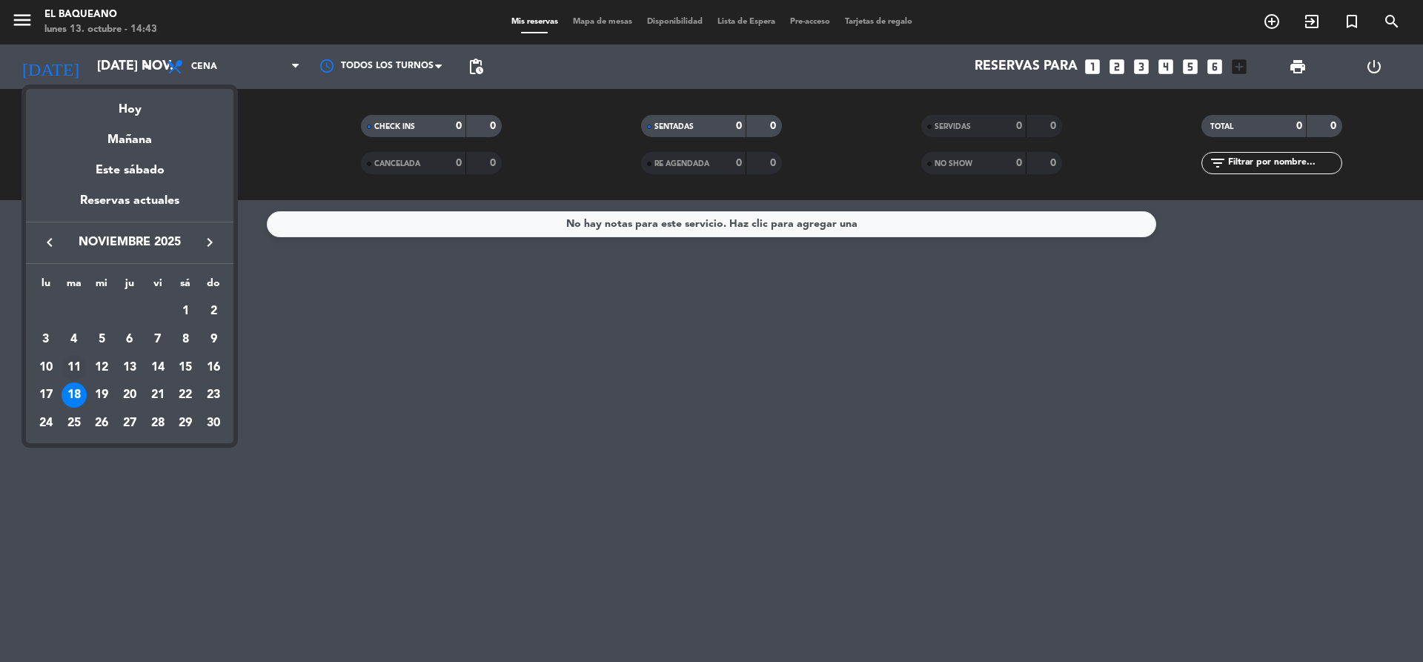
click at [68, 368] on div "11" at bounding box center [74, 367] width 25 height 25
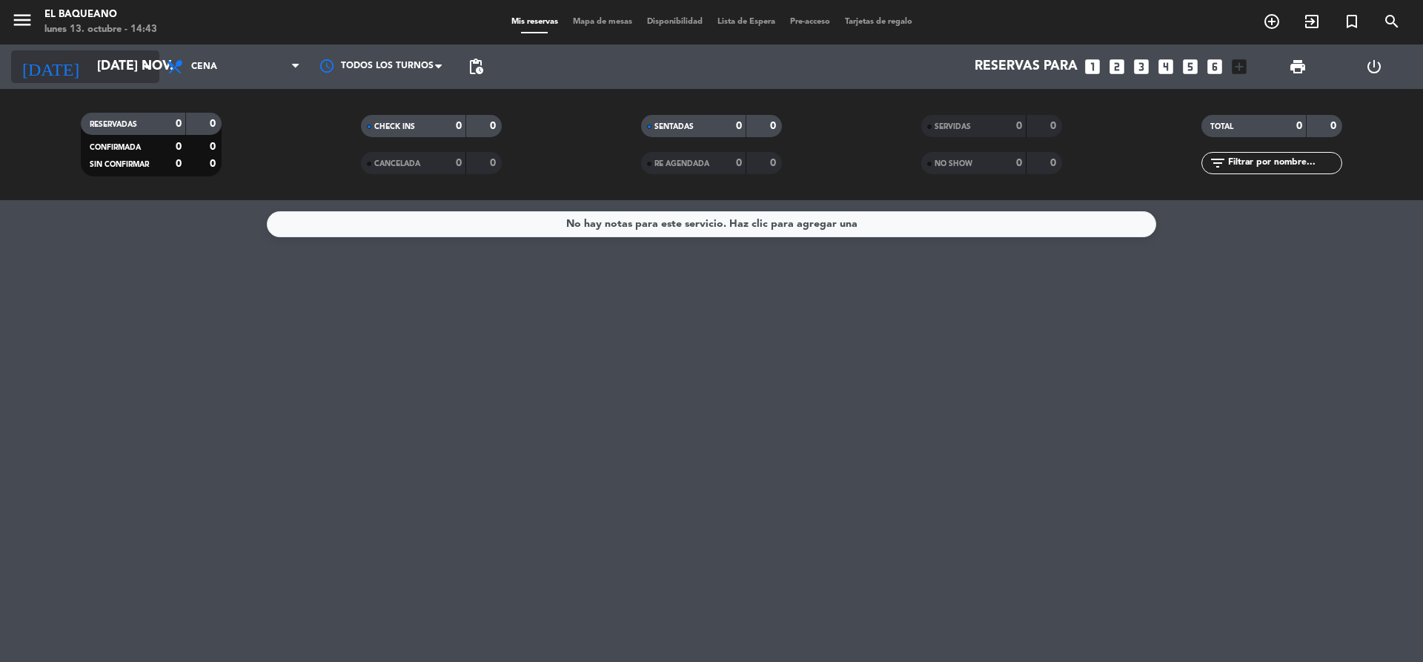
click at [133, 69] on input "[DATE] nov." at bounding box center [176, 67] width 172 height 30
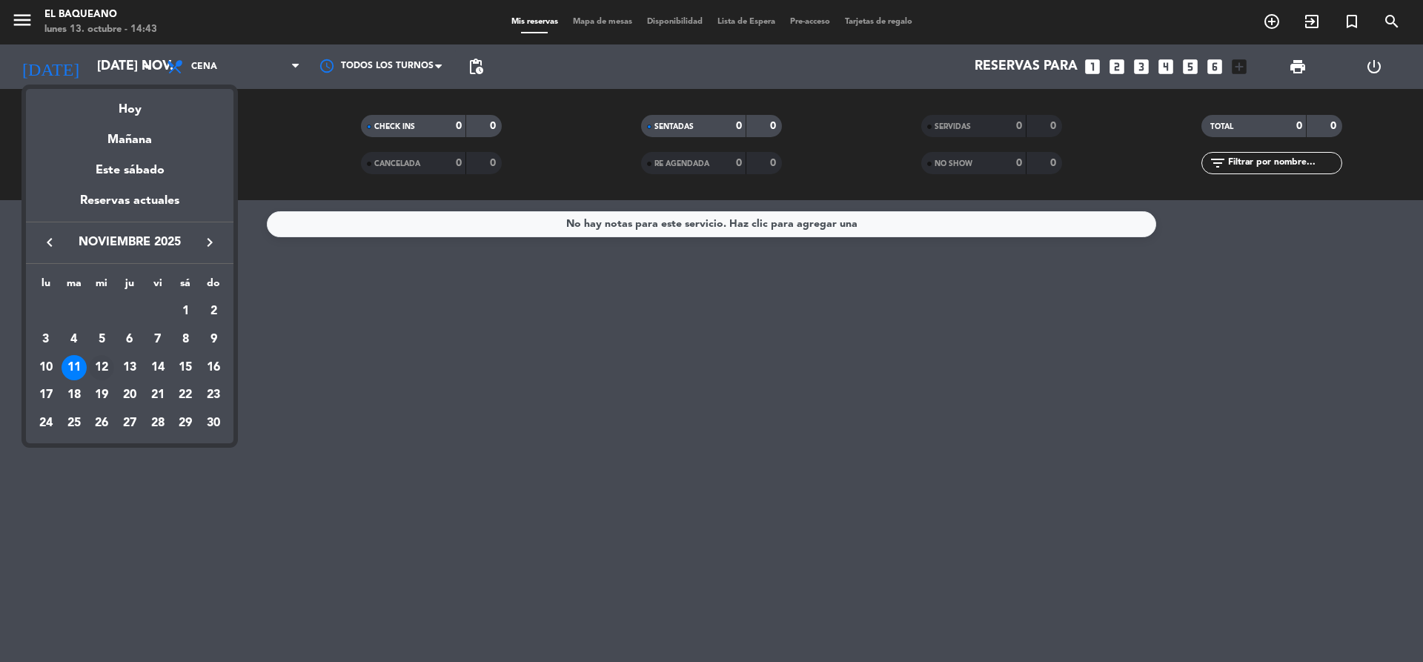
click at [104, 369] on div "12" at bounding box center [101, 367] width 25 height 25
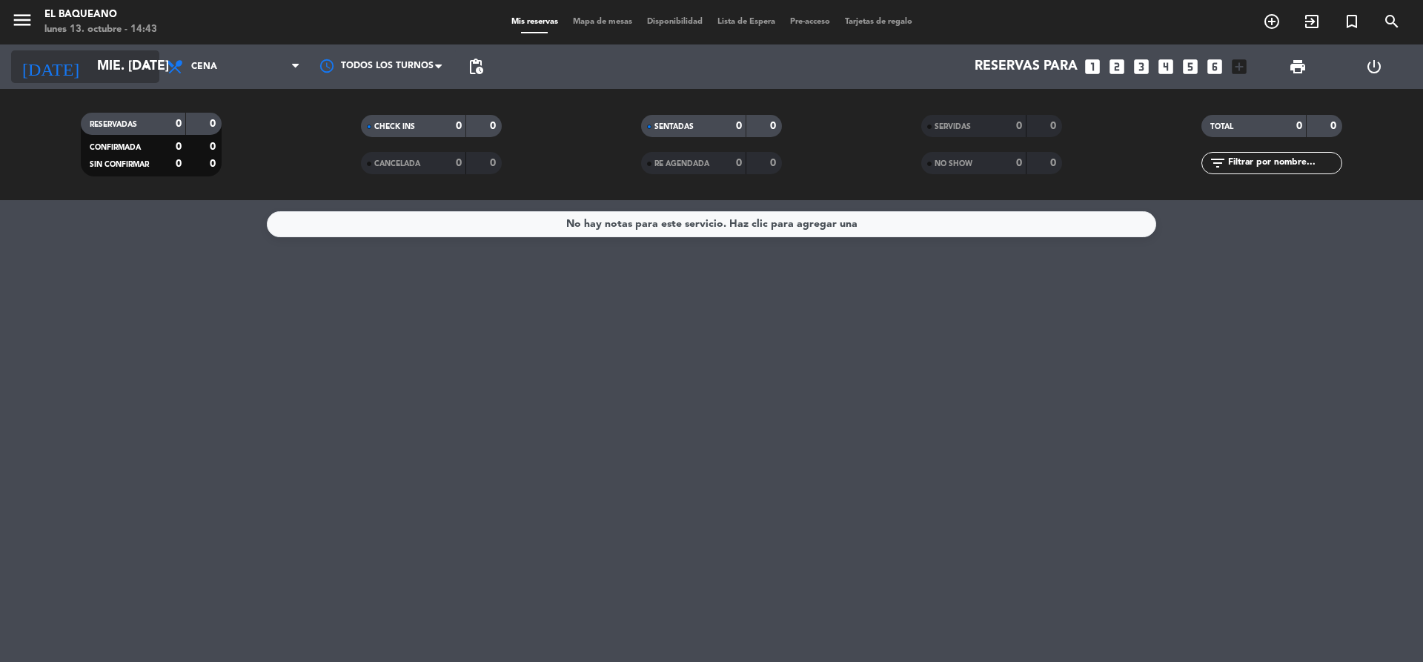
click at [139, 64] on icon "arrow_drop_down" at bounding box center [147, 67] width 18 height 18
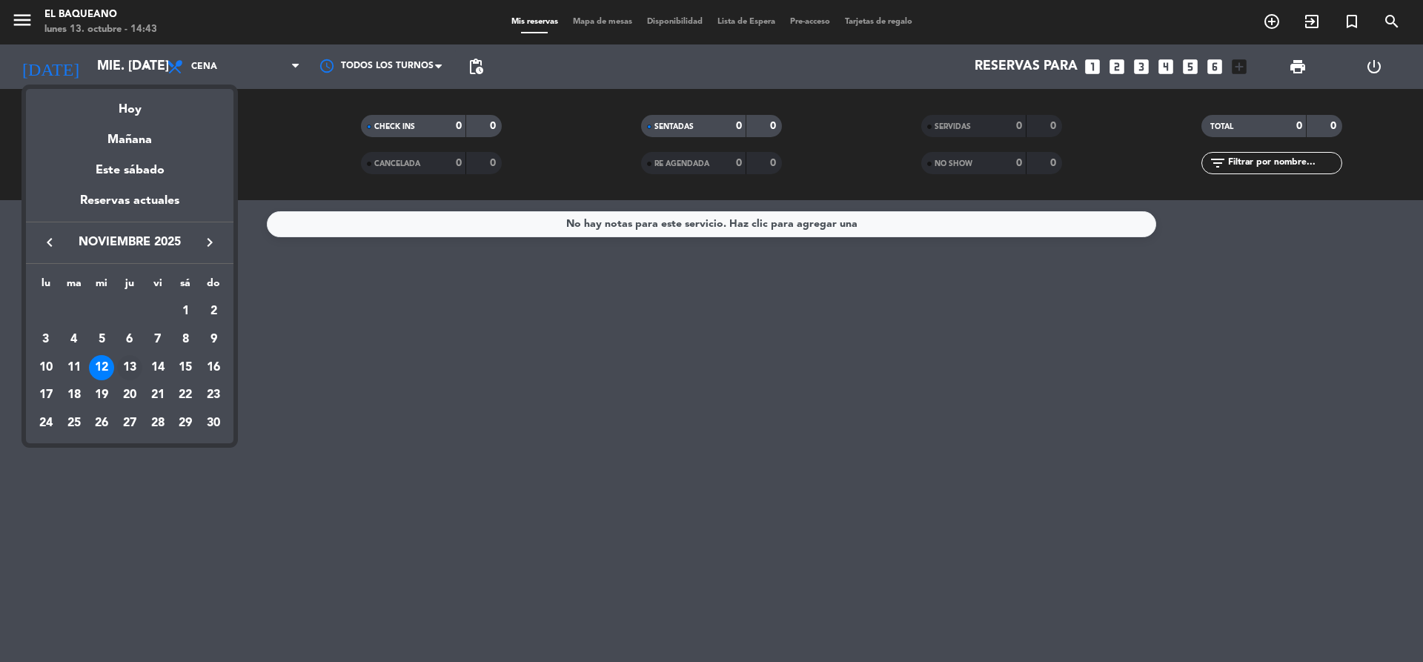
click at [128, 368] on div "13" at bounding box center [129, 367] width 25 height 25
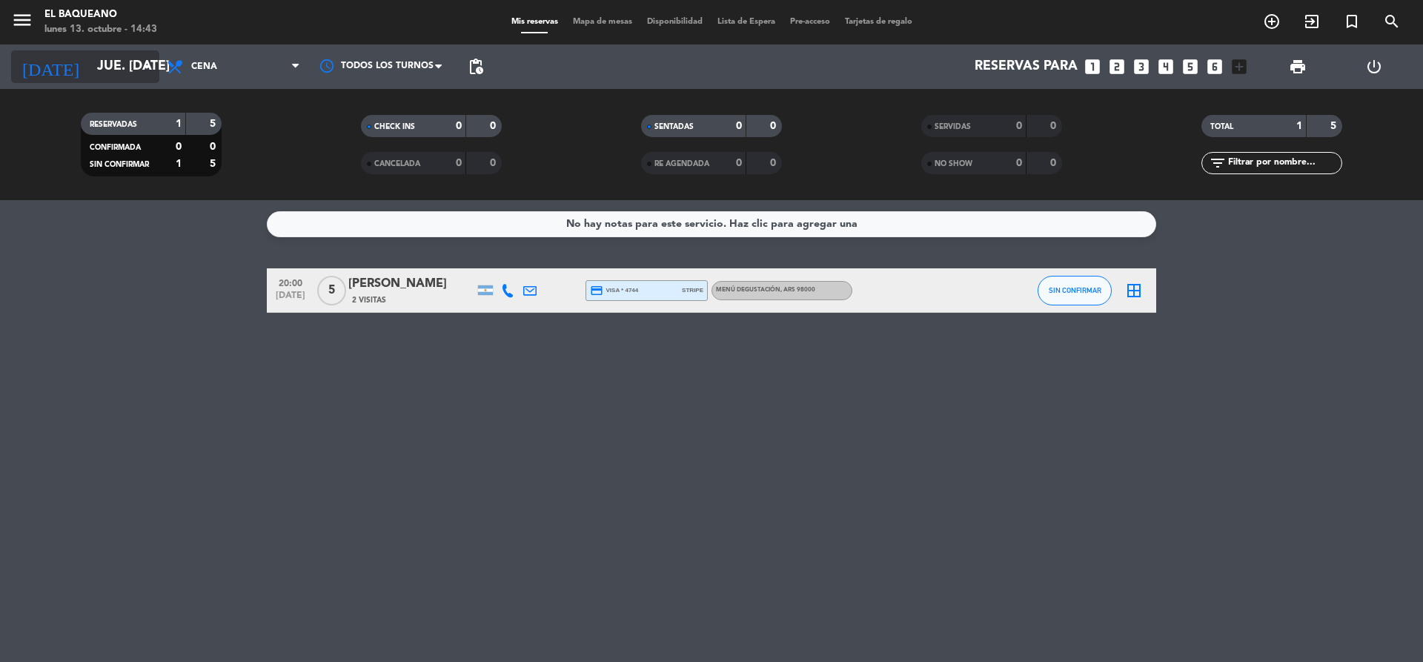
click at [132, 69] on input "jue. [DATE]" at bounding box center [176, 67] width 172 height 30
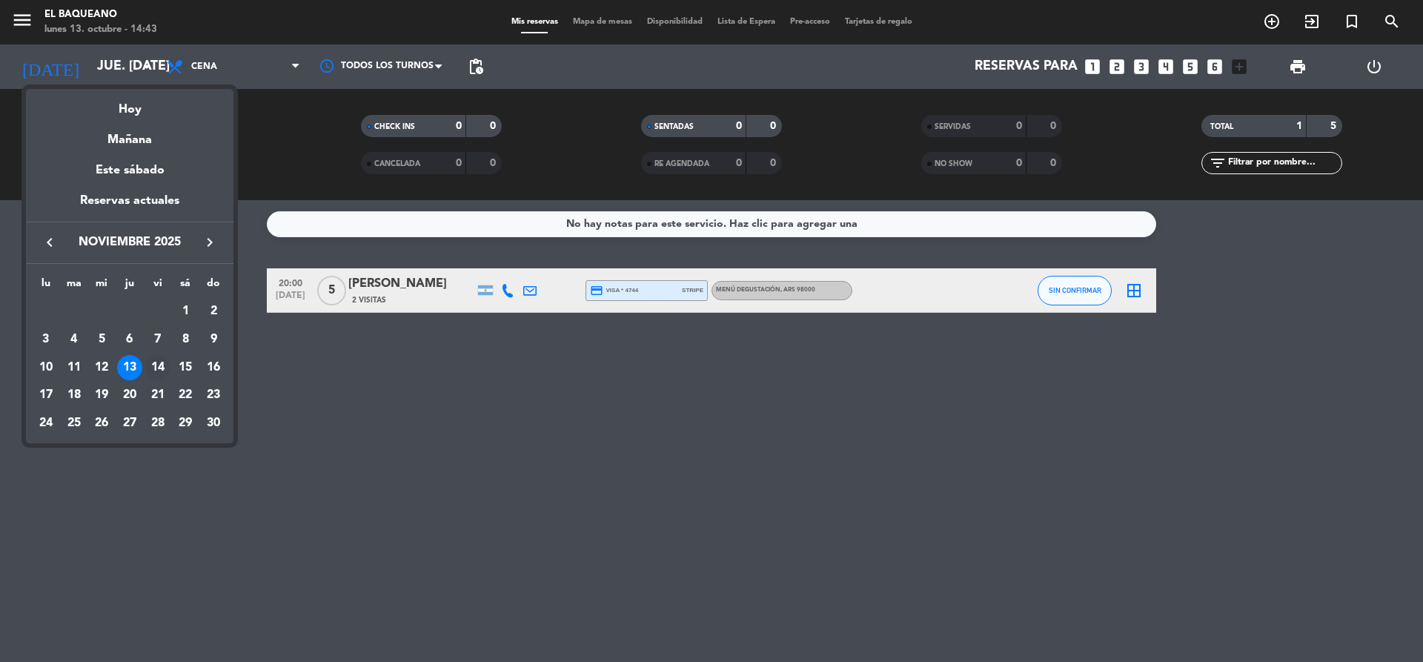
click at [153, 374] on div "14" at bounding box center [157, 367] width 25 height 25
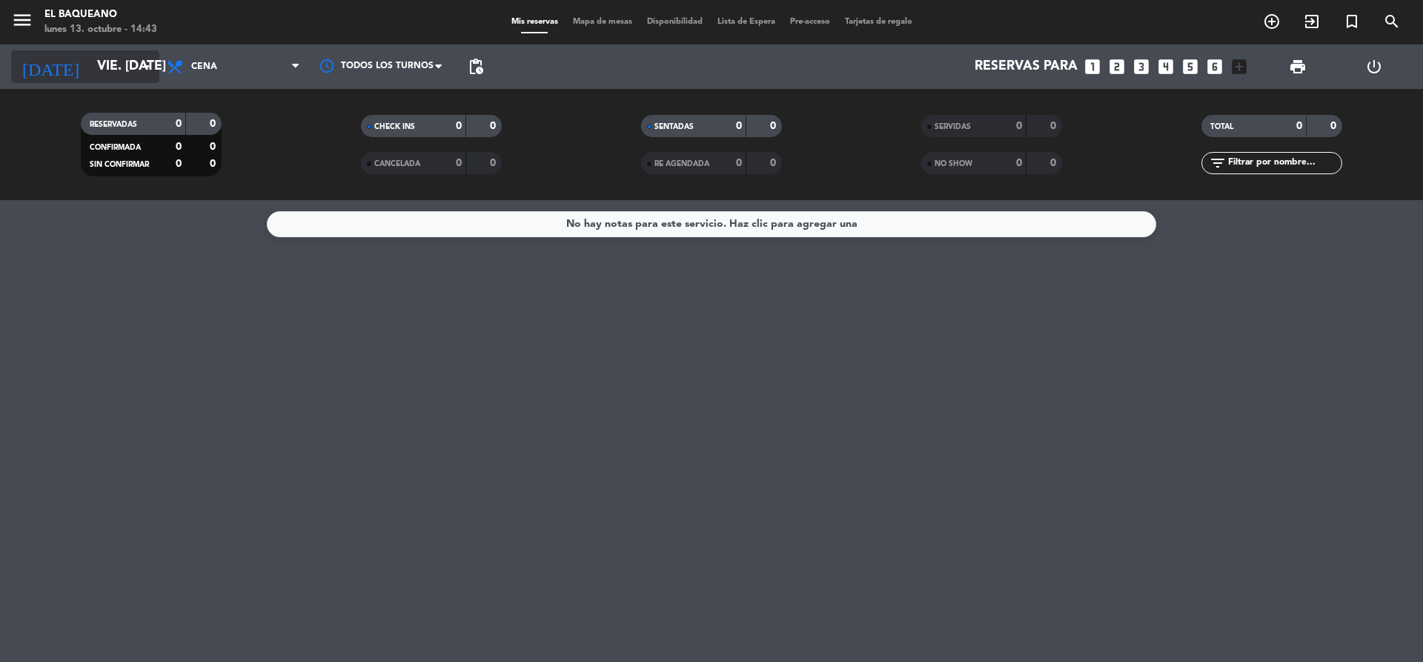
click at [124, 67] on input "vie. [DATE]" at bounding box center [176, 67] width 172 height 30
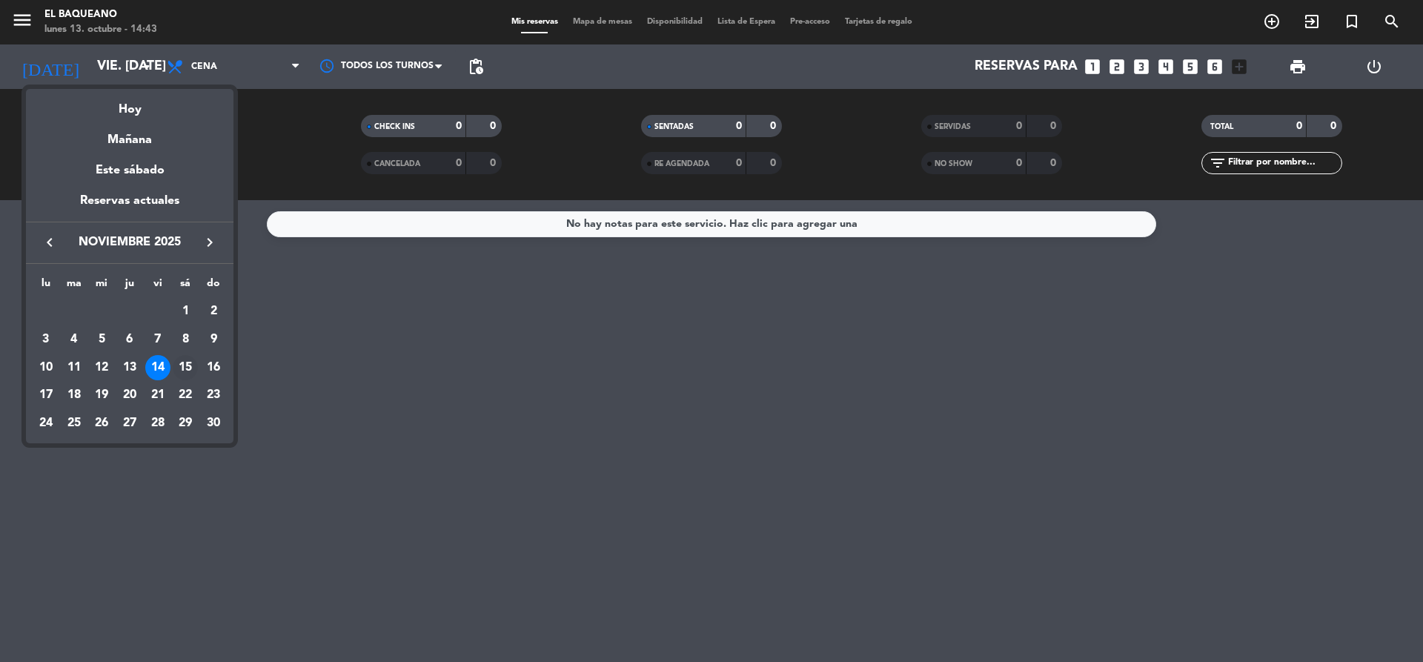
click at [184, 366] on div "15" at bounding box center [185, 367] width 25 height 25
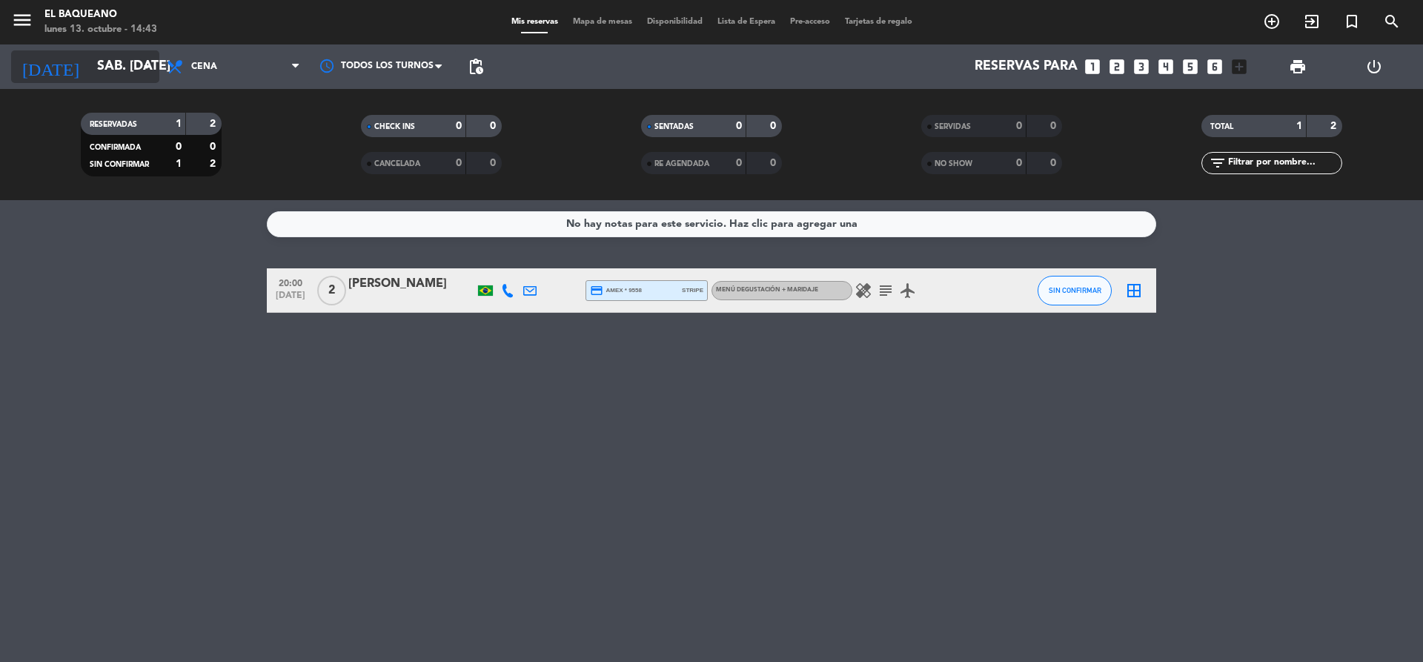
click at [136, 73] on input "sáb. [DATE]" at bounding box center [176, 67] width 172 height 30
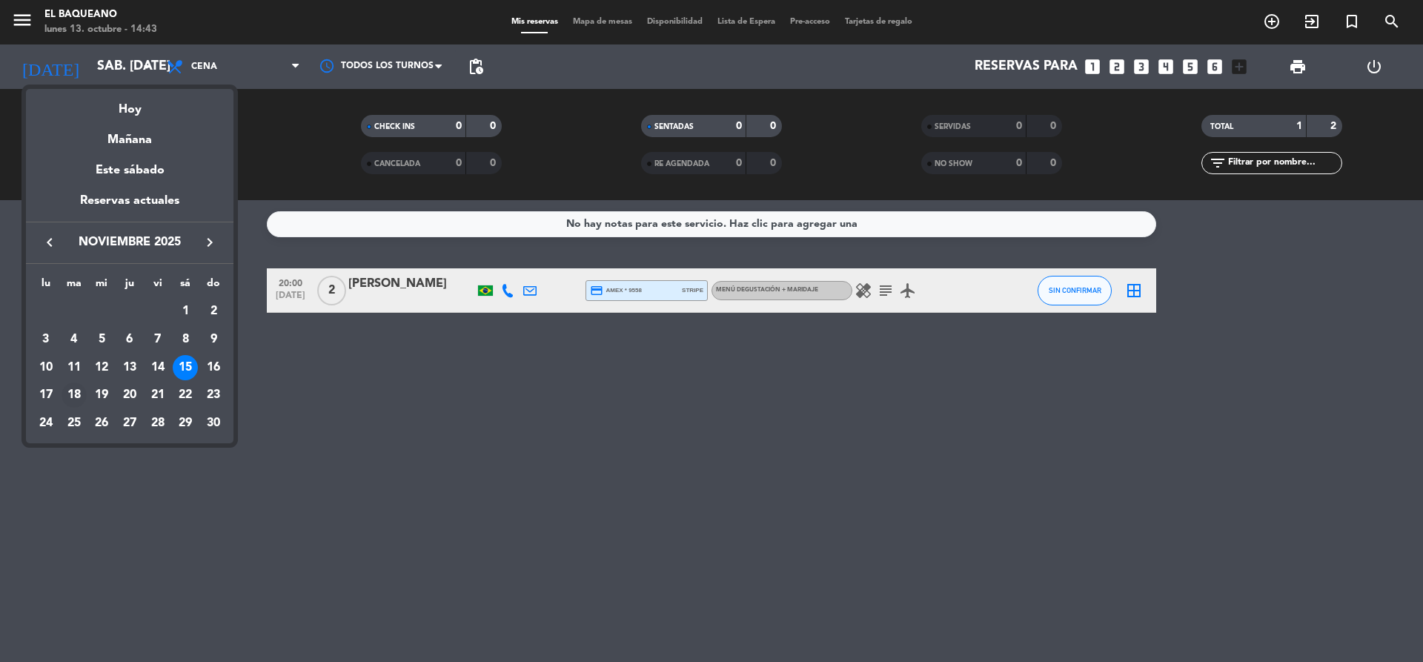
click at [76, 395] on div "18" at bounding box center [74, 394] width 25 height 25
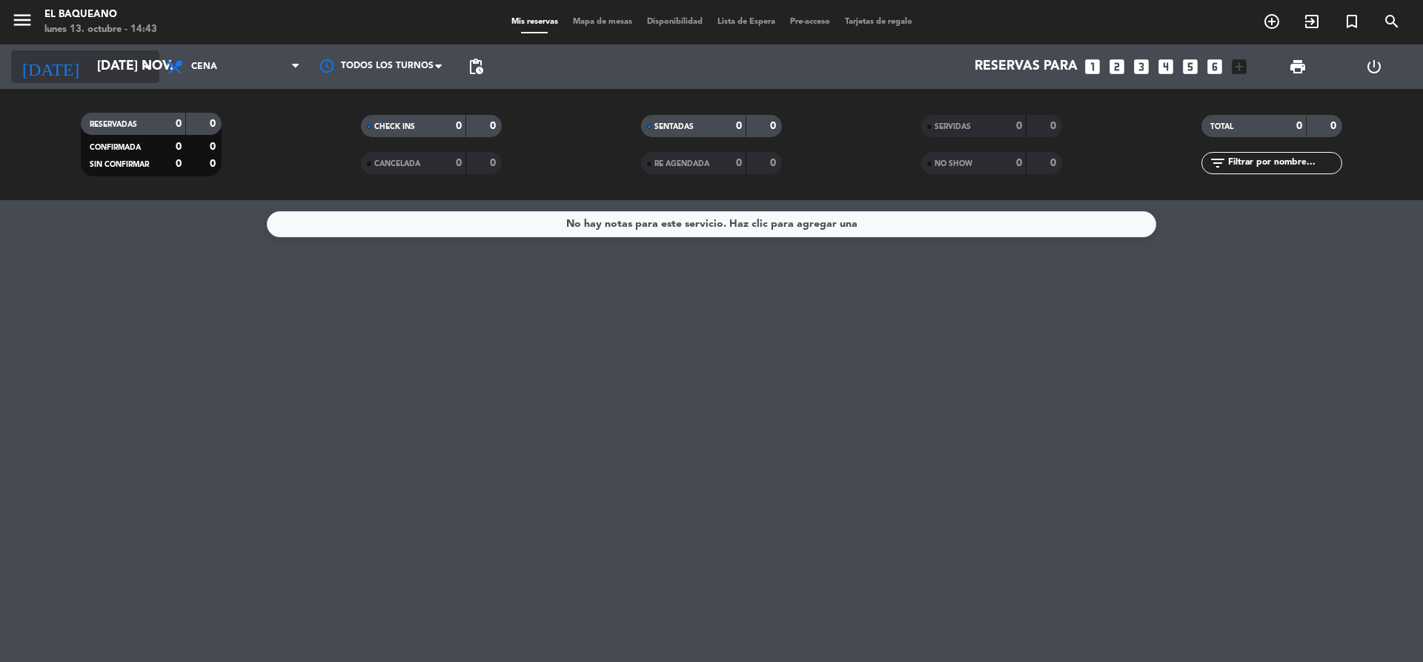
click at [138, 72] on icon "arrow_drop_down" at bounding box center [147, 67] width 18 height 18
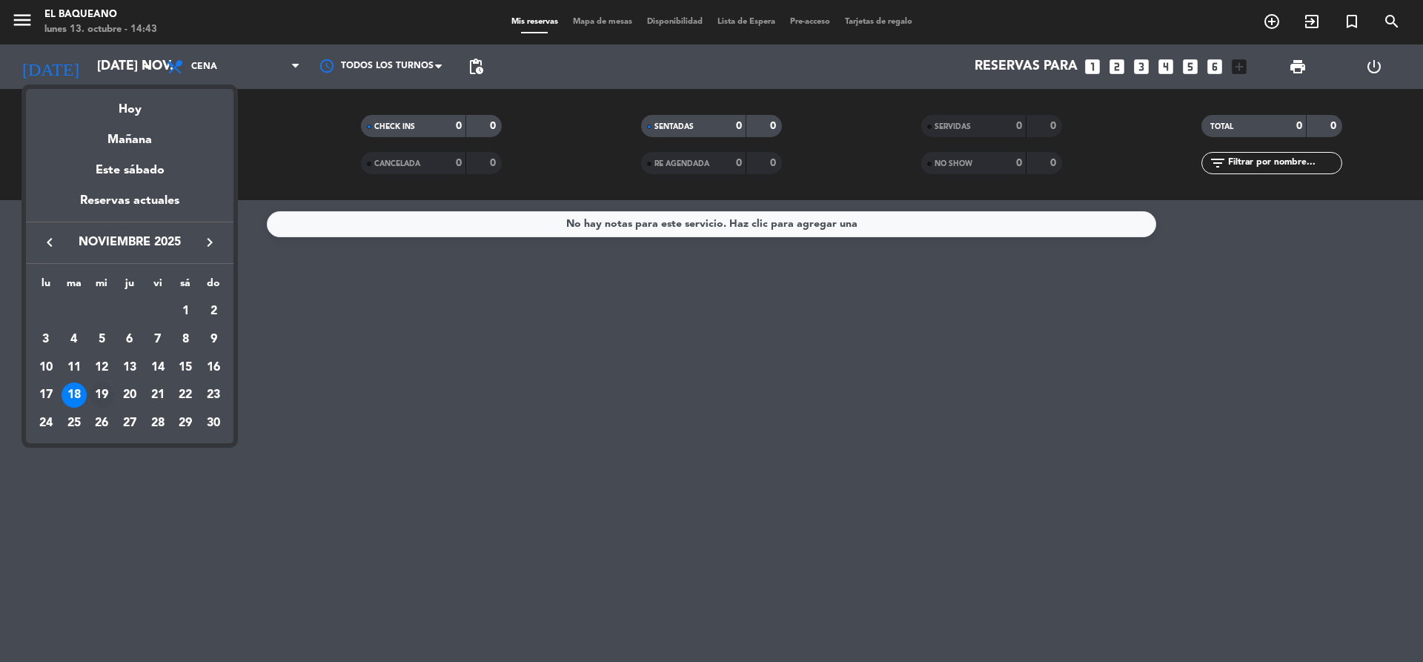
click at [99, 397] on div "19" at bounding box center [101, 394] width 25 height 25
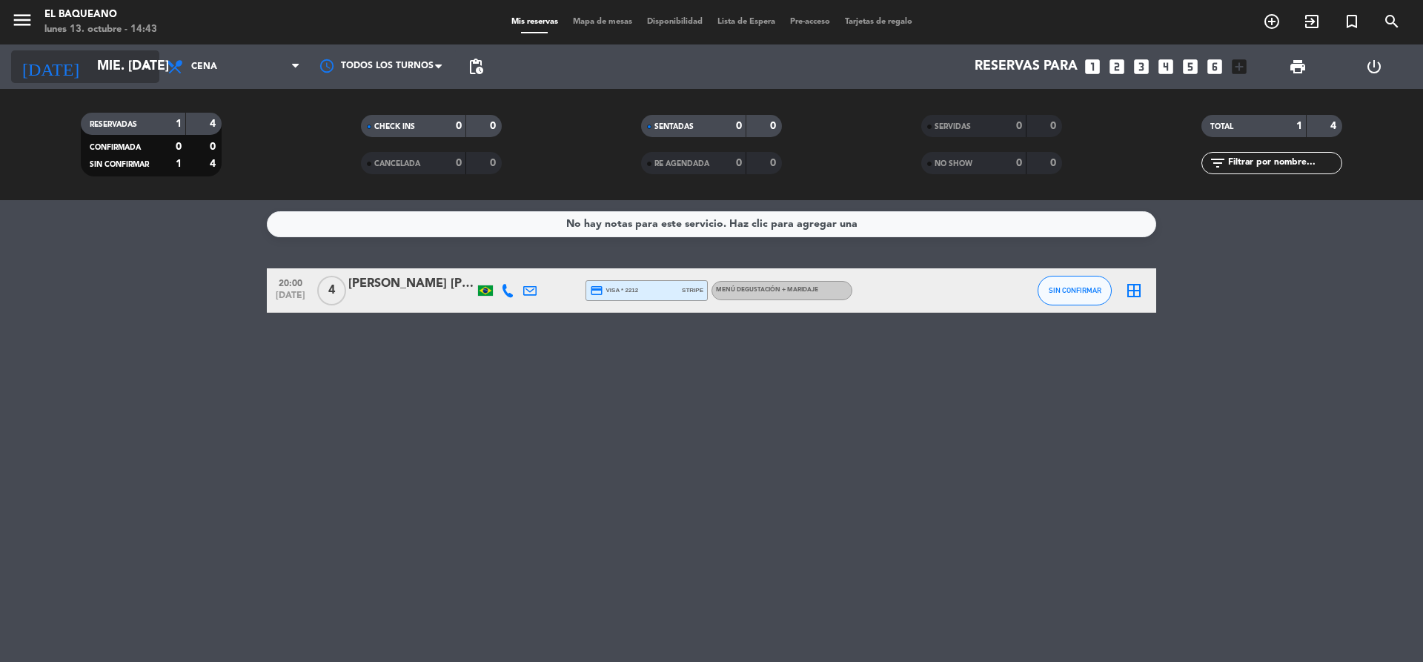
click at [139, 64] on icon "arrow_drop_down" at bounding box center [147, 67] width 18 height 18
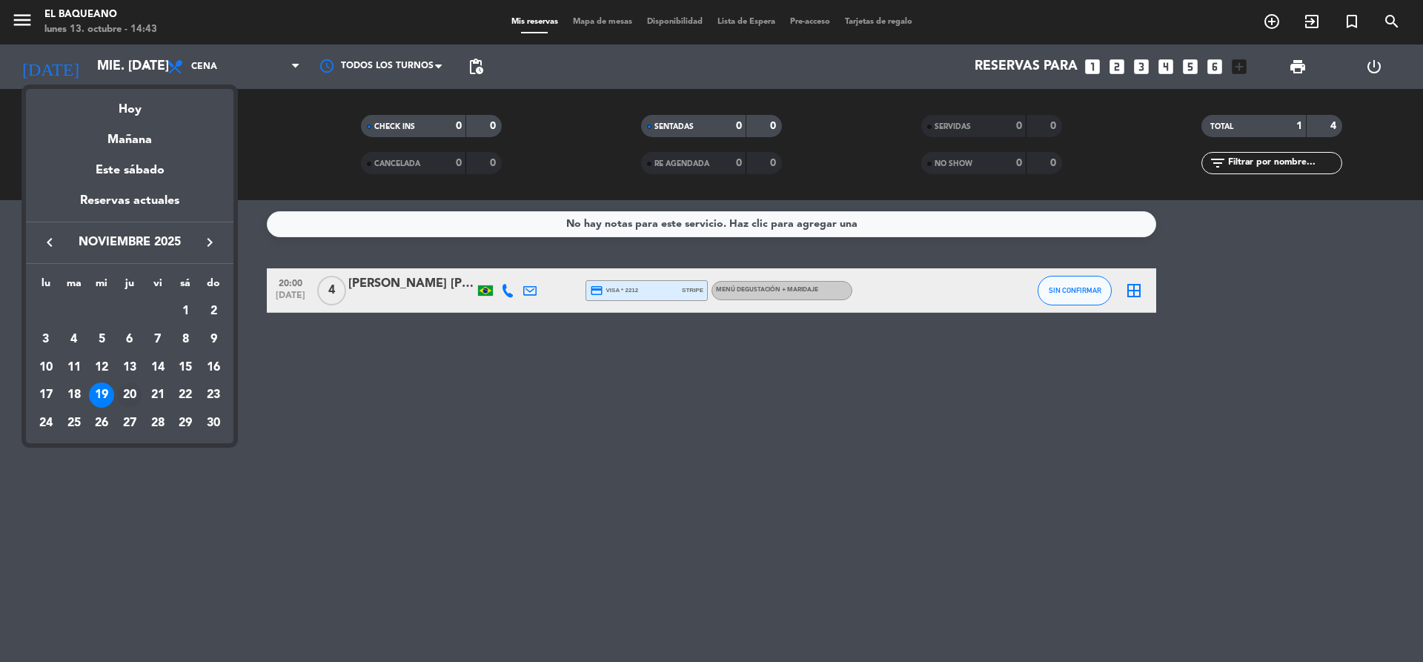
click at [133, 402] on div "20" at bounding box center [129, 394] width 25 height 25
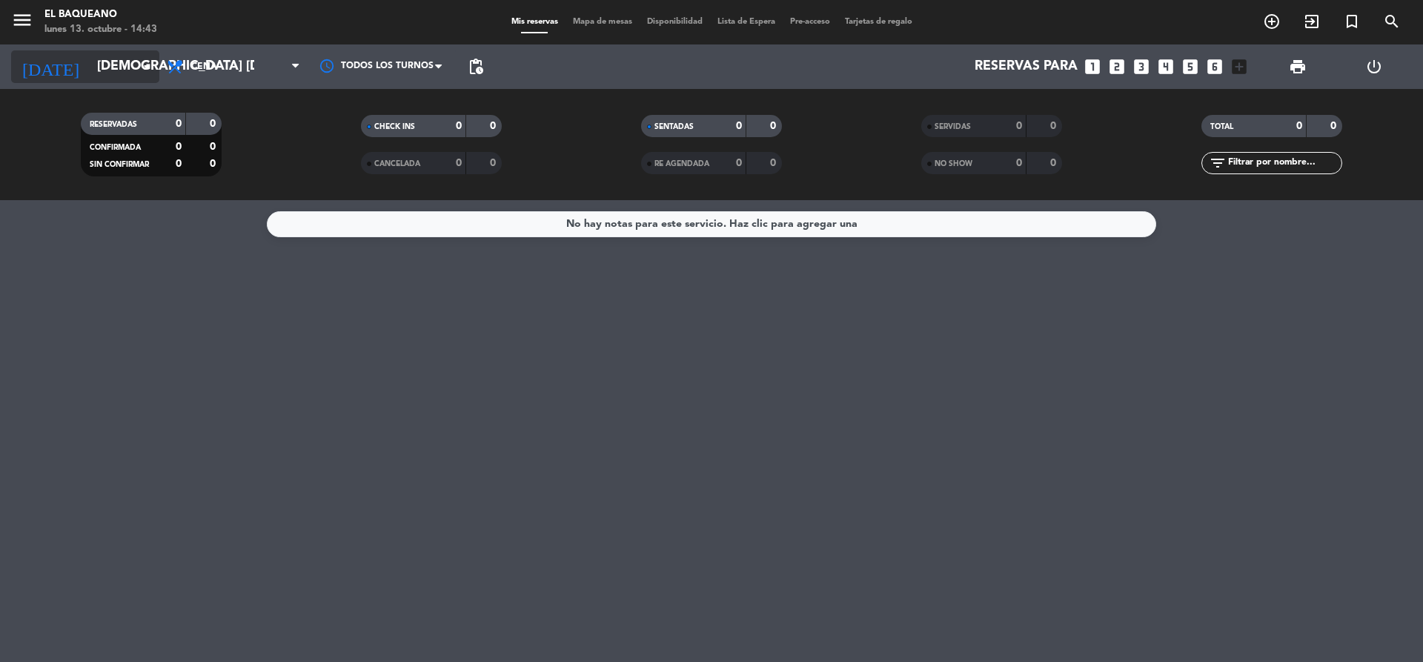
click at [119, 71] on input "[DEMOGRAPHIC_DATA] [DATE]" at bounding box center [176, 67] width 172 height 30
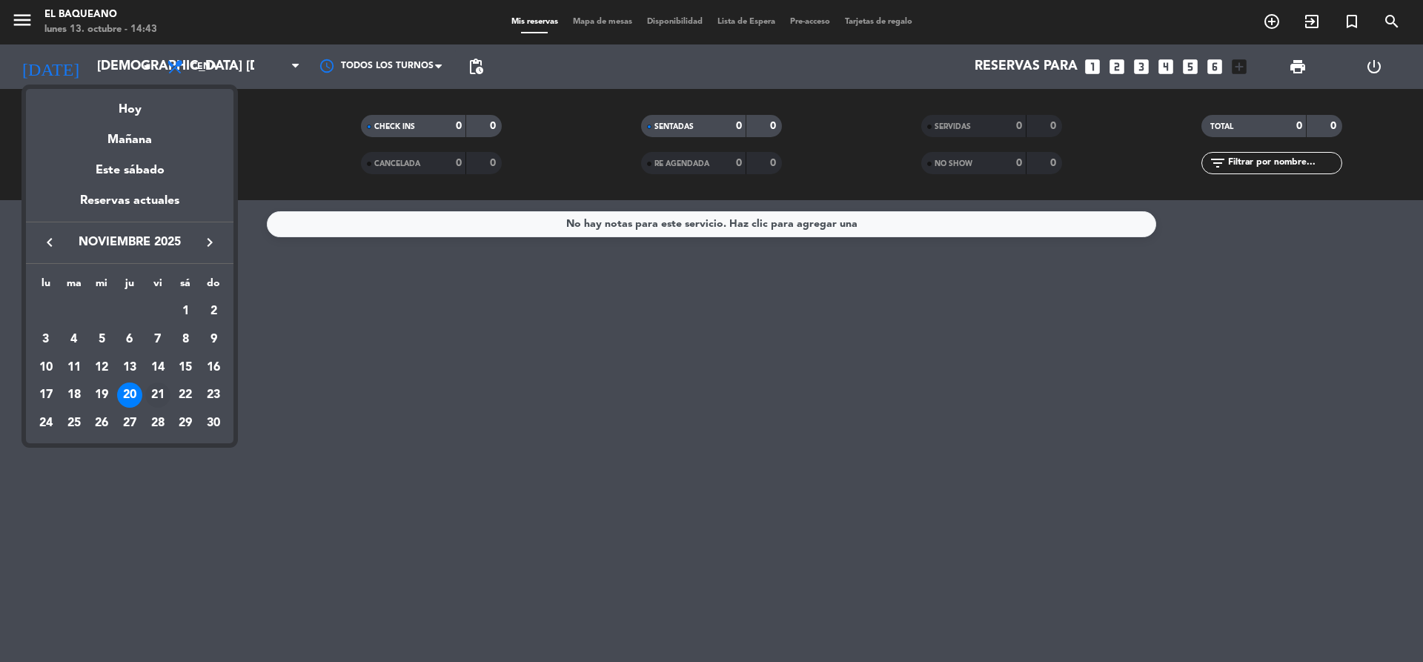
click at [167, 393] on div "21" at bounding box center [157, 394] width 25 height 25
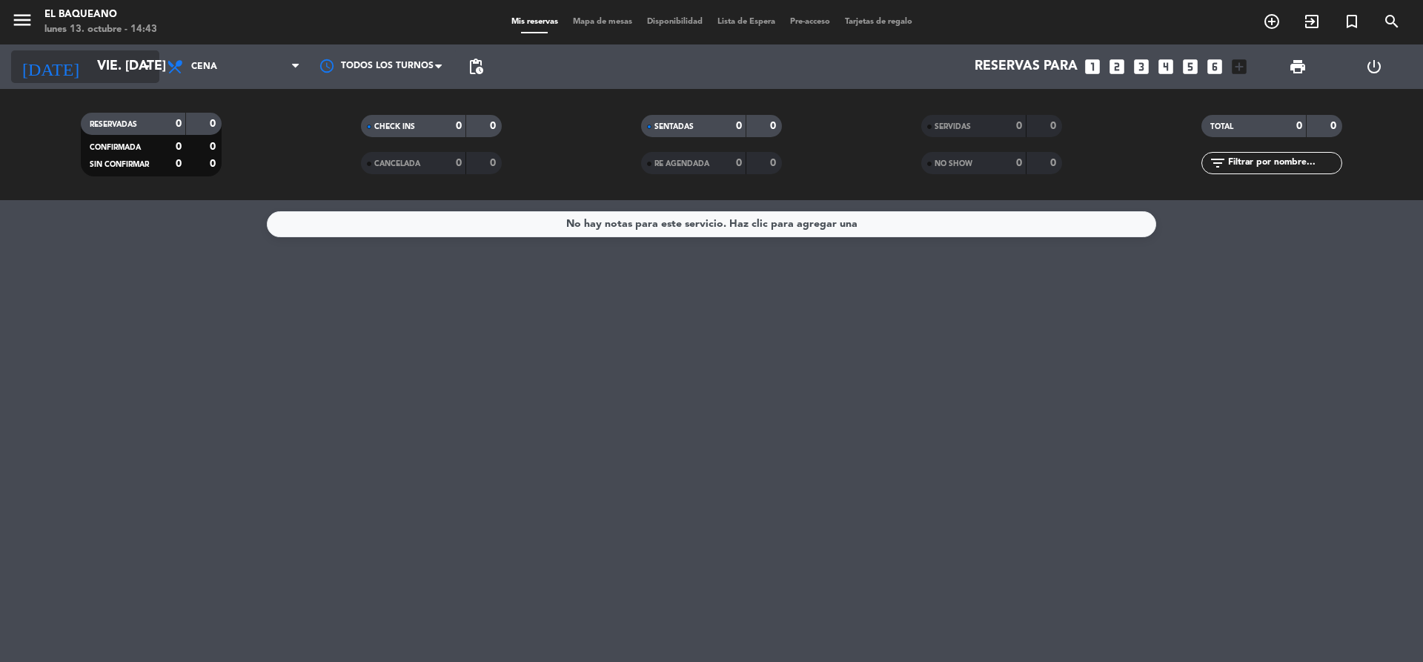
click at [133, 72] on input "vie. [DATE]" at bounding box center [176, 67] width 172 height 30
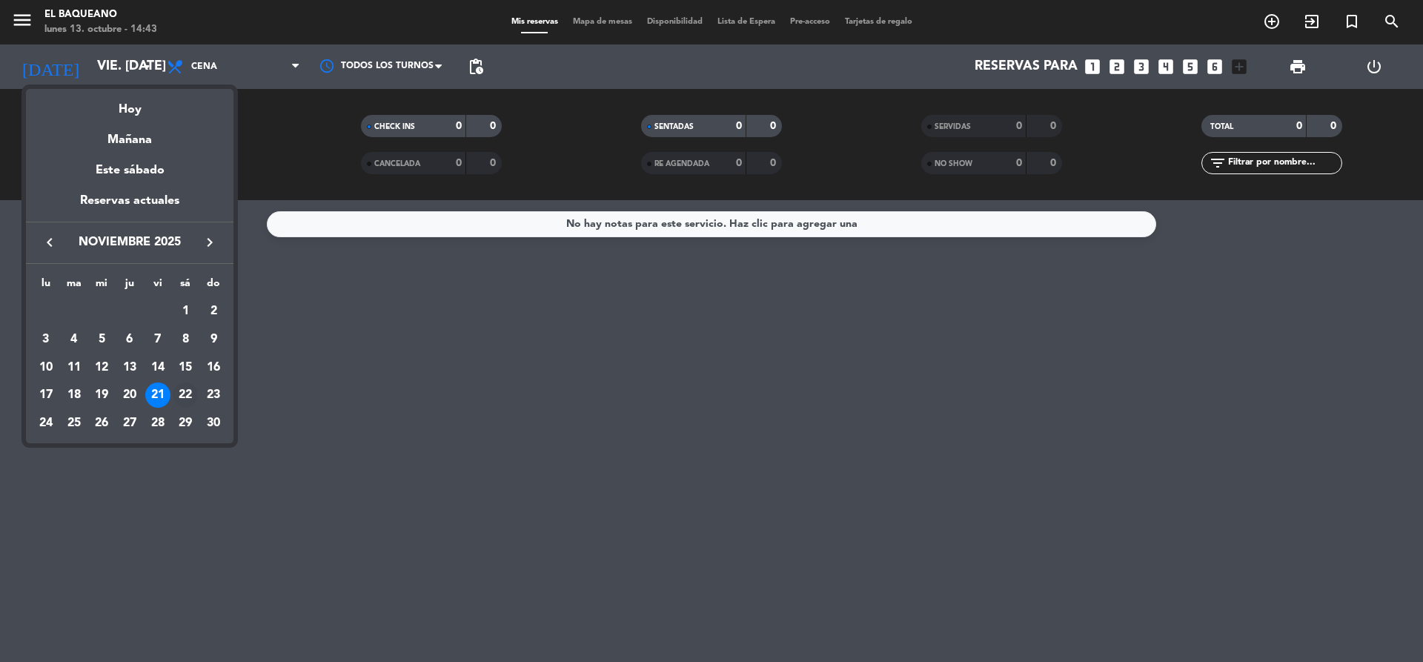
click at [186, 399] on div "22" at bounding box center [185, 394] width 25 height 25
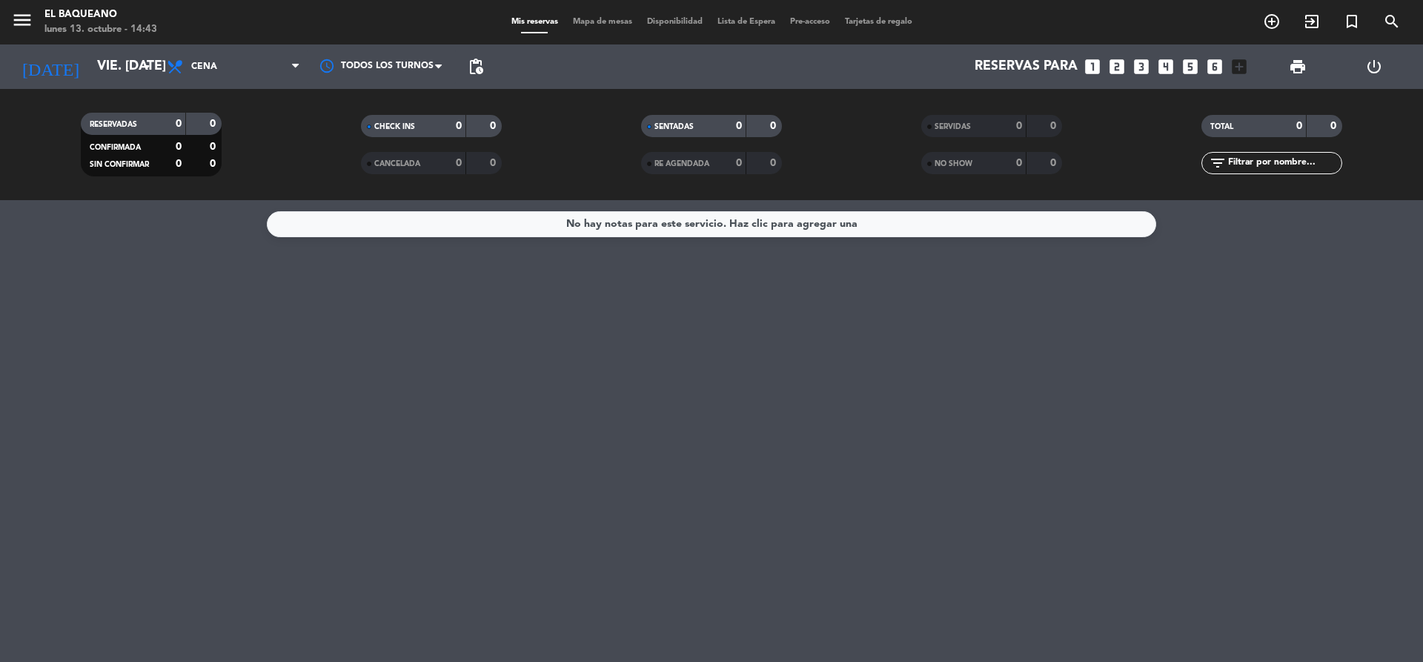
type input "sáb. [DATE]"
click at [122, 70] on input "sáb. [DATE]" at bounding box center [176, 67] width 172 height 30
